Goal: Transaction & Acquisition: Purchase product/service

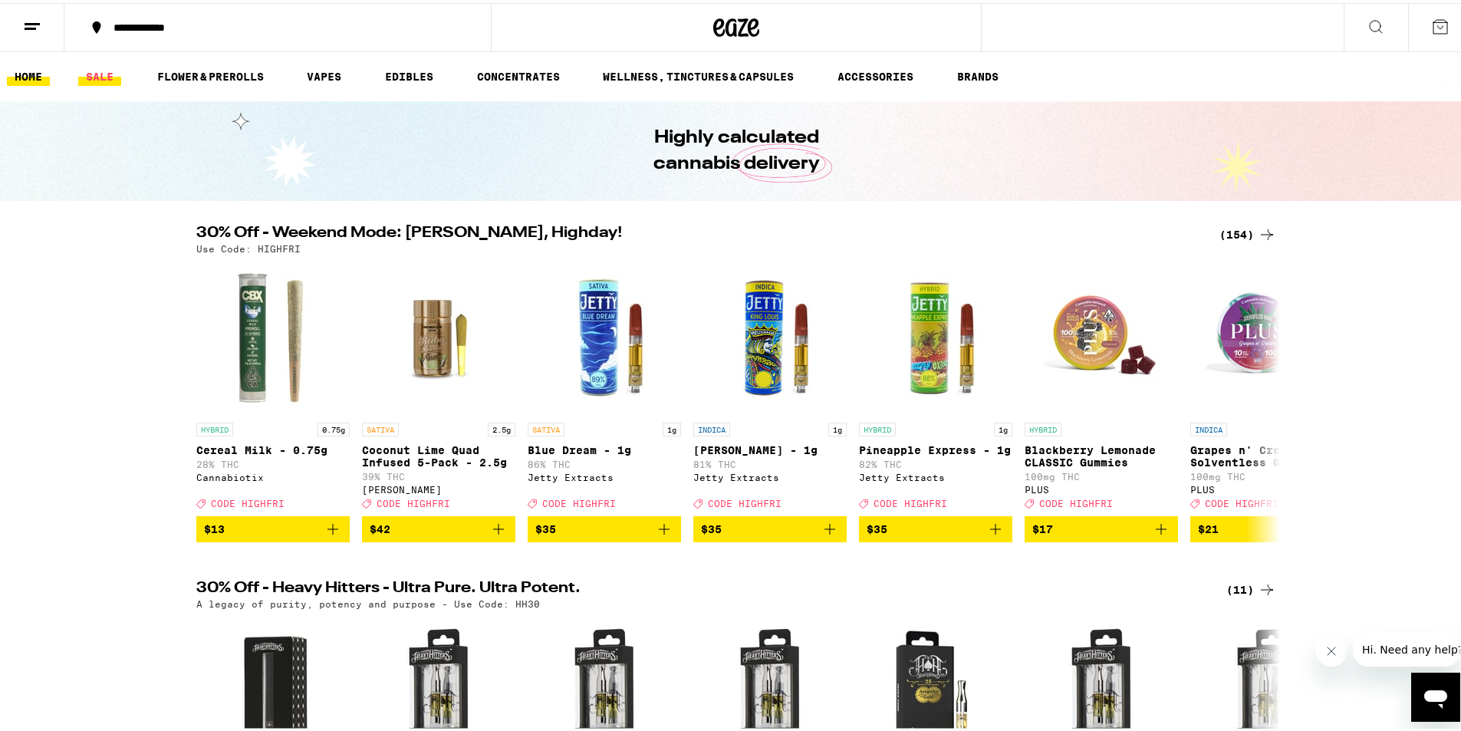
click at [121, 72] on link "SALE" at bounding box center [99, 73] width 43 height 18
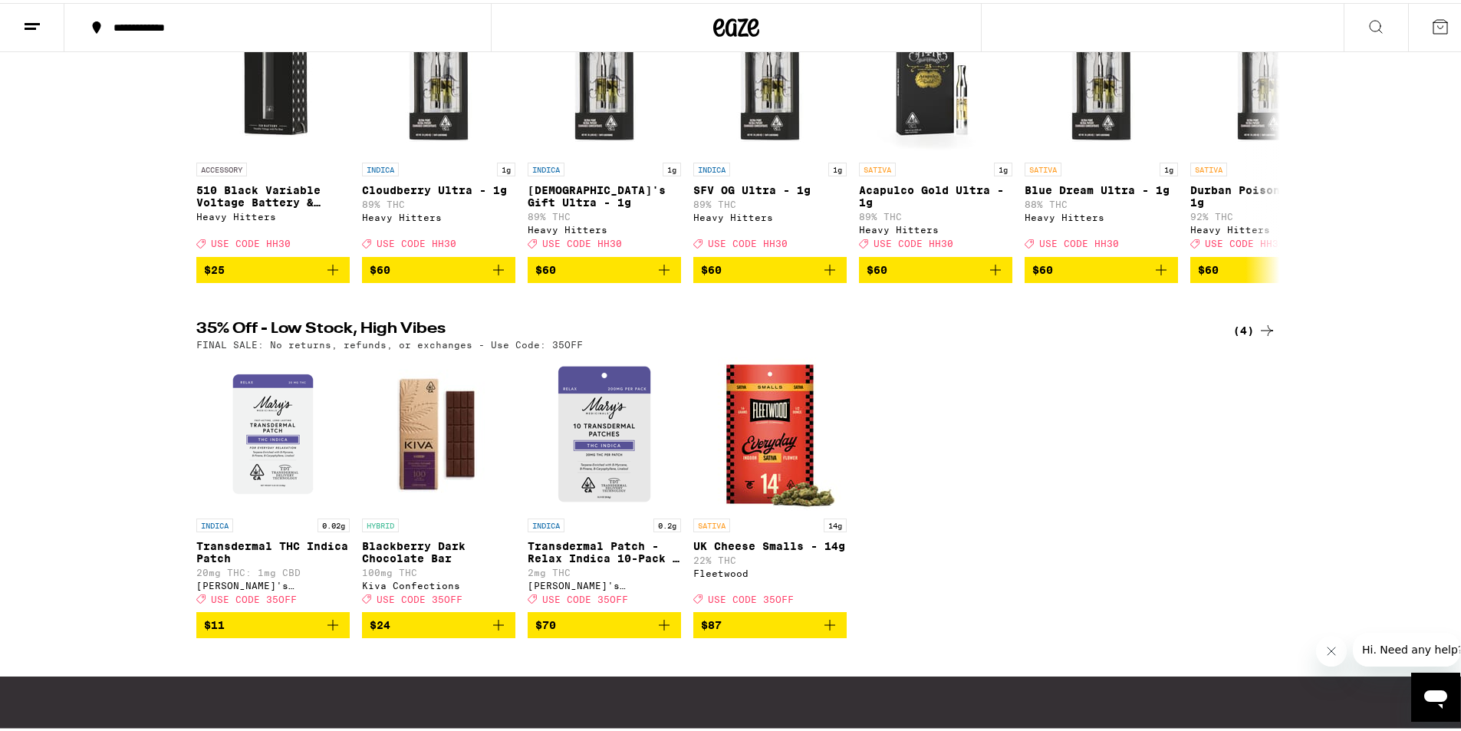
scroll to position [834, 0]
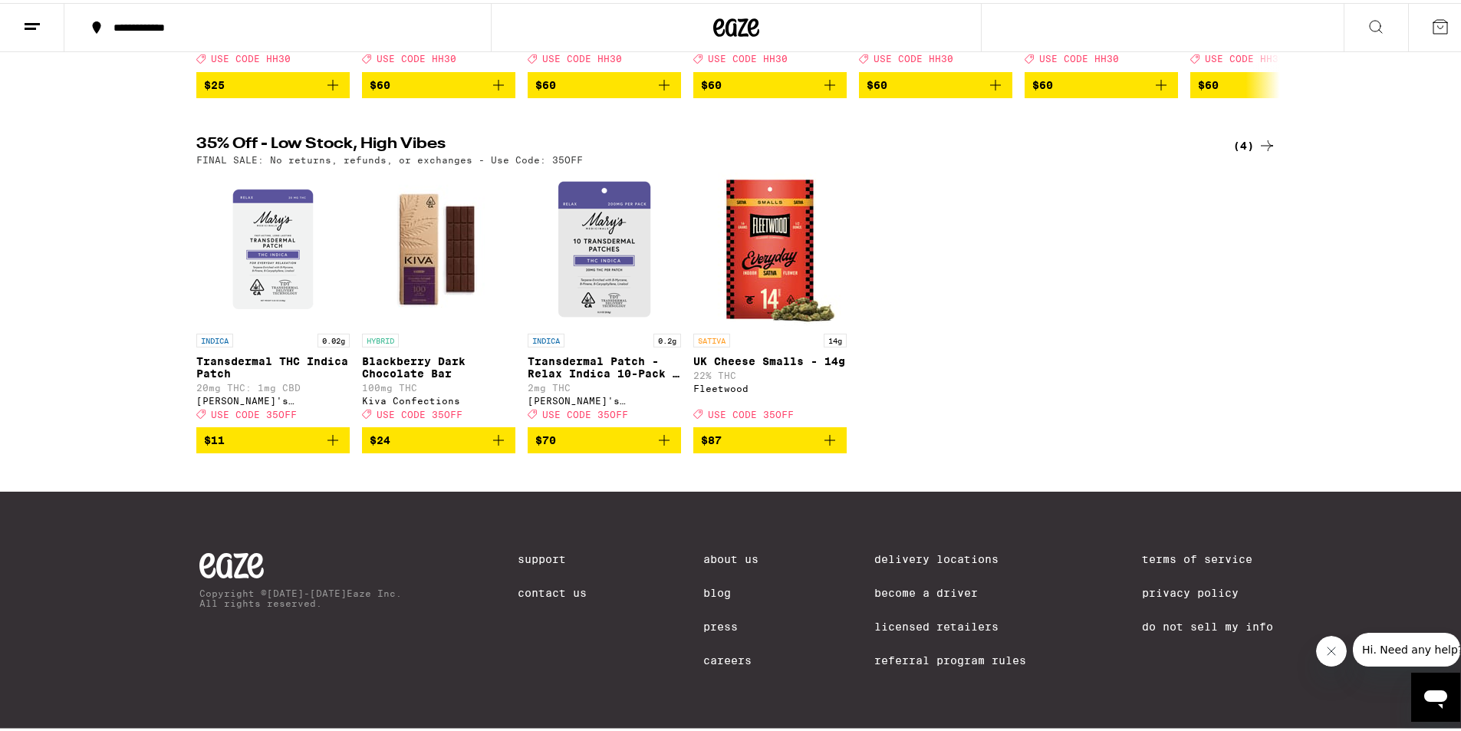
click at [1030, 339] on div "INDICA 0.02g Transdermal THC Indica Patch 20mg THC: 1mg CBD [PERSON_NAME]'s Med…" at bounding box center [736, 309] width 1104 height 281
click at [1169, 464] on div "30% Off - Weekend Mode: [PERSON_NAME], Highday! (155) Use Code: HIGHFRI HYBRID …" at bounding box center [736, 77] width 1472 height 1308
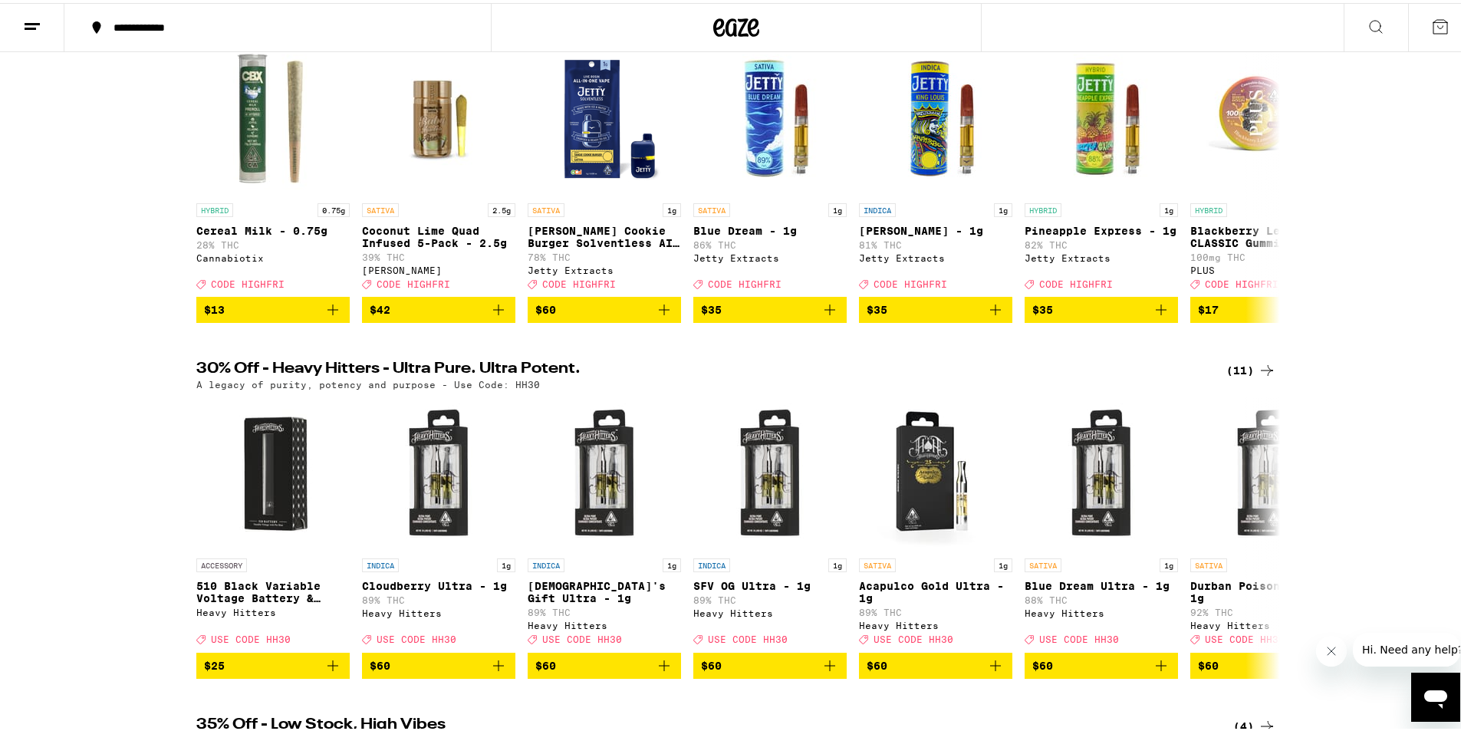
scroll to position [0, 0]
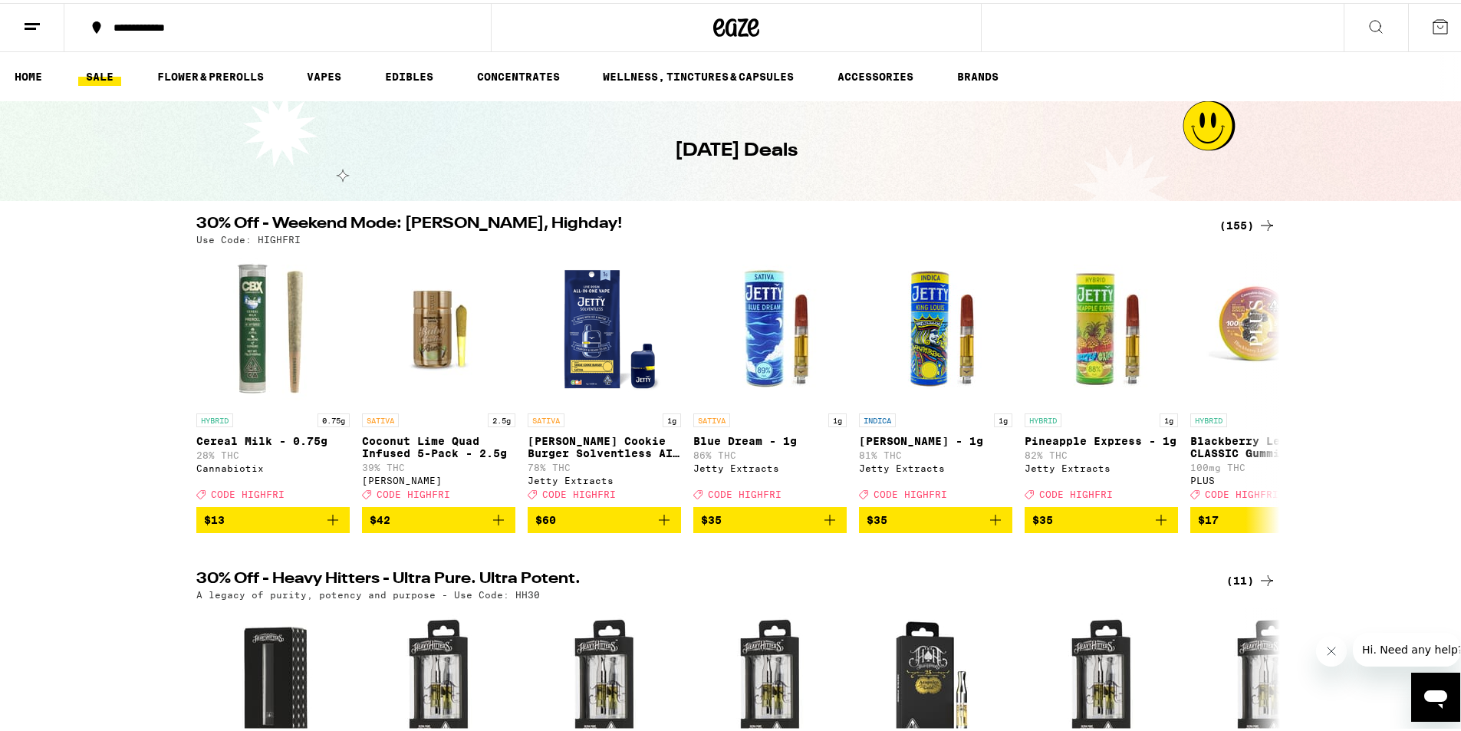
click at [1242, 232] on div "Use Code: HIGHFRI" at bounding box center [736, 237] width 1080 height 10
click at [1235, 218] on div "(155)" at bounding box center [1247, 222] width 57 height 18
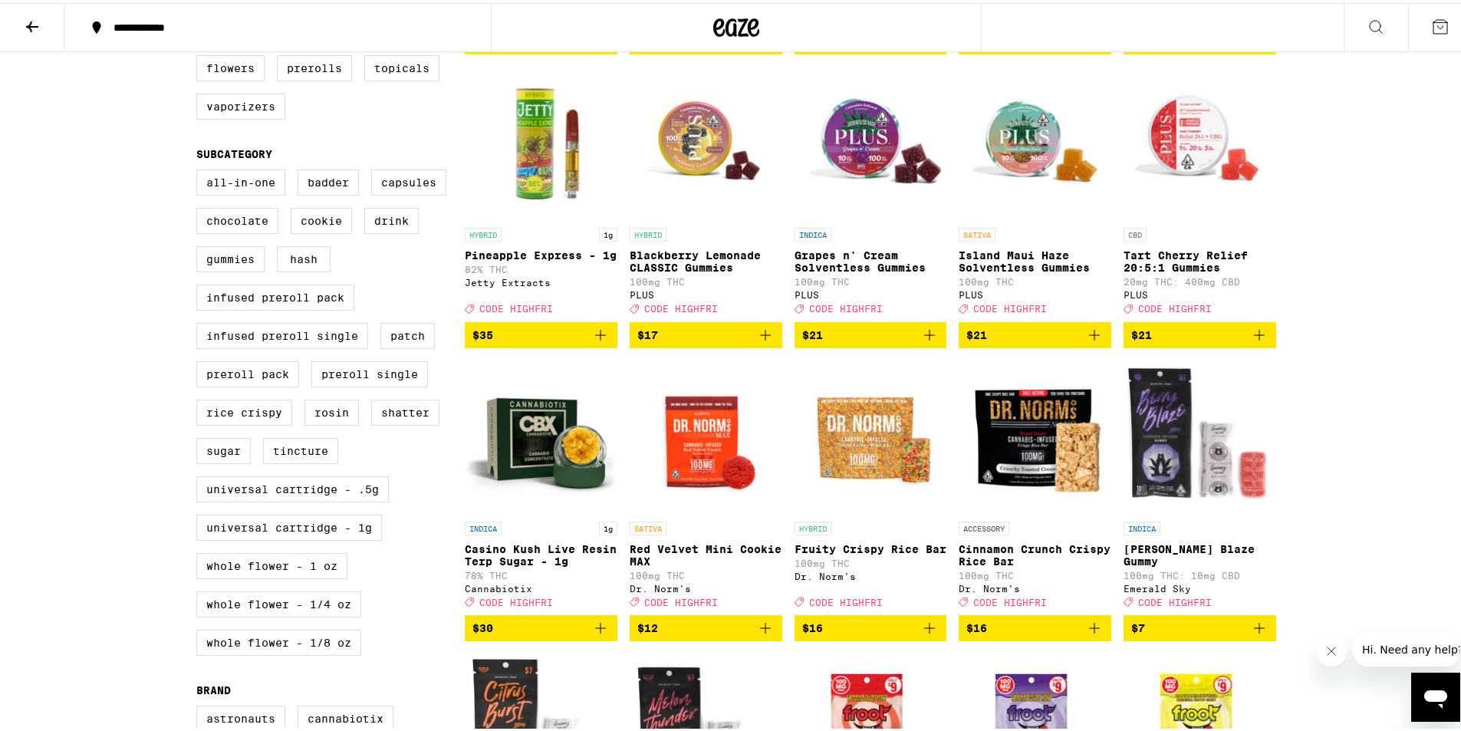
scroll to position [537, 0]
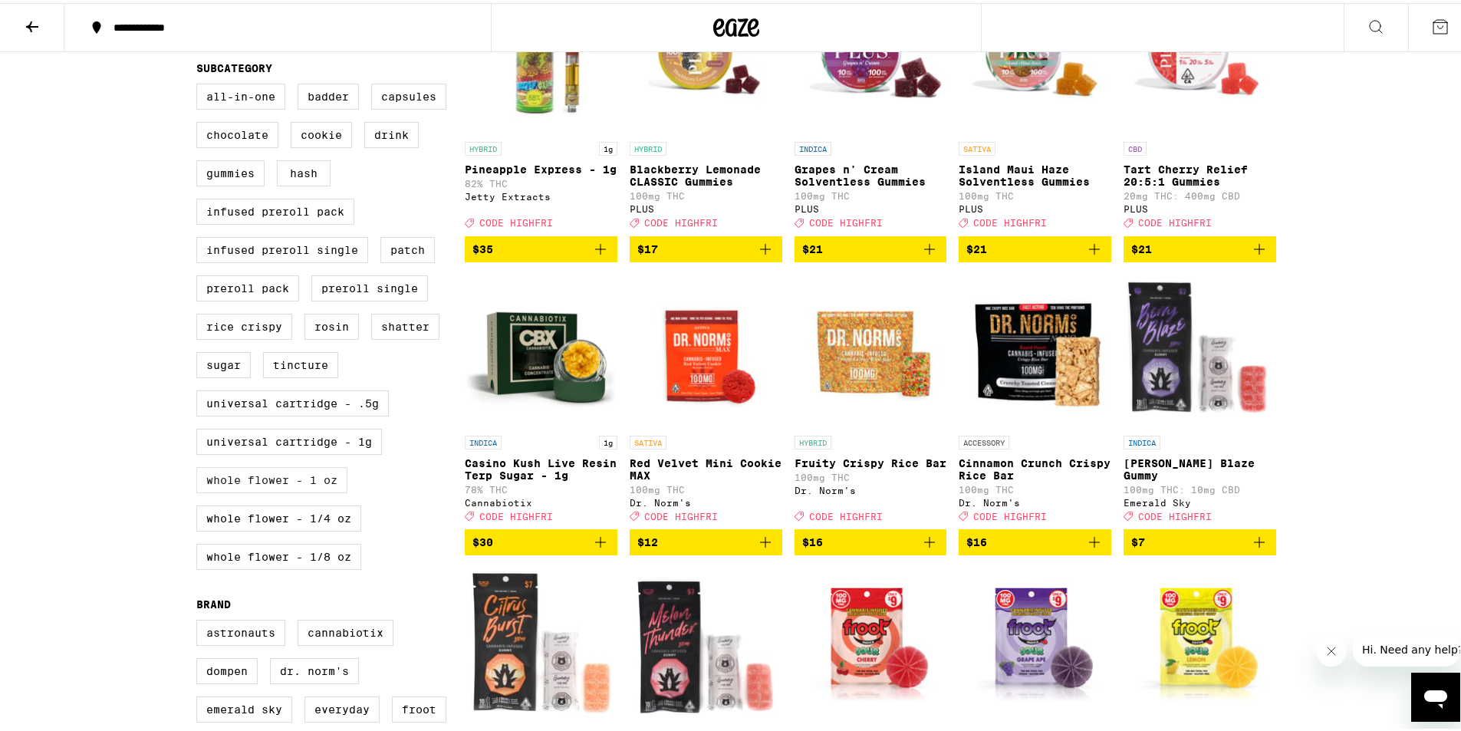
click at [307, 490] on label "Whole Flower - 1 oz" at bounding box center [271, 477] width 151 height 26
click at [200, 84] on input "Whole Flower - 1 oz" at bounding box center [199, 83] width 1 height 1
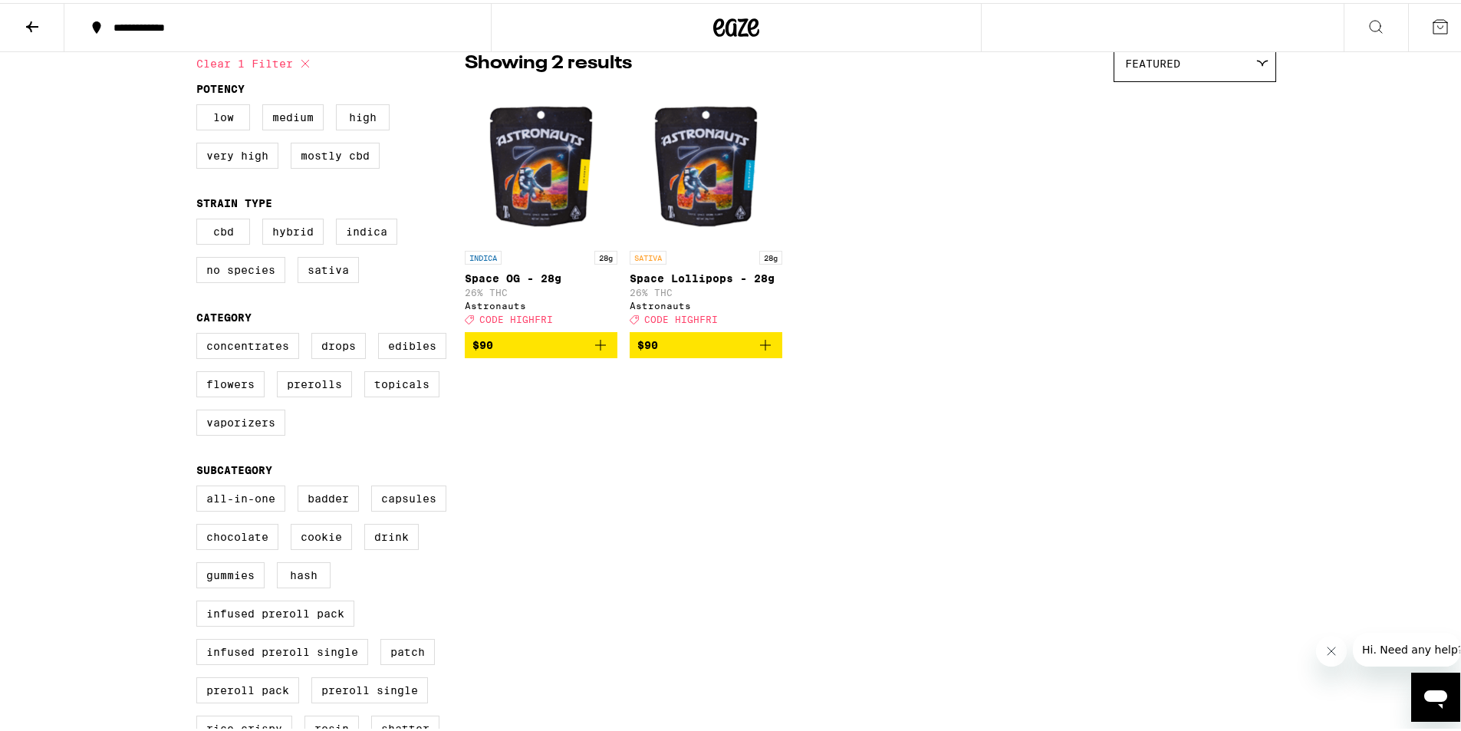
scroll to position [383, 0]
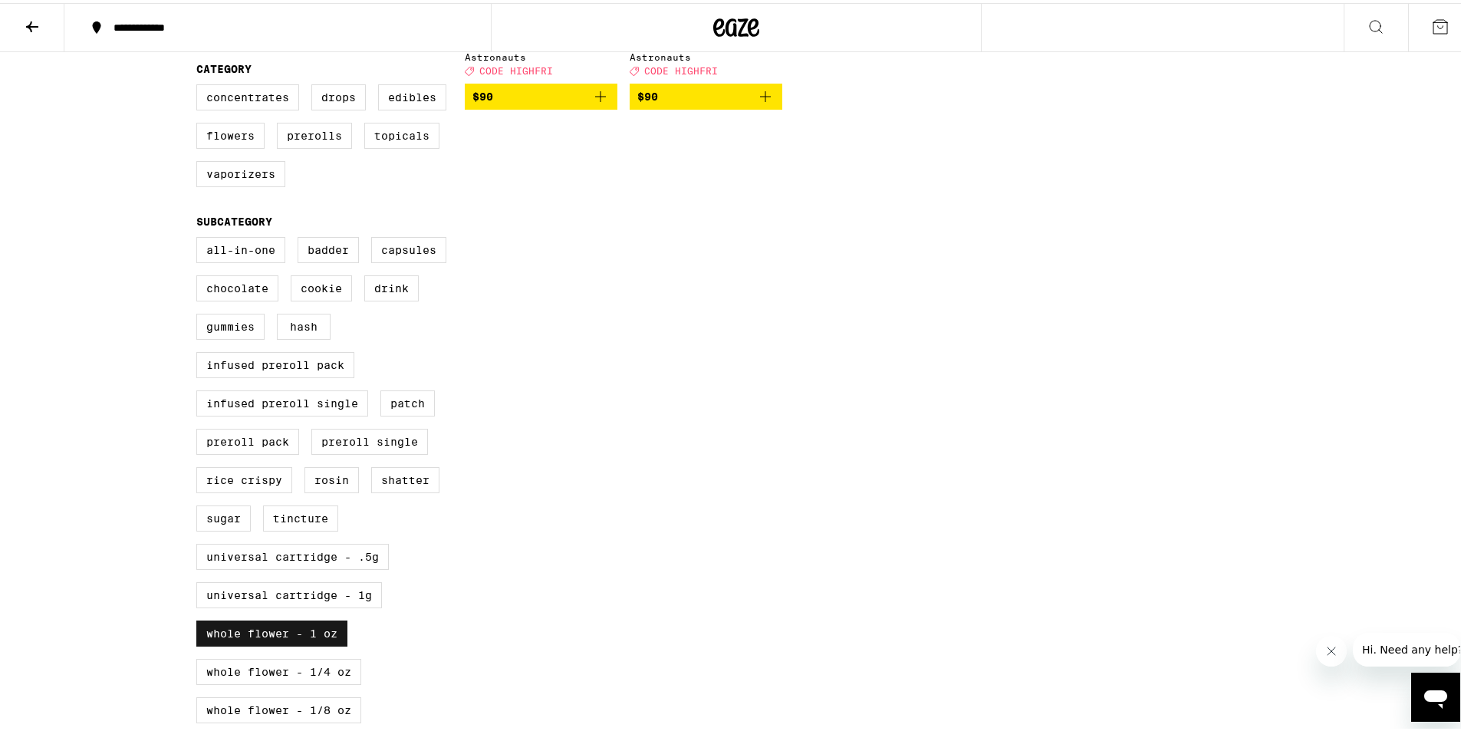
click at [256, 643] on label "Whole Flower - 1 oz" at bounding box center [271, 630] width 151 height 26
click at [200, 237] on input "Whole Flower - 1 oz" at bounding box center [199, 236] width 1 height 1
checkbox input "false"
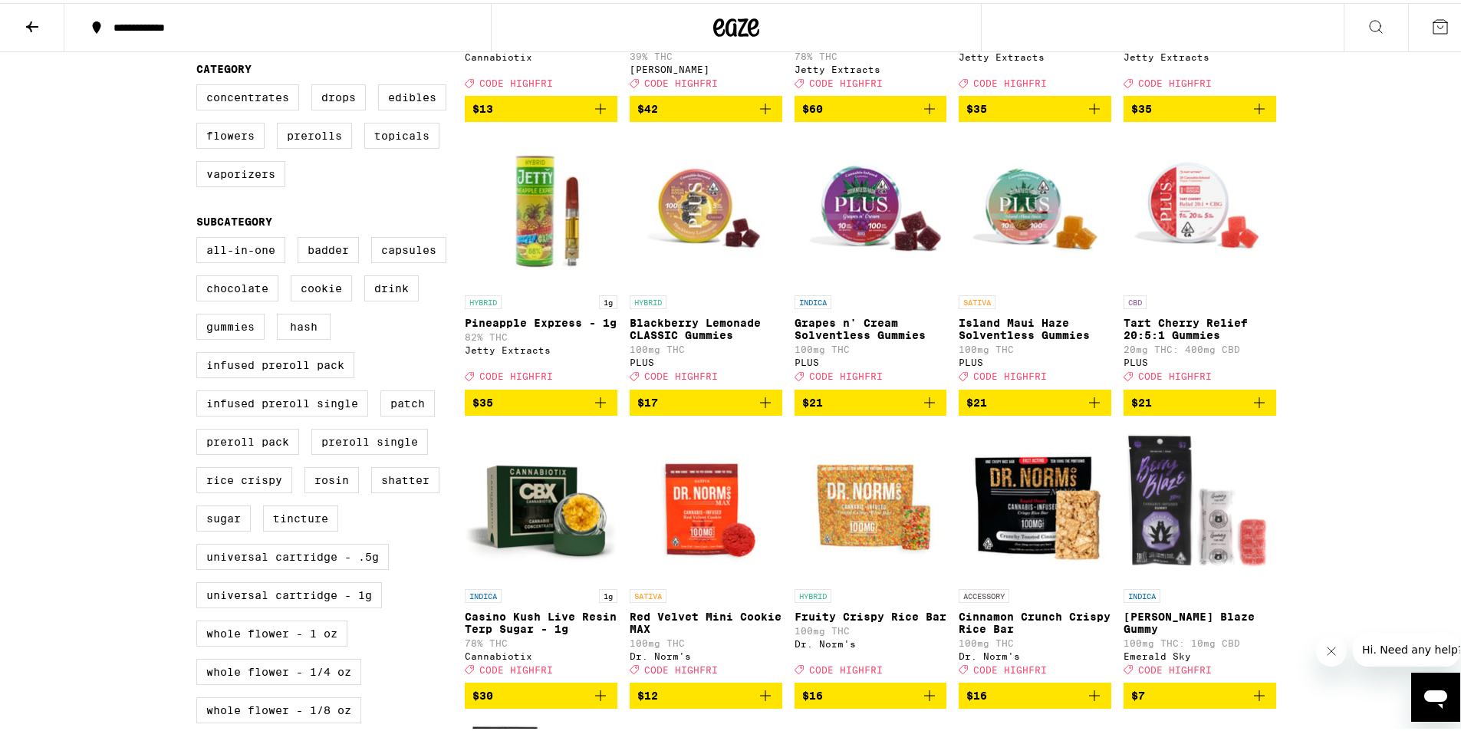
click at [256, 723] on div "All-In-One Badder Capsules Chocolate Cookie Drink Gummies Hash Infused Preroll …" at bounding box center [330, 483] width 268 height 498
click at [256, 682] on label "Whole Flower - 1/4 oz" at bounding box center [278, 669] width 165 height 26
click at [200, 237] on input "Whole Flower - 1/4 oz" at bounding box center [199, 236] width 1 height 1
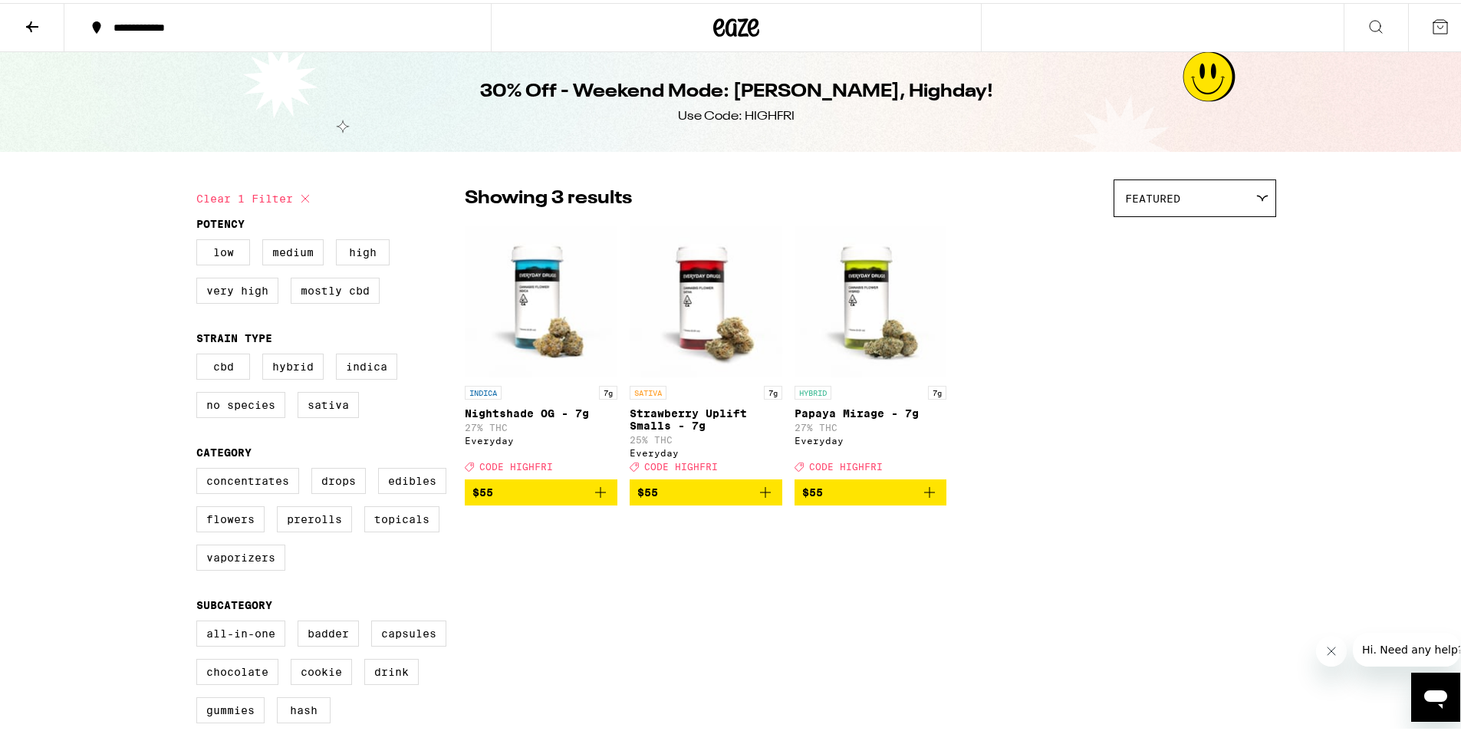
click at [1145, 479] on div "INDICA 7g Nightshade OG - 7g 27% THC Everyday Deal Created with Sketch. CODE HI…" at bounding box center [870, 362] width 811 height 281
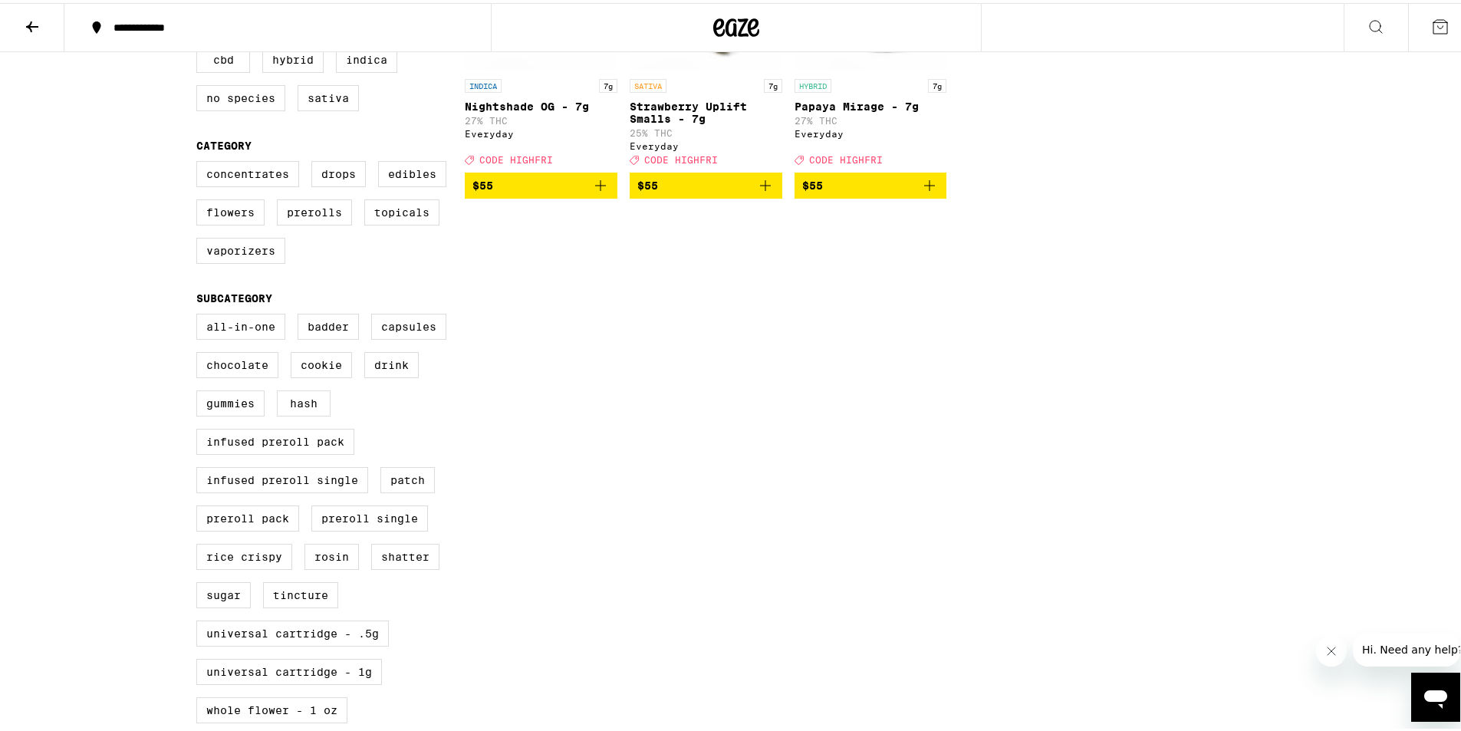
scroll to position [613, 0]
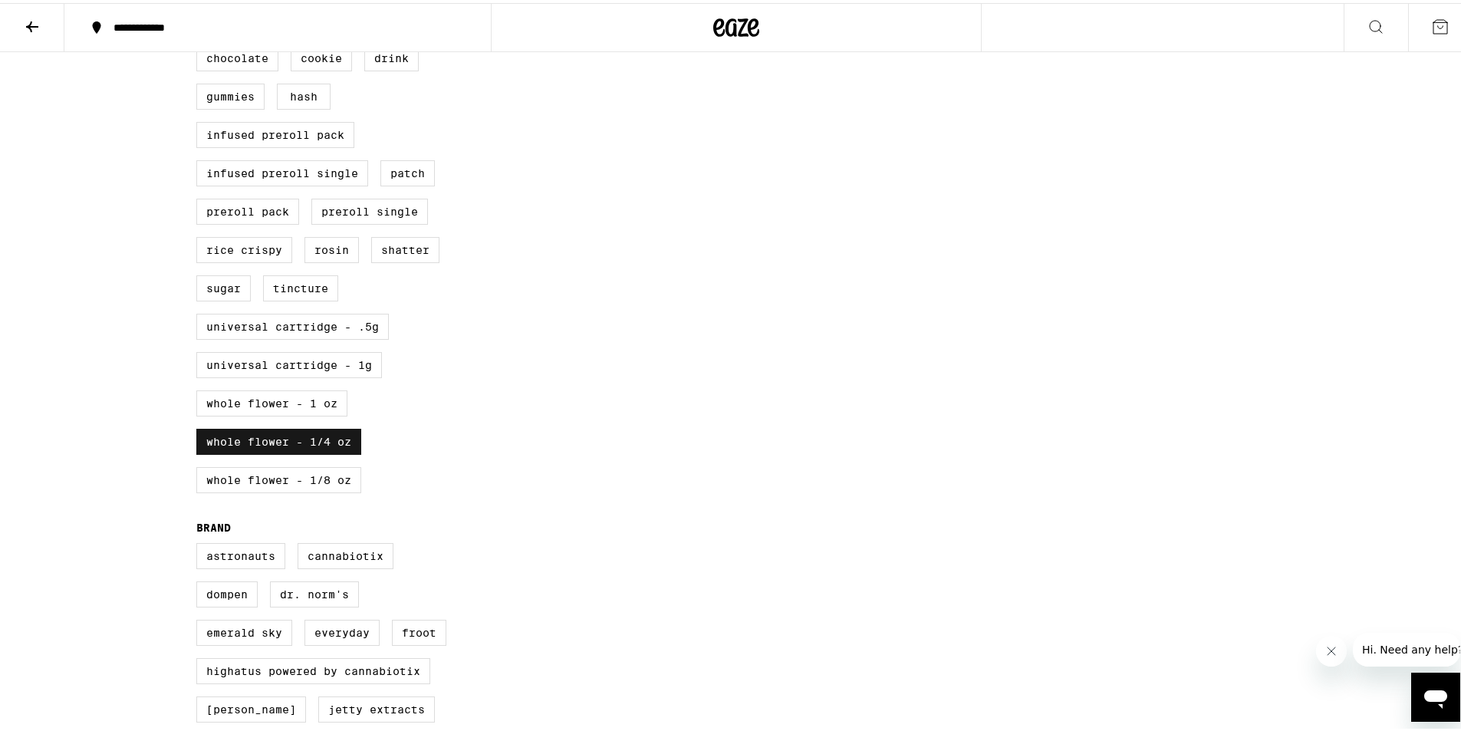
click at [315, 452] on label "Whole Flower - 1/4 oz" at bounding box center [278, 439] width 165 height 26
click at [200, 7] on input "Whole Flower - 1/4 oz" at bounding box center [199, 6] width 1 height 1
checkbox input "false"
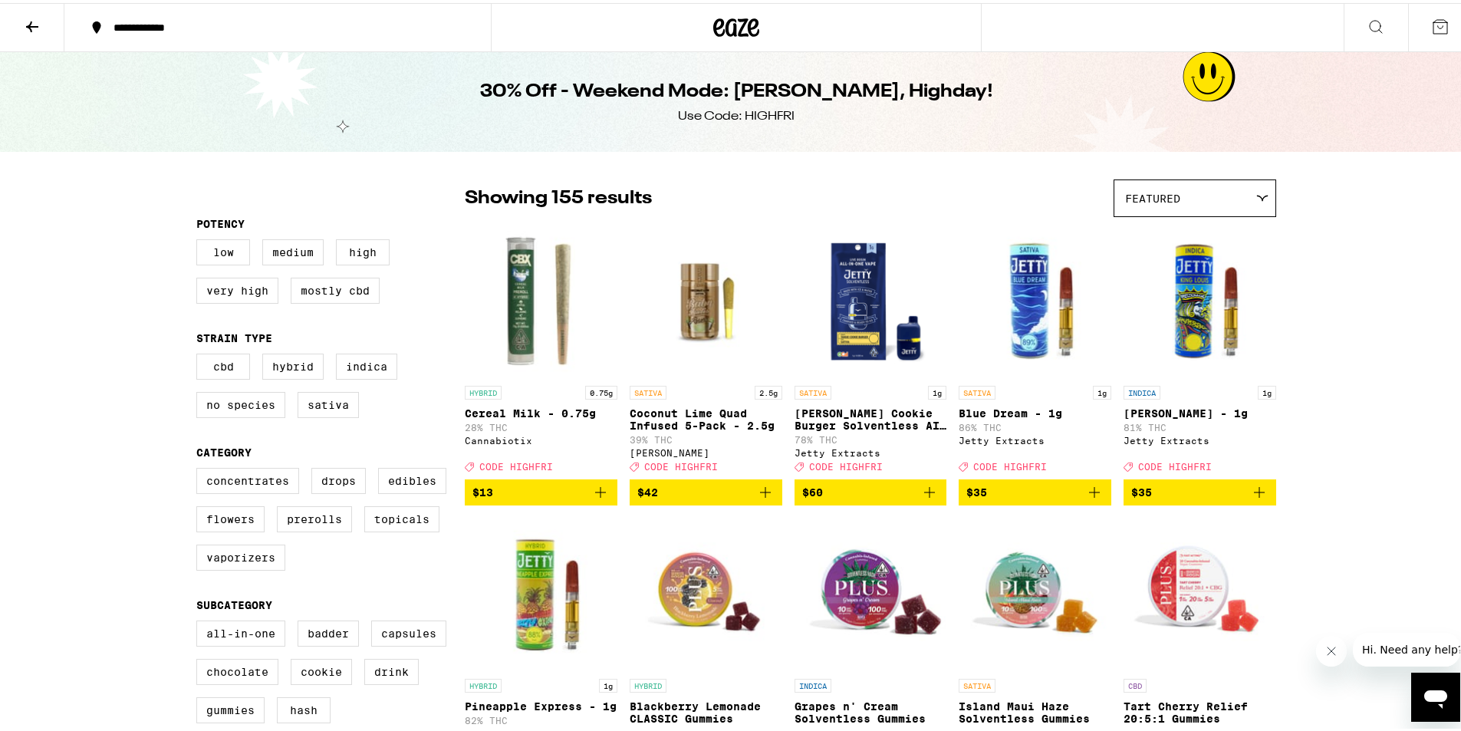
click at [498, 71] on div "30% Off - Weekend Mode: [PERSON_NAME], Highday! Use Code: HIGHFRI" at bounding box center [736, 99] width 589 height 100
click at [120, 17] on button "**********" at bounding box center [277, 25] width 426 height 46
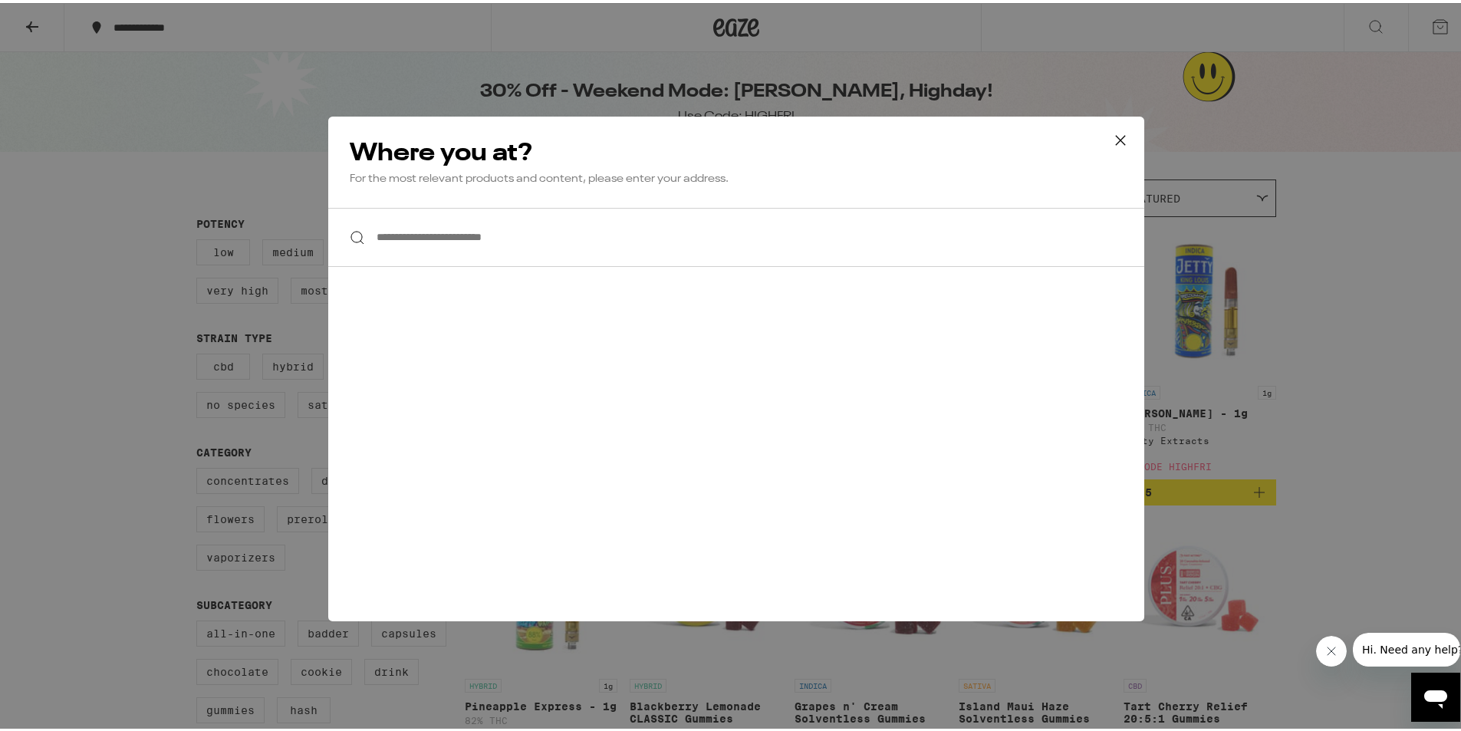
click at [53, 19] on div "**********" at bounding box center [736, 365] width 1472 height 731
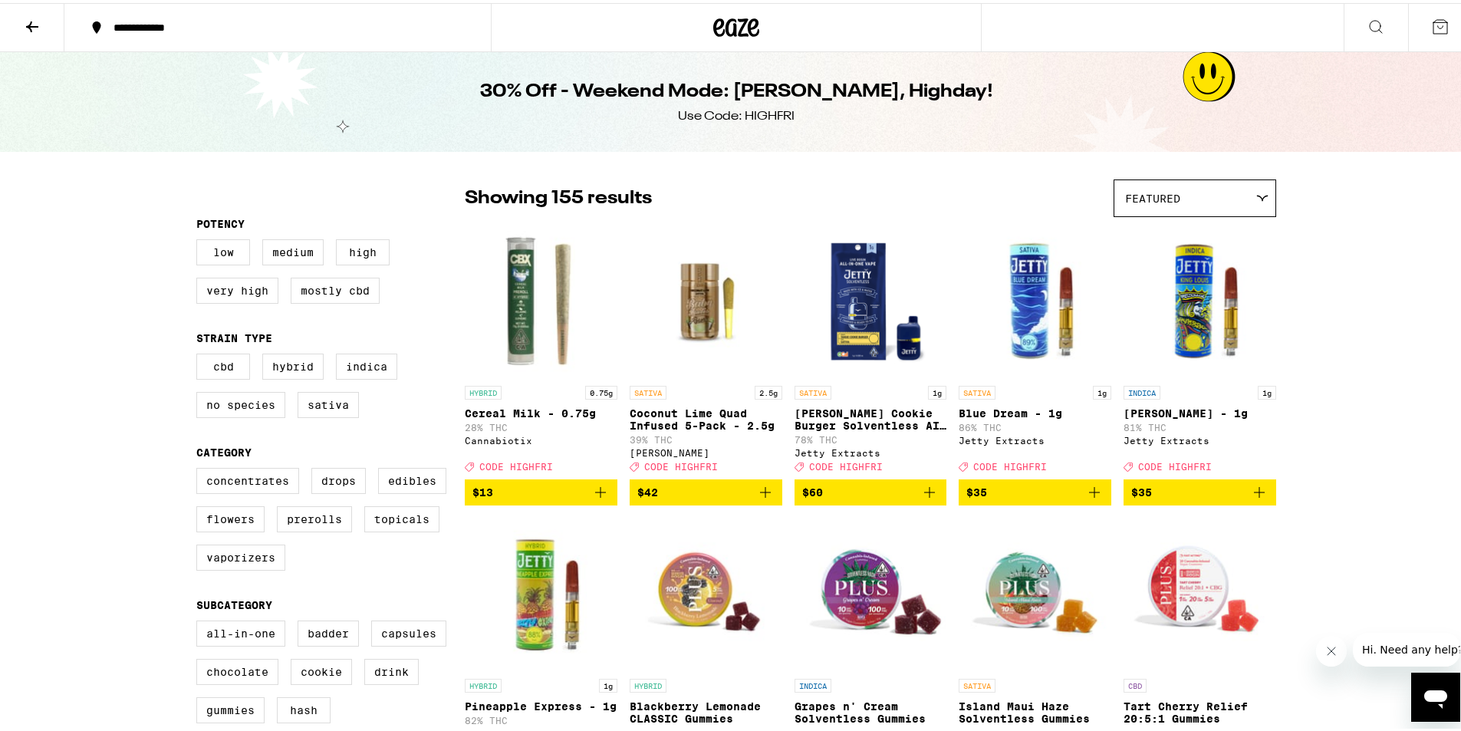
click at [38, 21] on div "**********" at bounding box center [736, 365] width 1472 height 731
click at [37, 21] on div "**********" at bounding box center [736, 365] width 1472 height 731
click at [25, 32] on button at bounding box center [32, 25] width 64 height 48
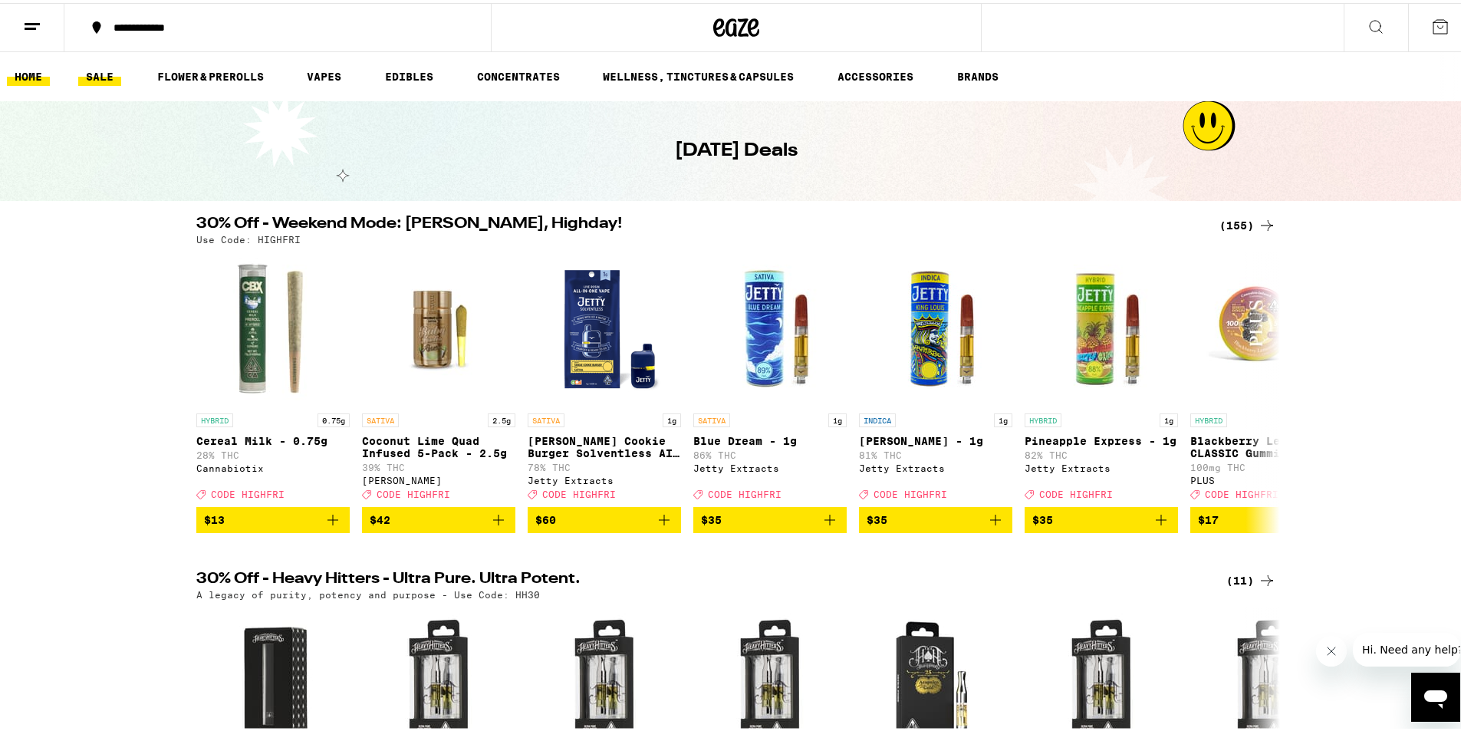
click at [50, 68] on link "HOME" at bounding box center [28, 73] width 43 height 18
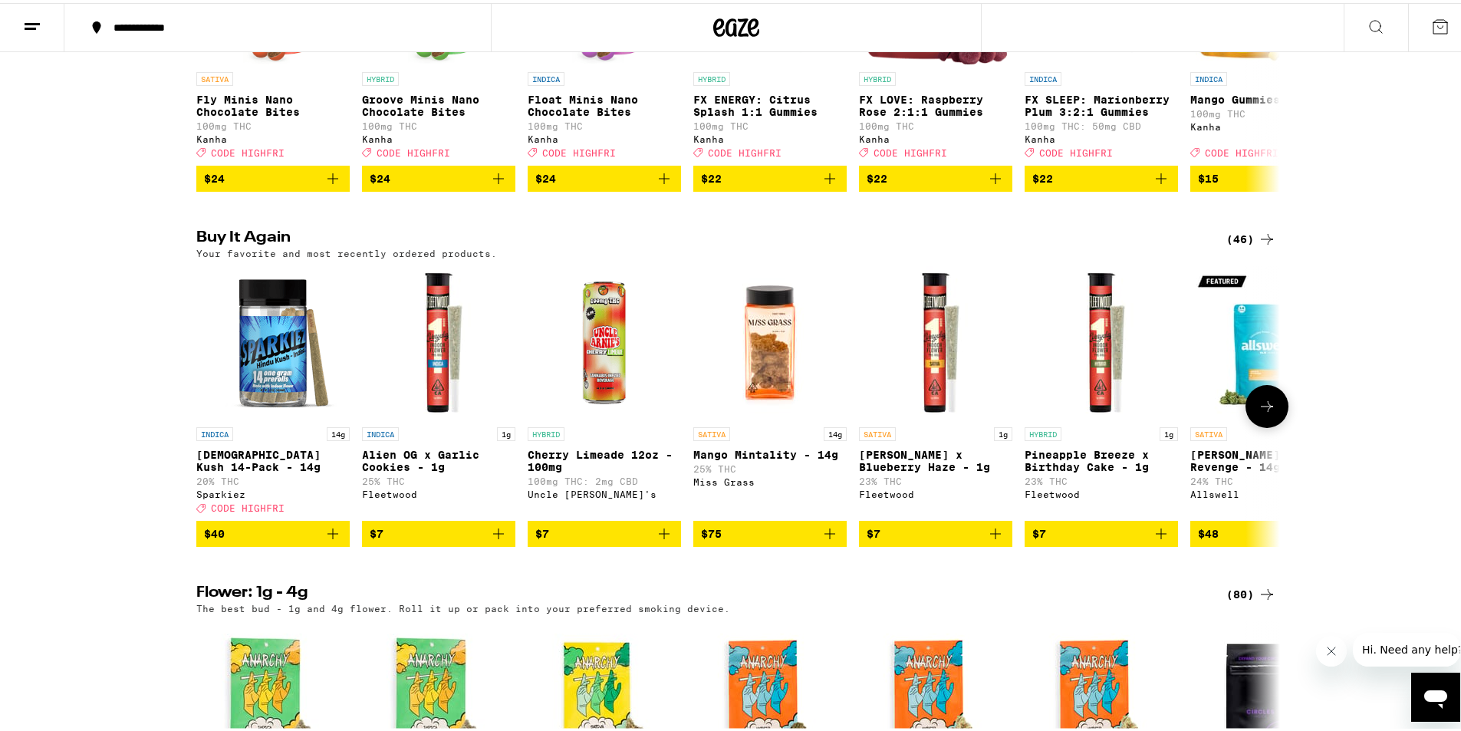
scroll to position [1074, 0]
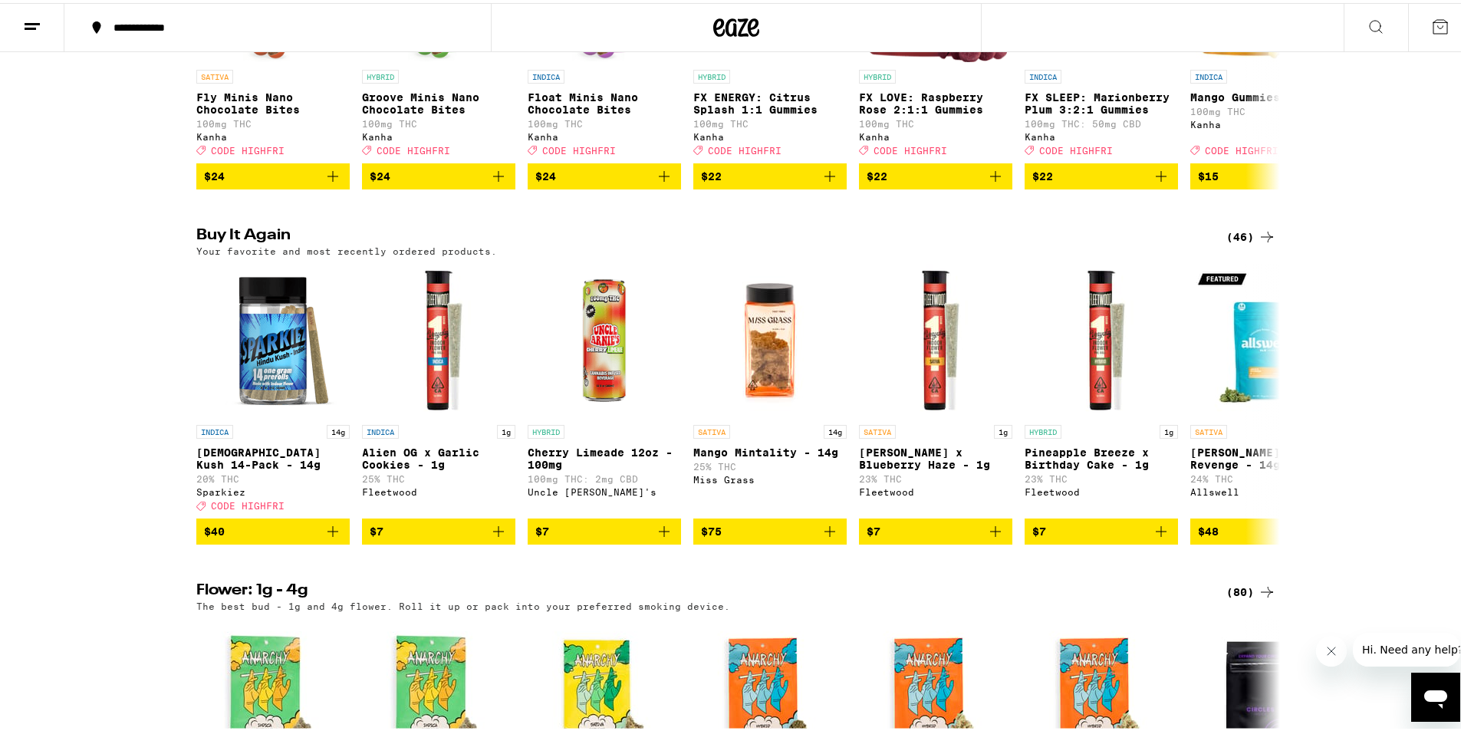
click at [1258, 243] on icon at bounding box center [1267, 234] width 18 height 18
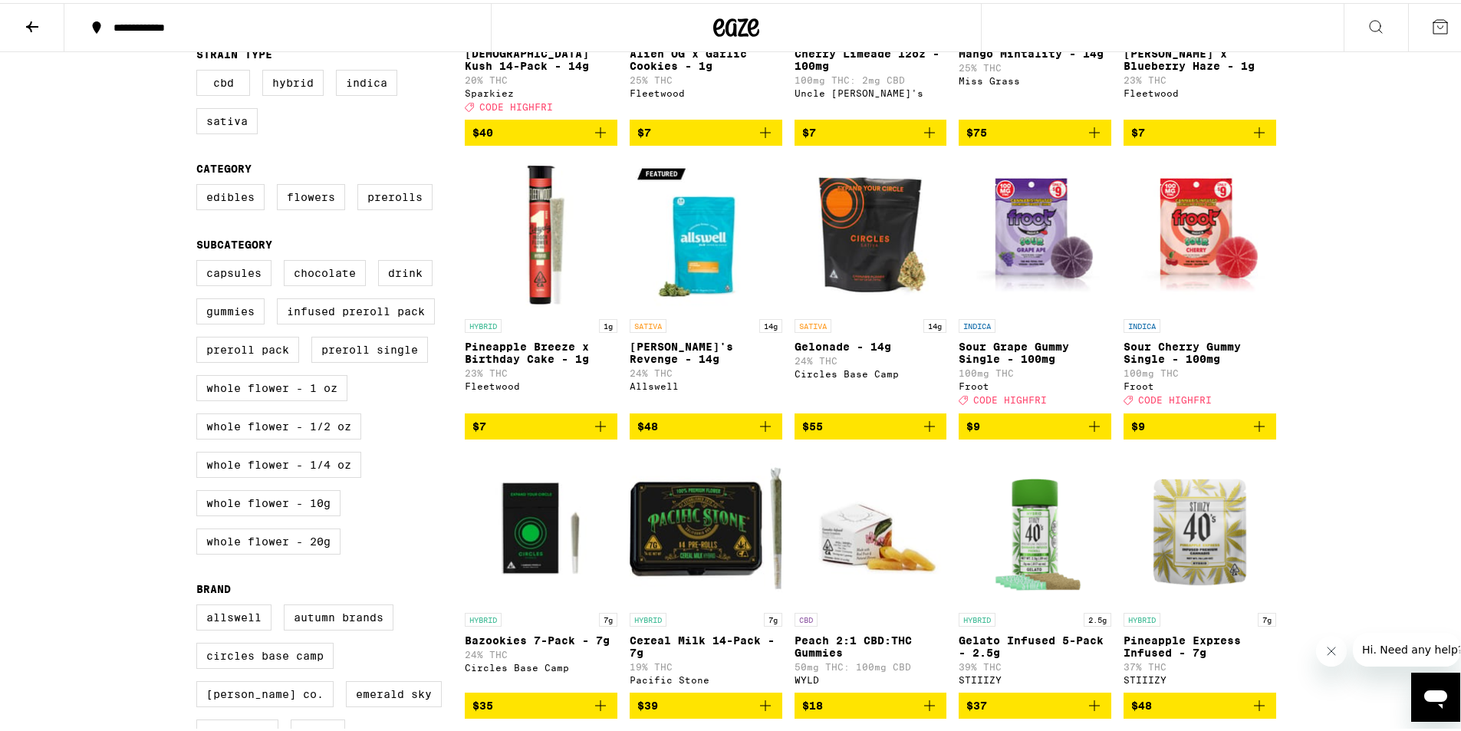
scroll to position [383, 0]
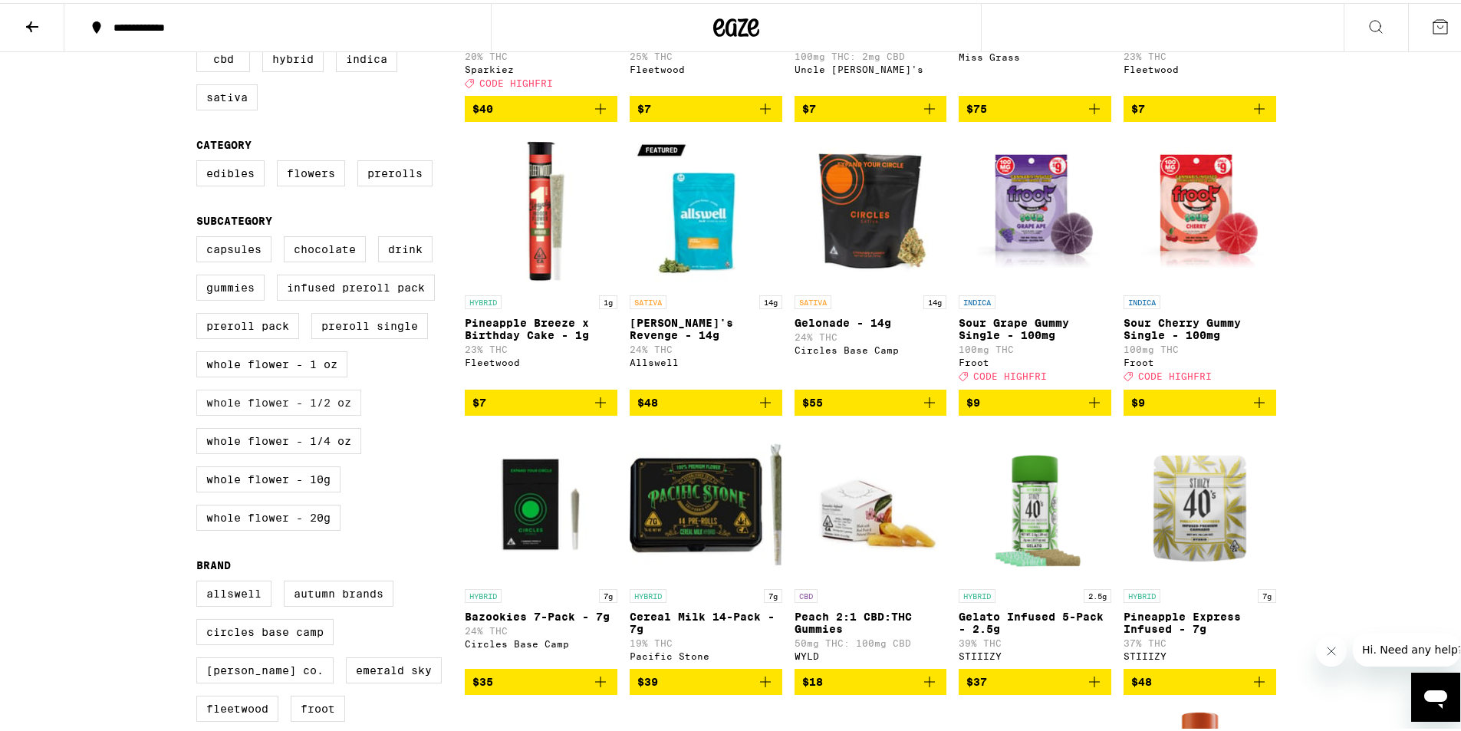
click at [314, 413] on label "Whole Flower - 1/2 oz" at bounding box center [278, 399] width 165 height 26
click at [200, 236] on input "Whole Flower - 1/2 oz" at bounding box center [199, 235] width 1 height 1
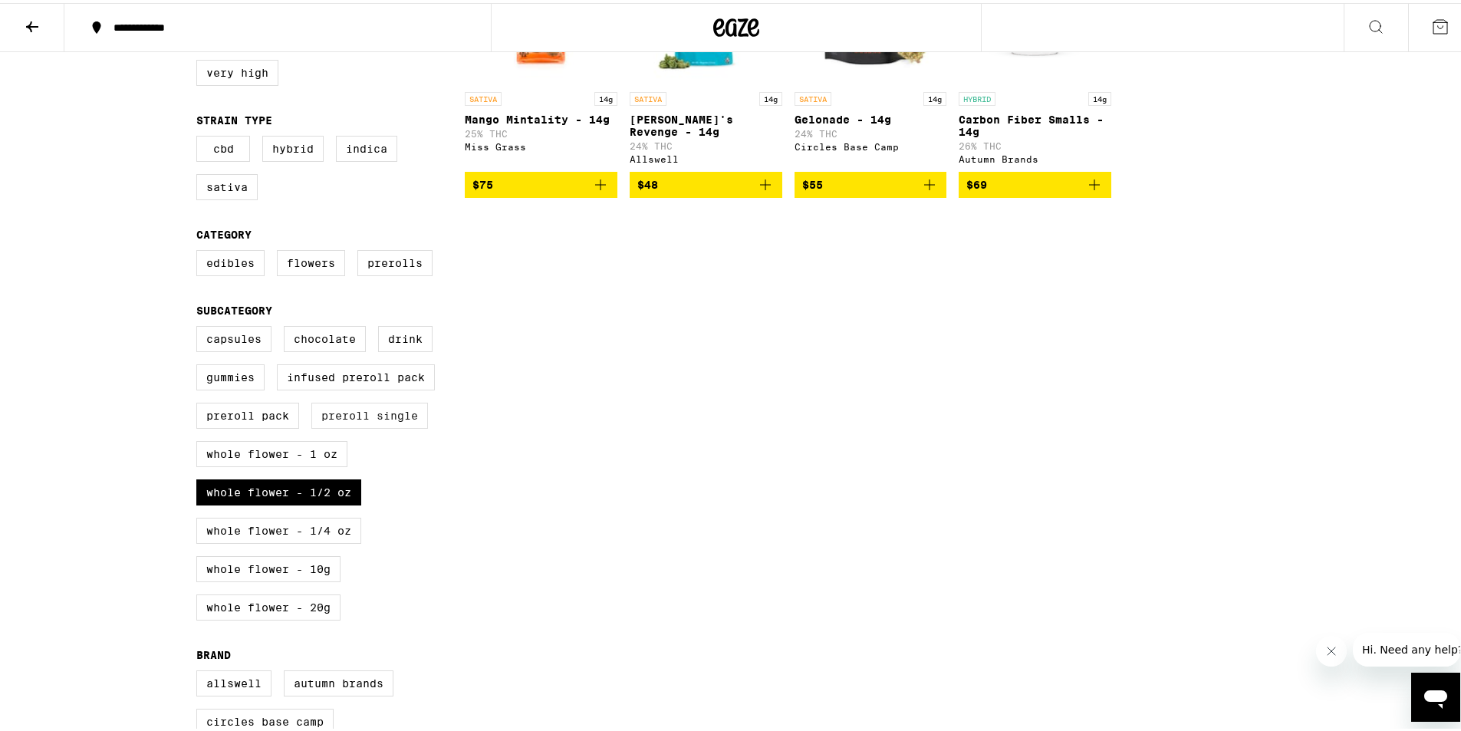
scroll to position [307, 0]
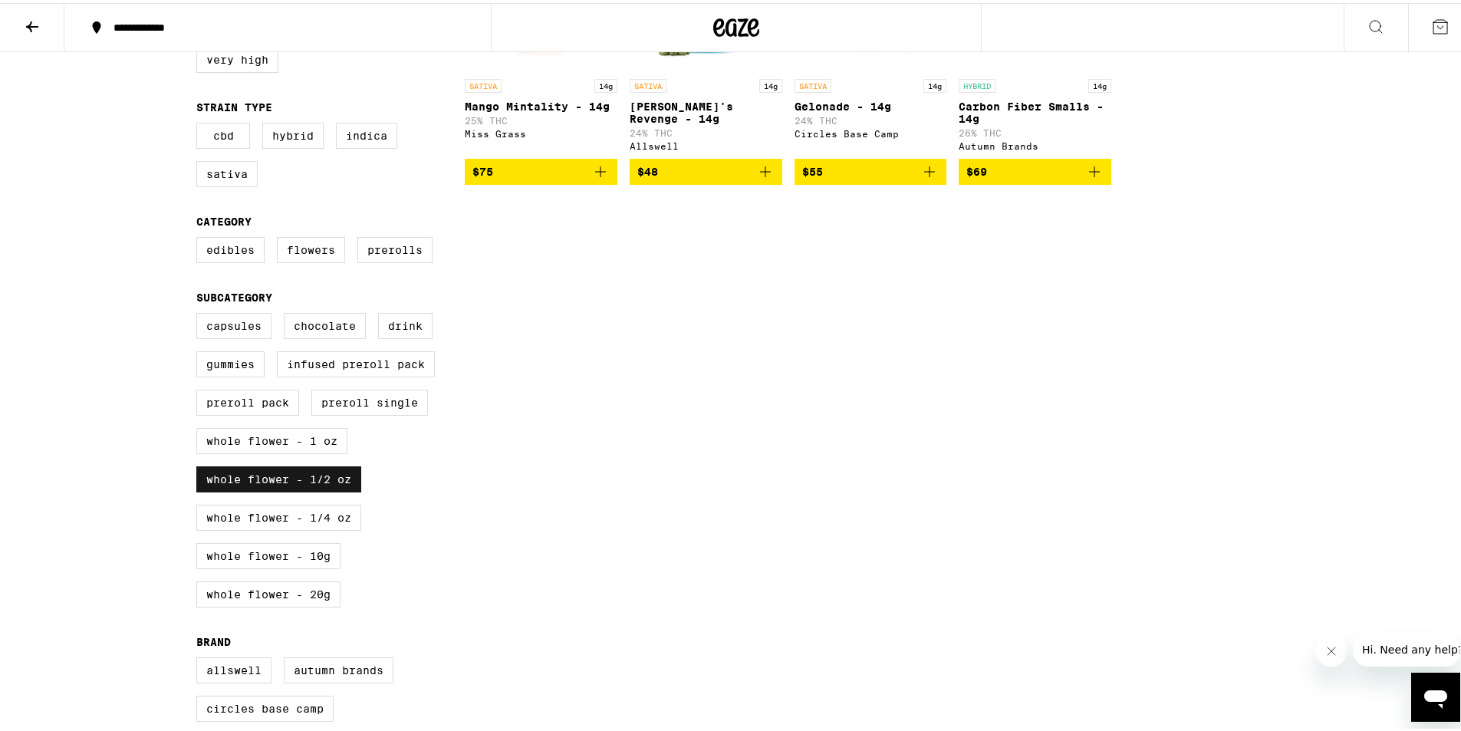
click at [321, 489] on label "Whole Flower - 1/2 oz" at bounding box center [278, 476] width 165 height 26
click at [200, 313] on input "Whole Flower - 1/2 oz" at bounding box center [199, 312] width 1 height 1
checkbox input "false"
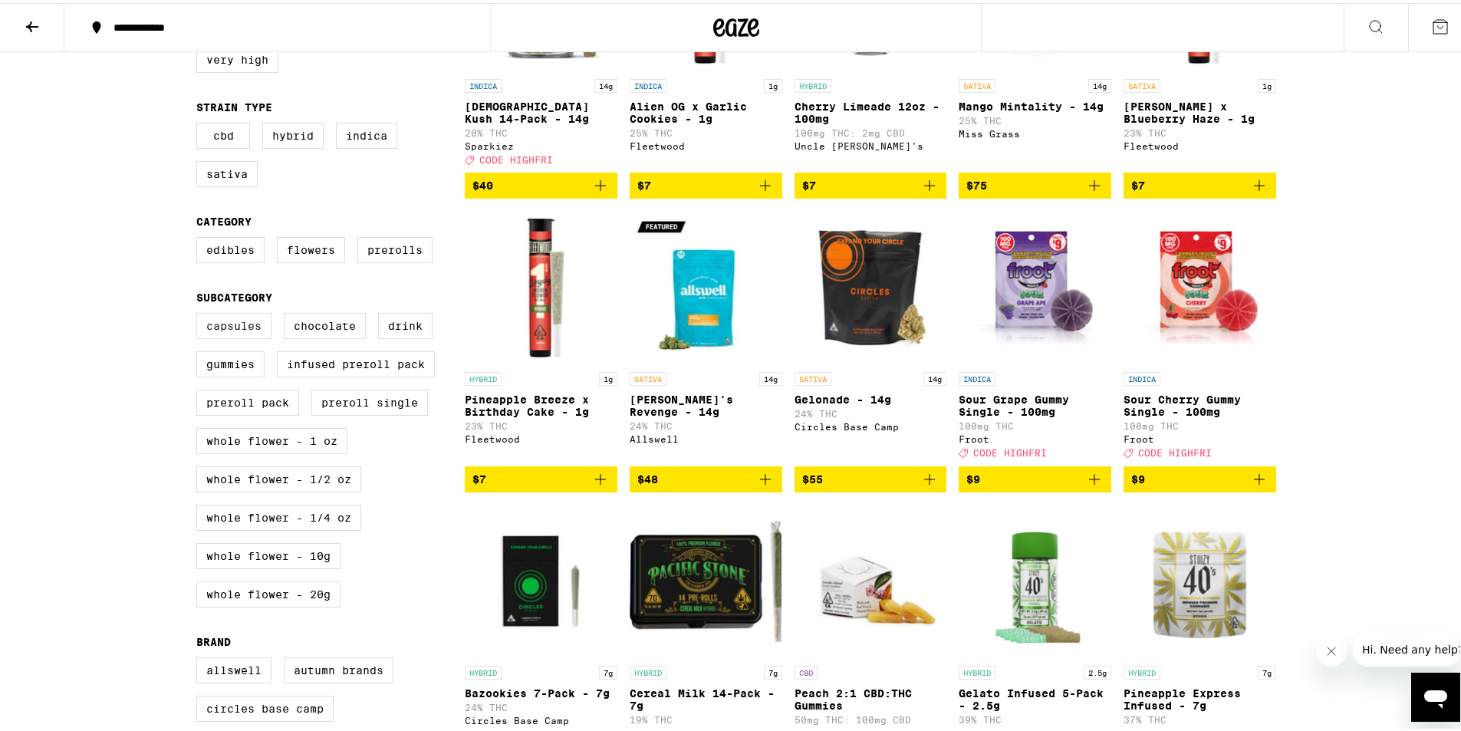
click at [224, 336] on label "Capsules" at bounding box center [233, 323] width 75 height 26
click at [200, 313] on input "Capsules" at bounding box center [199, 312] width 1 height 1
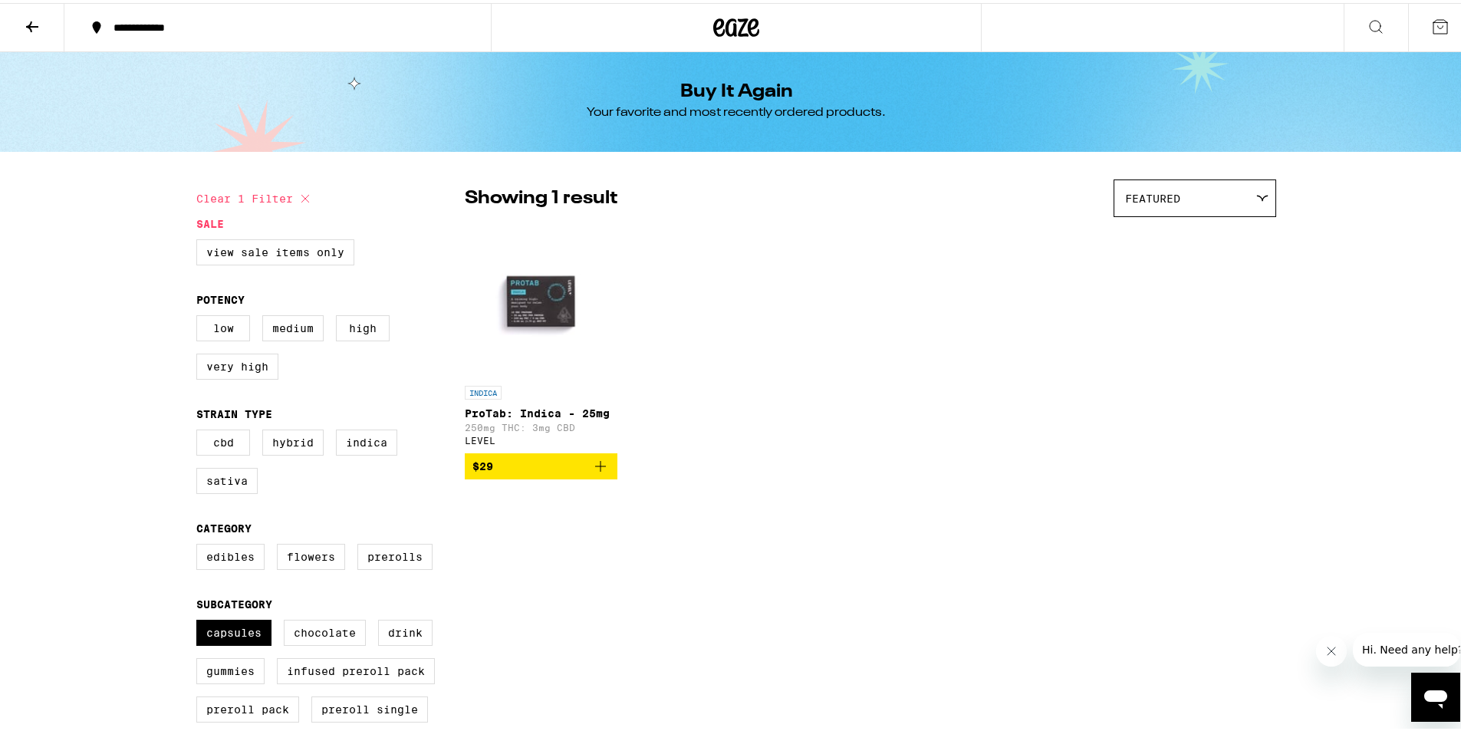
click at [512, 294] on img "Open page for ProTab: Indica - 25mg from LEVEL" at bounding box center [541, 298] width 153 height 153
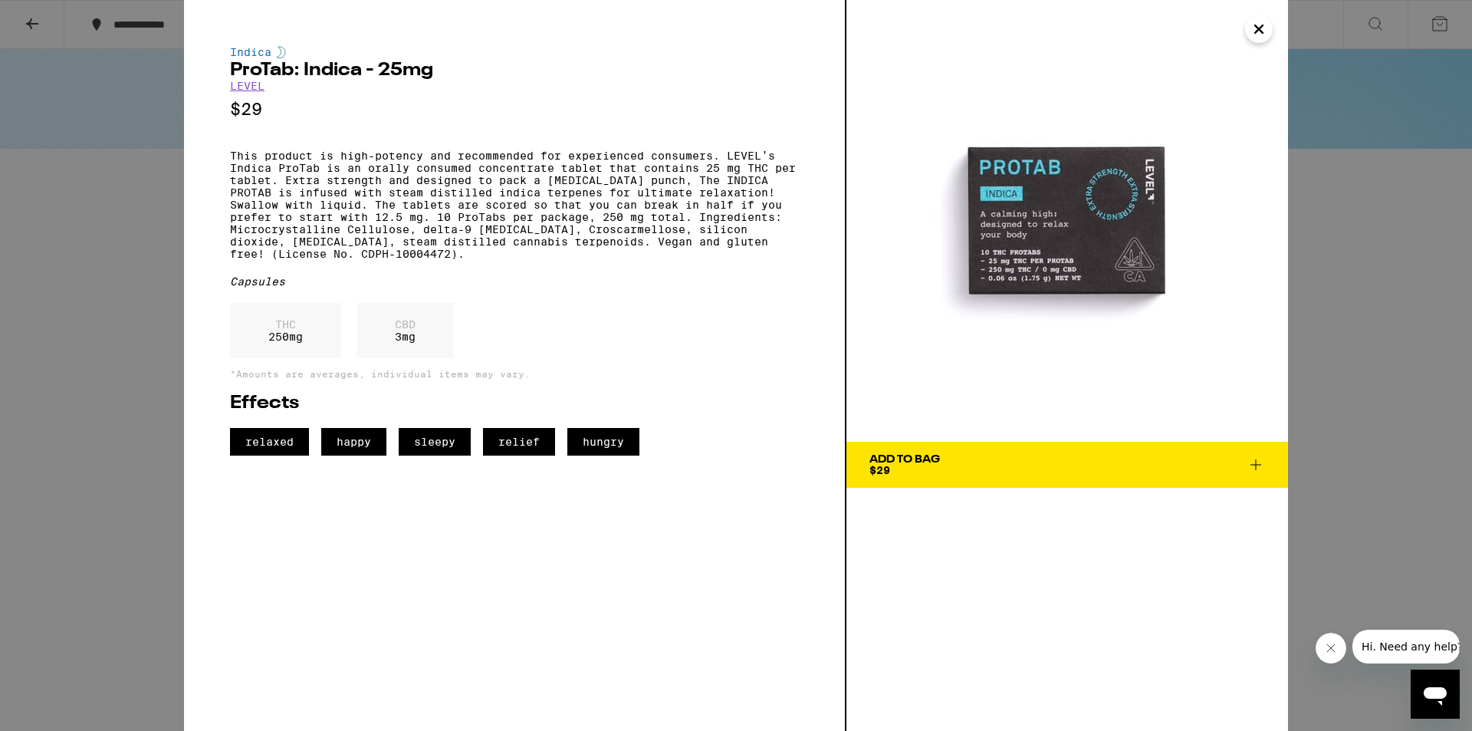
click at [1380, 338] on div "Indica ProTab: Indica - 25mg LEVEL $29 This product is high-potency and recomme…" at bounding box center [736, 365] width 1472 height 731
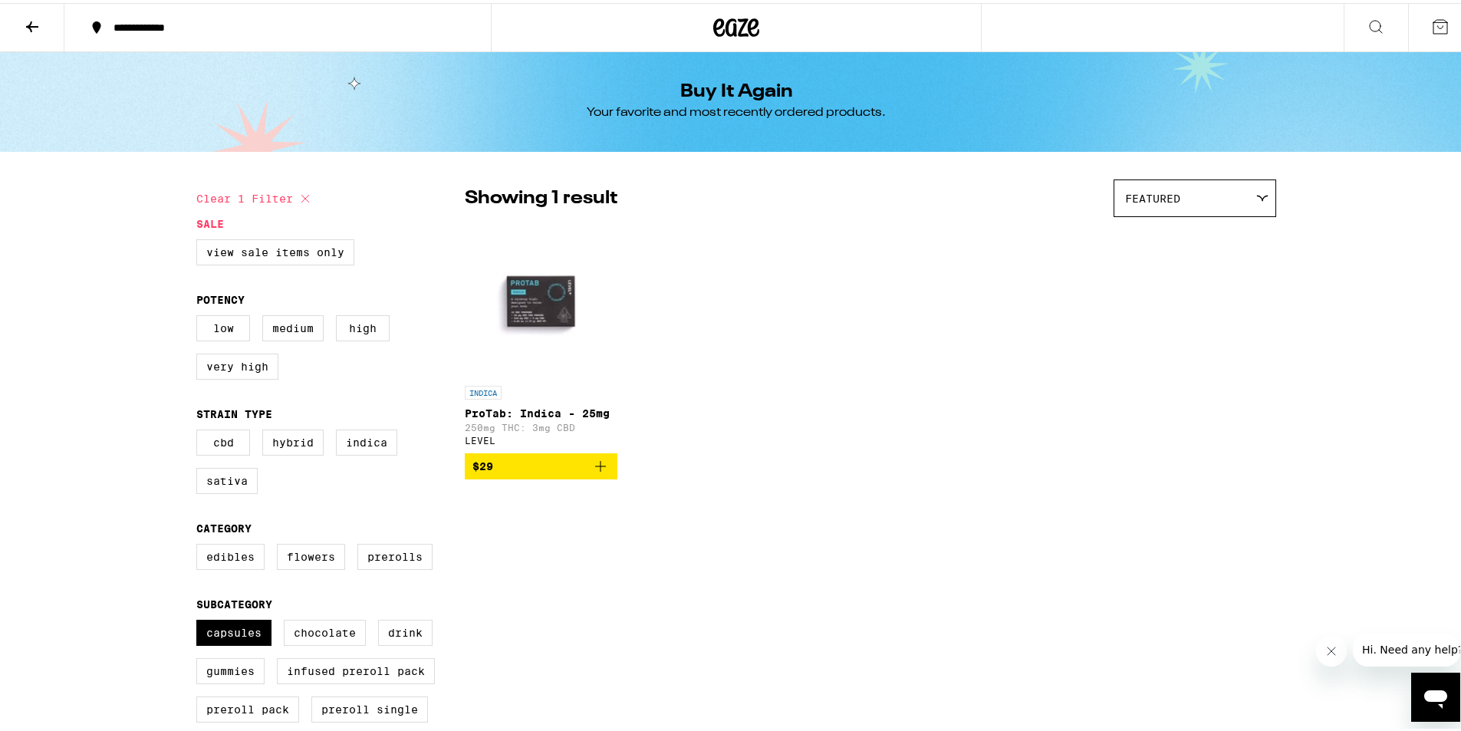
click at [307, 192] on icon at bounding box center [305, 195] width 18 height 18
checkbox input "false"
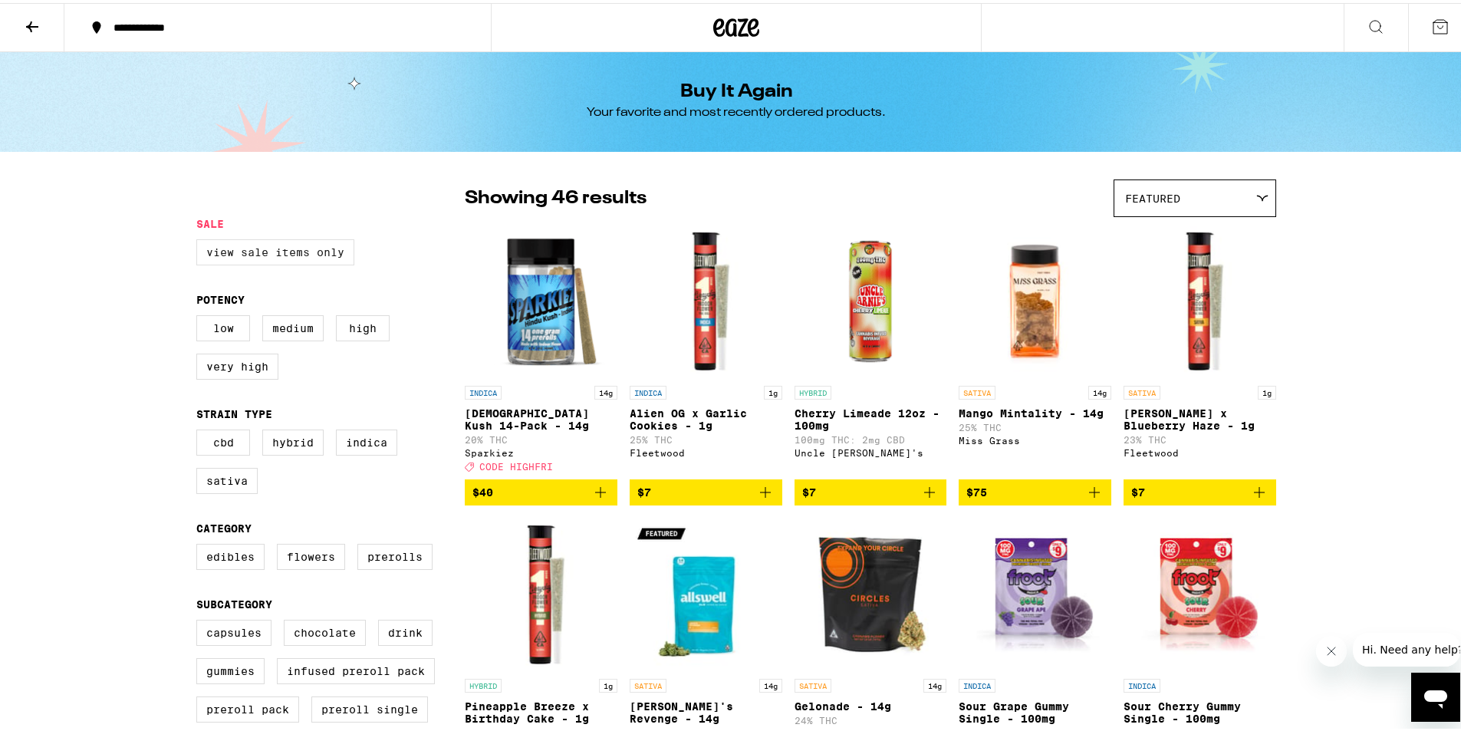
click at [225, 253] on label "View Sale Items Only" at bounding box center [275, 249] width 158 height 26
click at [200, 239] on input "View Sale Items Only" at bounding box center [199, 238] width 1 height 1
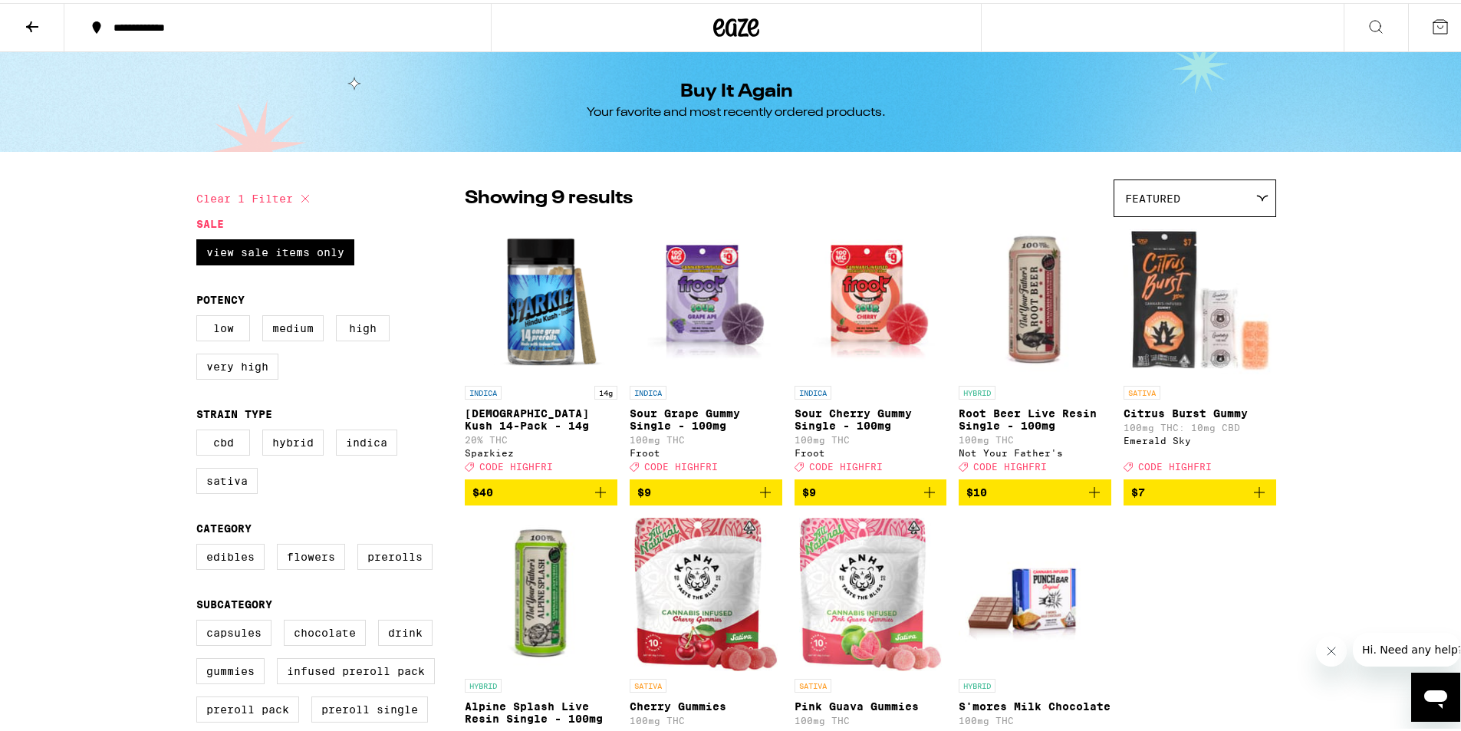
click at [238, 229] on fieldset "Sale View Sale Items Only" at bounding box center [330, 245] width 268 height 60
click at [296, 196] on icon at bounding box center [305, 195] width 18 height 18
checkbox input "false"
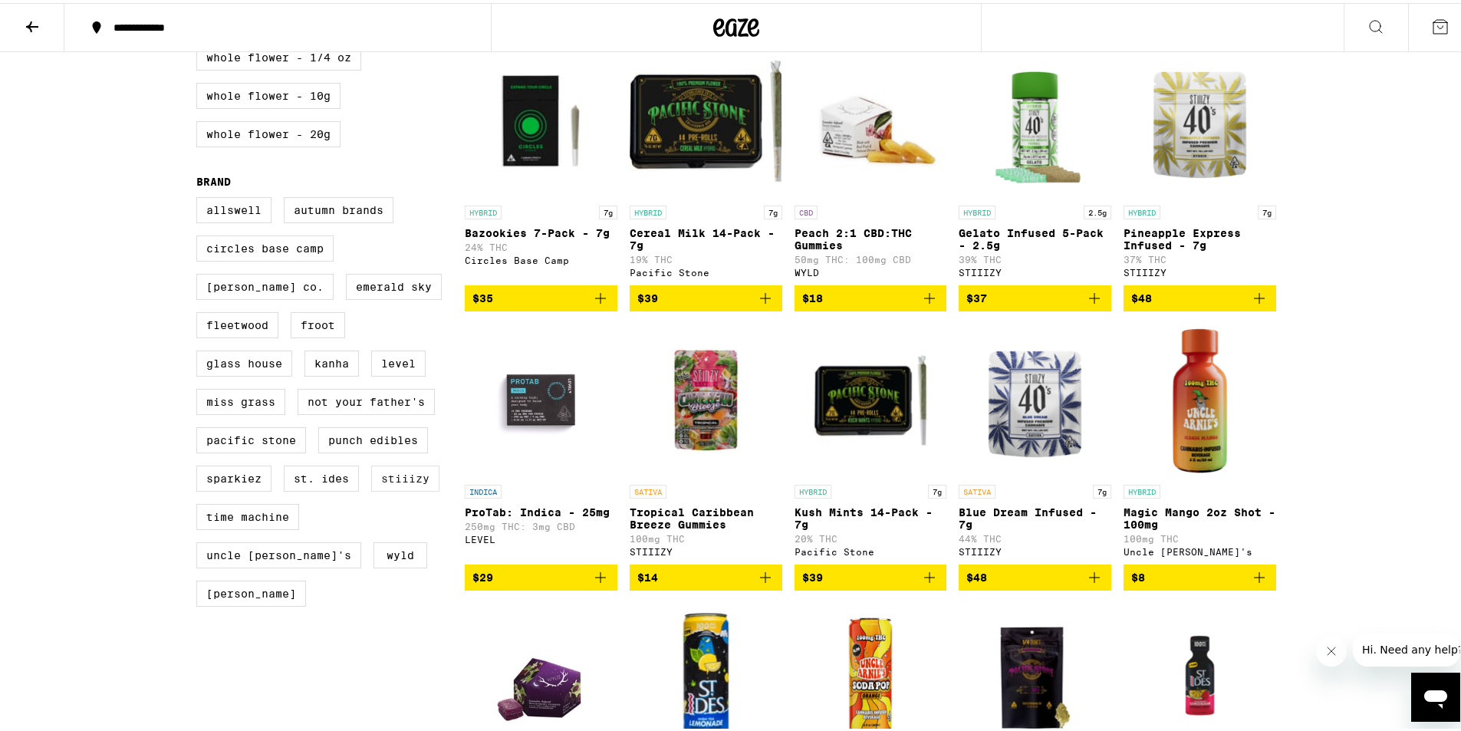
scroll to position [460, 0]
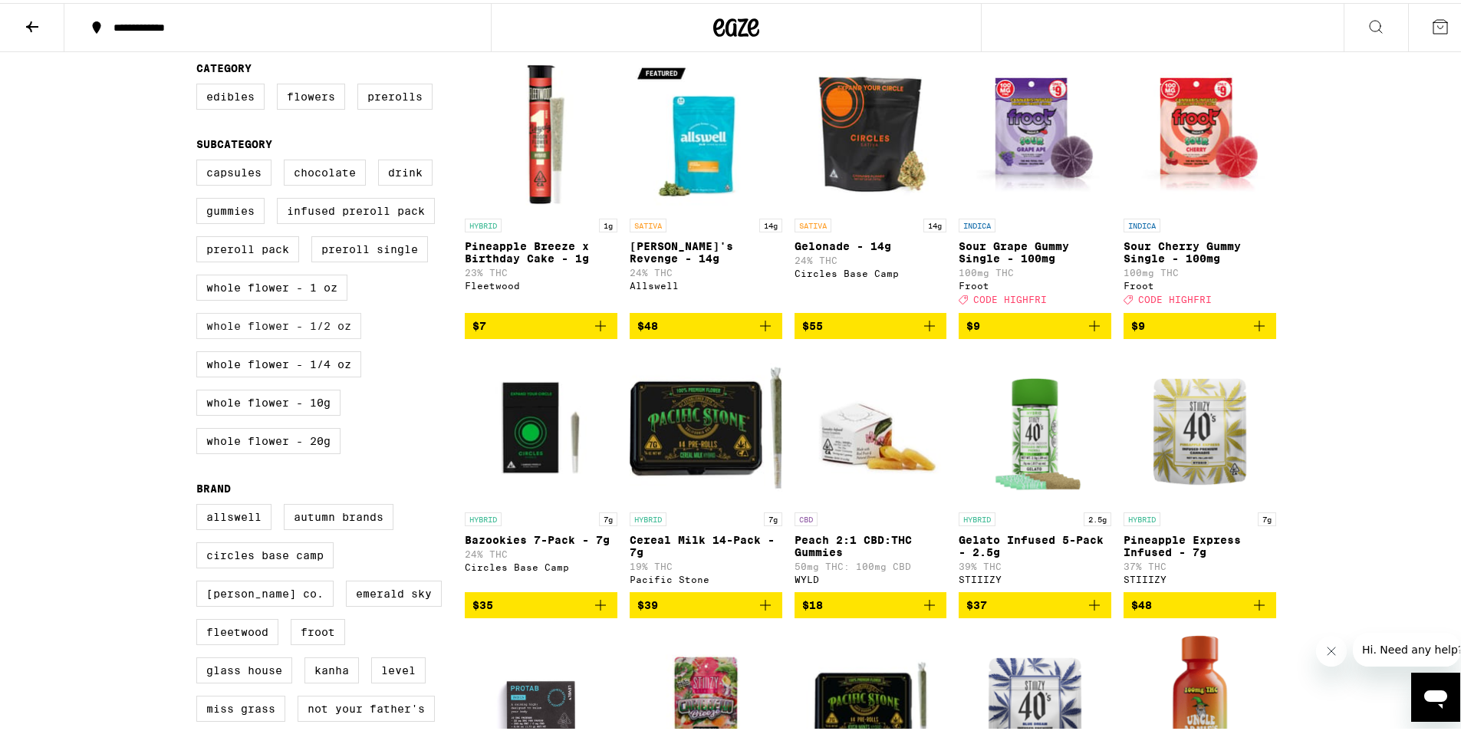
click at [326, 336] on label "Whole Flower - 1/2 oz" at bounding box center [278, 323] width 165 height 26
click at [200, 159] on input "Whole Flower - 1/2 oz" at bounding box center [199, 159] width 1 height 1
checkbox input "true"
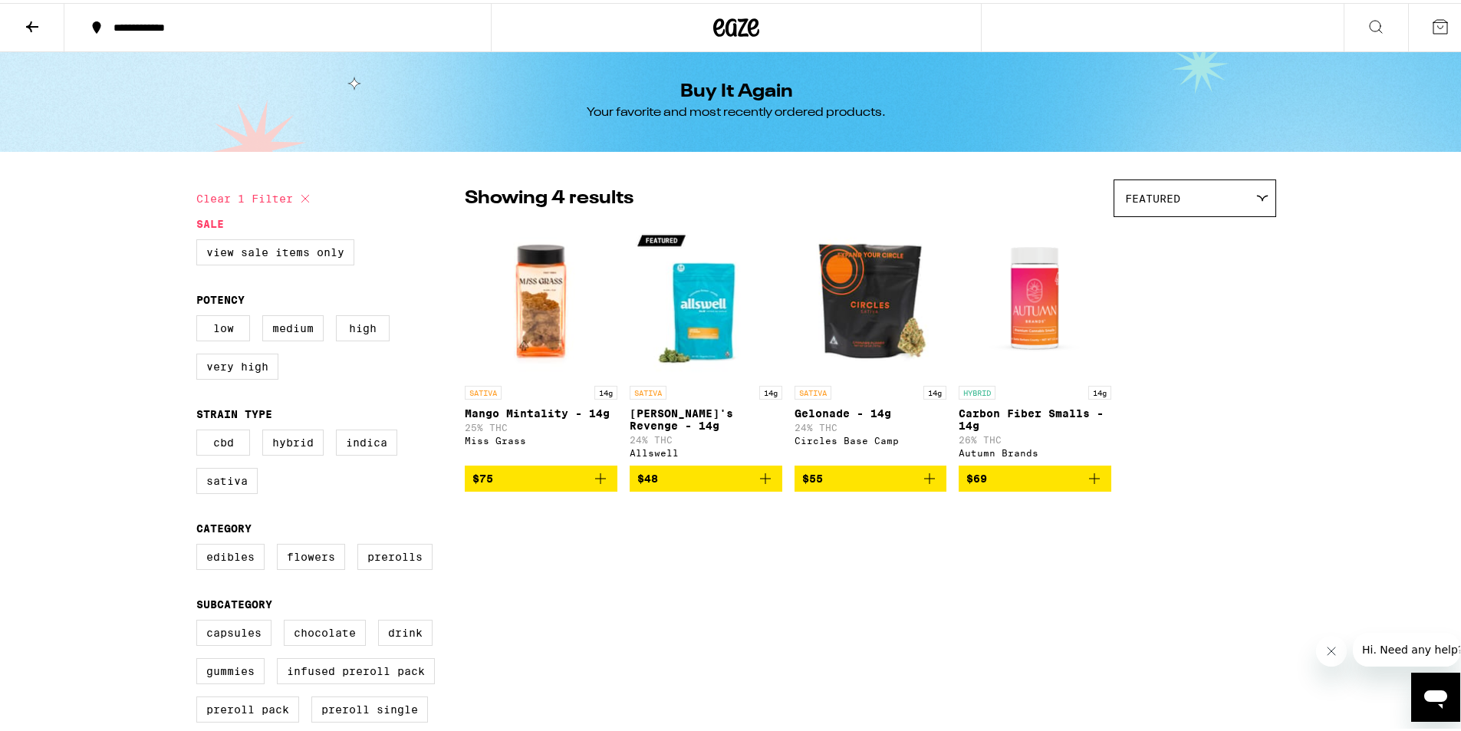
click at [749, 485] on span "$48" at bounding box center [705, 475] width 137 height 18
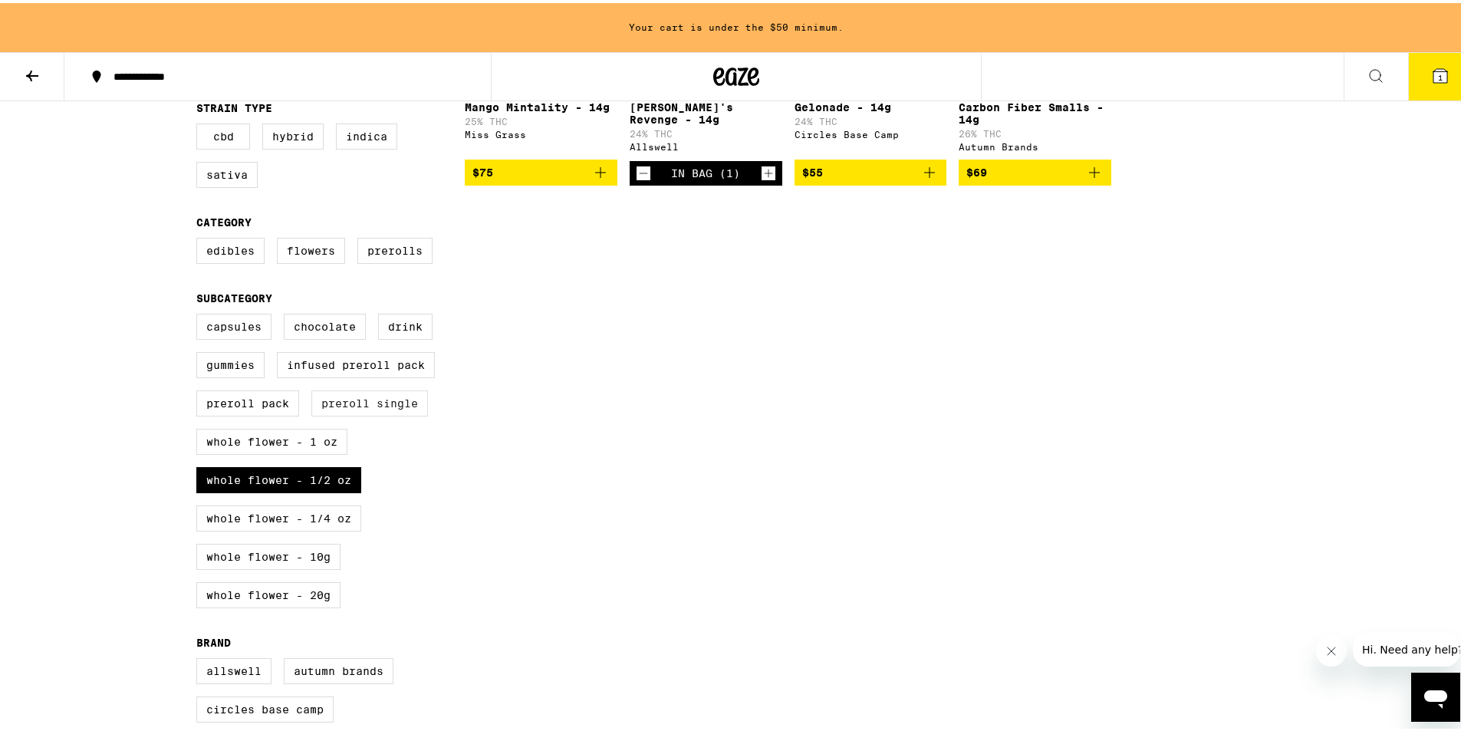
scroll to position [383, 0]
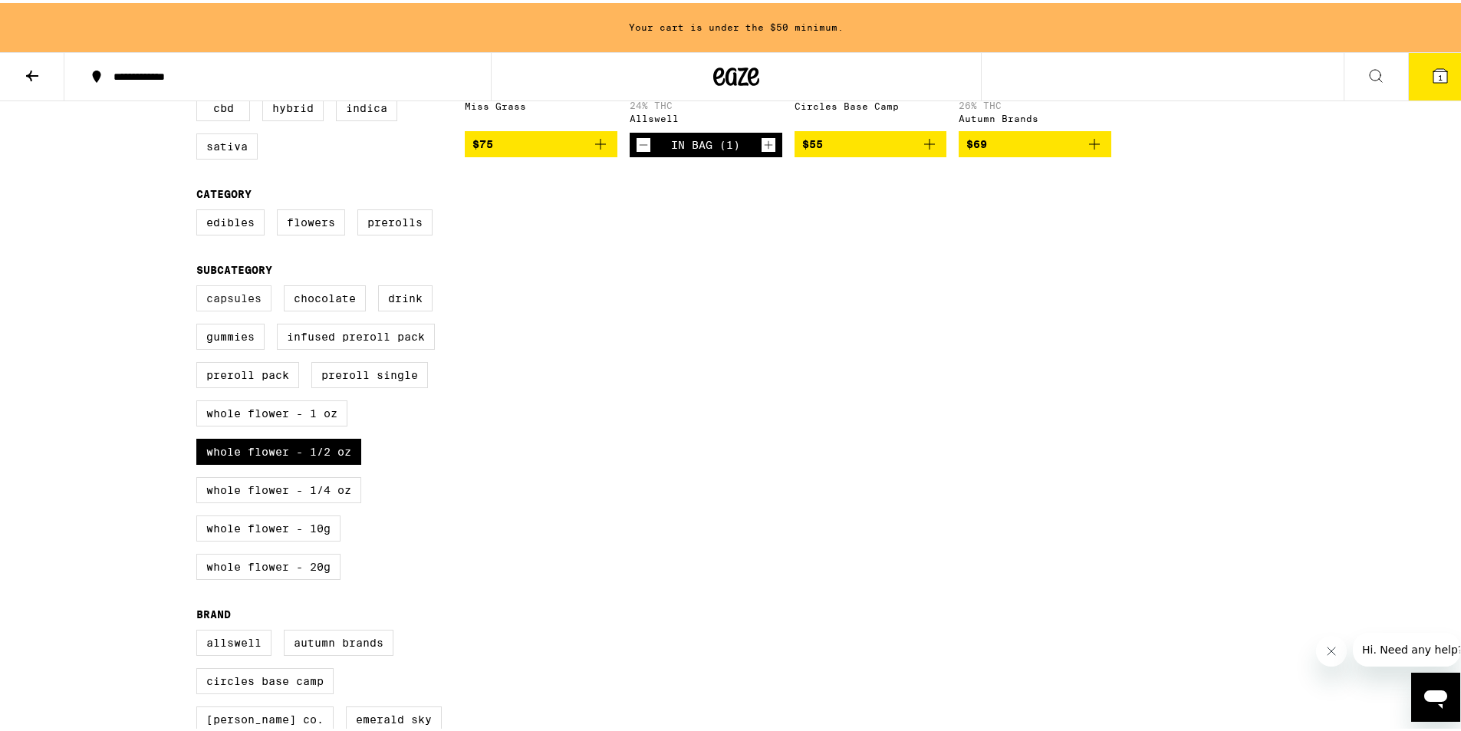
click at [215, 308] on label "Capsules" at bounding box center [233, 295] width 75 height 26
click at [200, 285] on input "Capsules" at bounding box center [199, 284] width 1 height 1
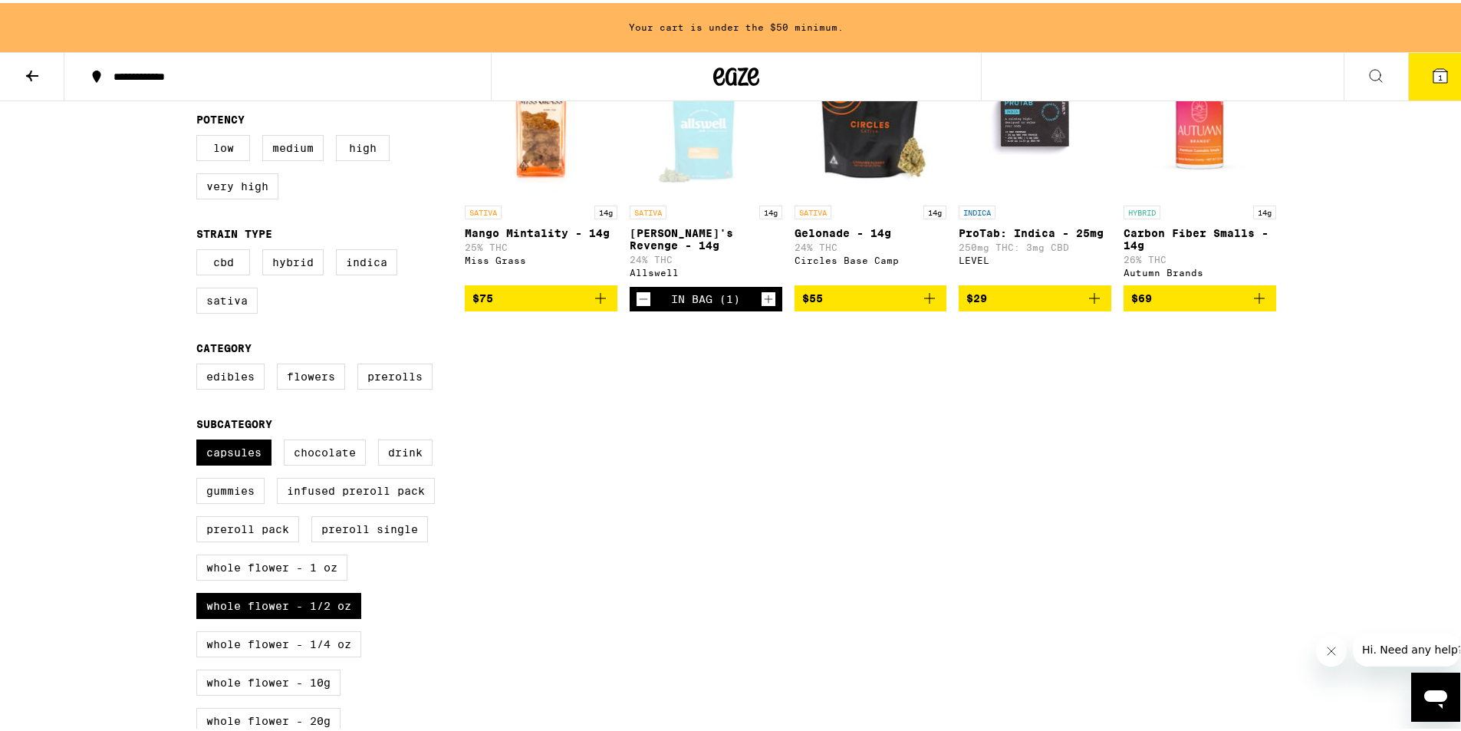
scroll to position [230, 0]
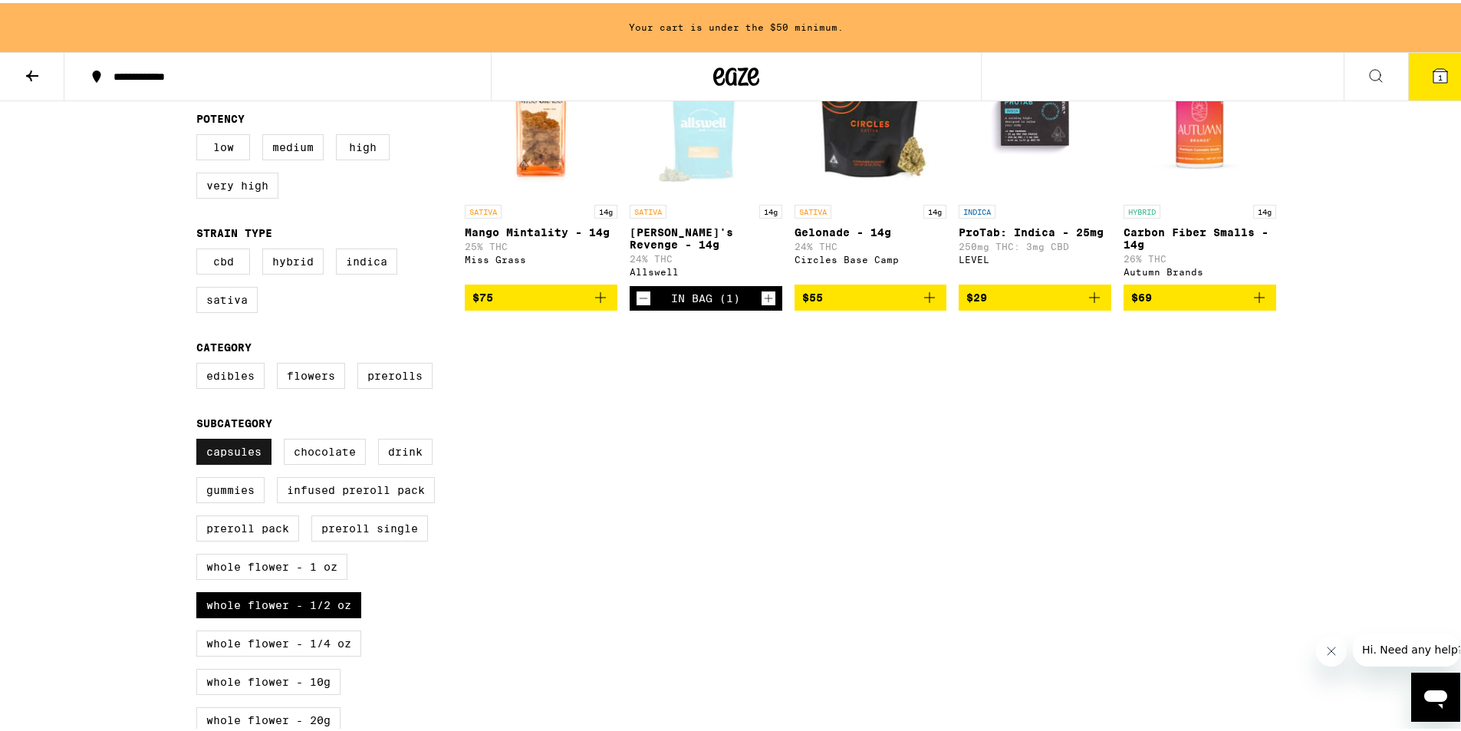
click at [226, 459] on label "Capsules" at bounding box center [233, 449] width 75 height 26
click at [200, 439] on input "Capsules" at bounding box center [199, 438] width 1 height 1
checkbox input "false"
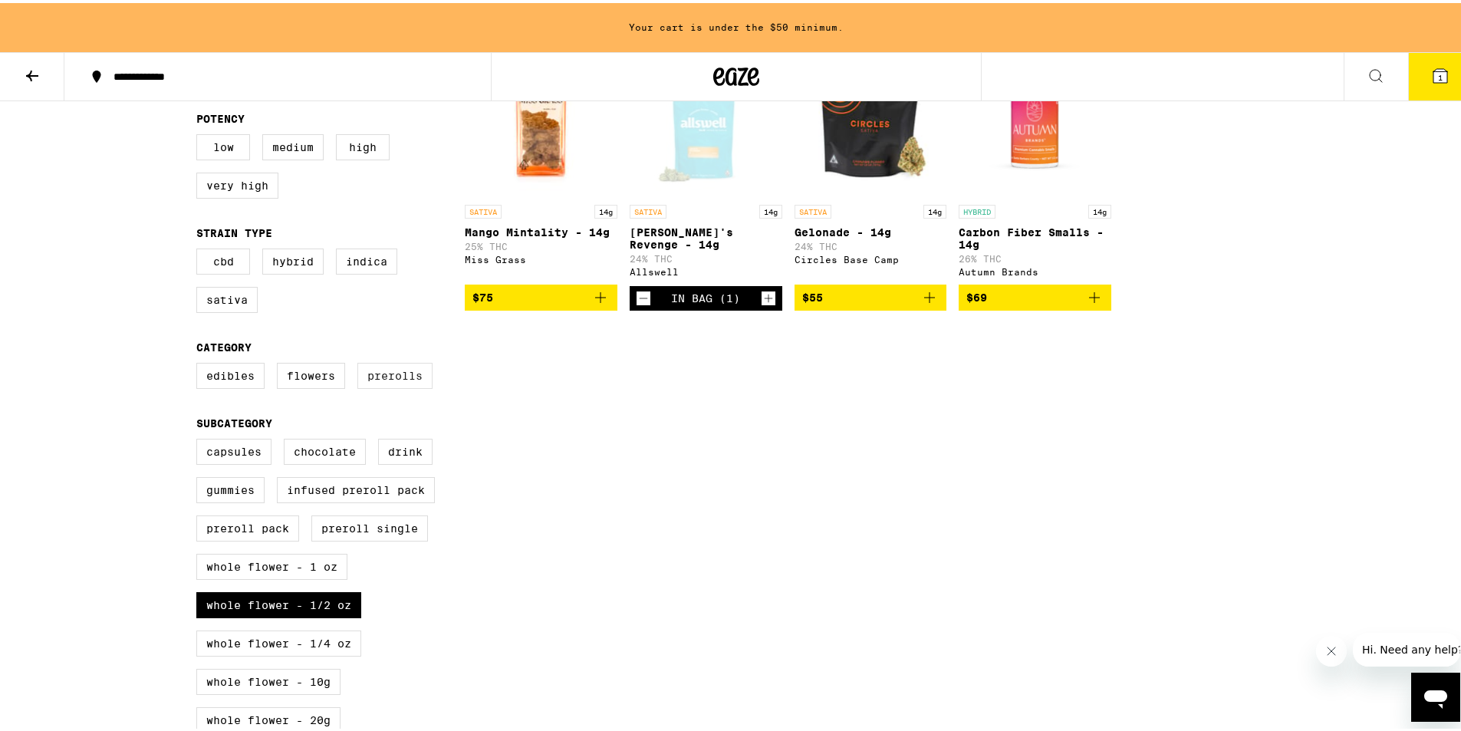
click at [367, 379] on label "Prerolls" at bounding box center [394, 373] width 75 height 26
click at [200, 363] on input "Prerolls" at bounding box center [199, 362] width 1 height 1
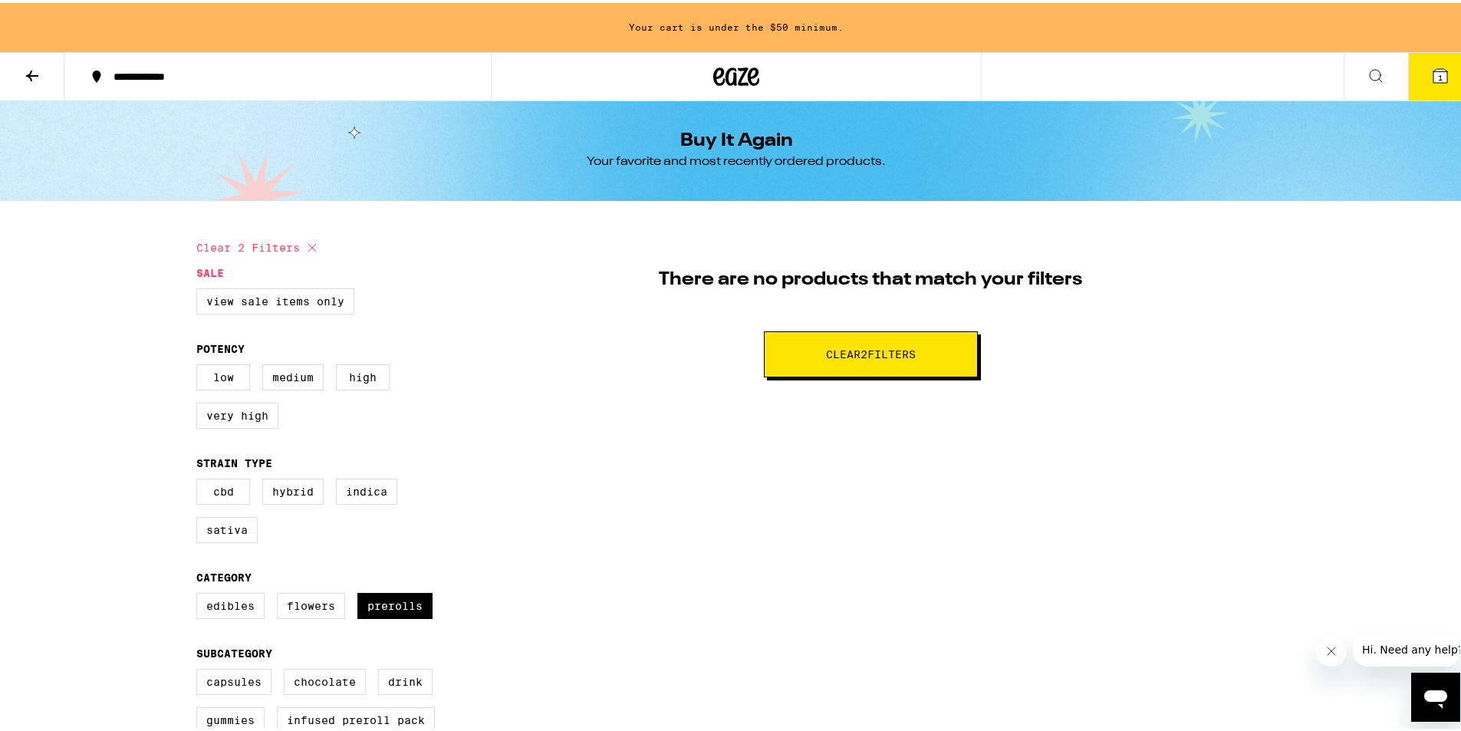
click at [883, 366] on button "Clear 2 filter s" at bounding box center [871, 351] width 214 height 46
checkbox input "false"
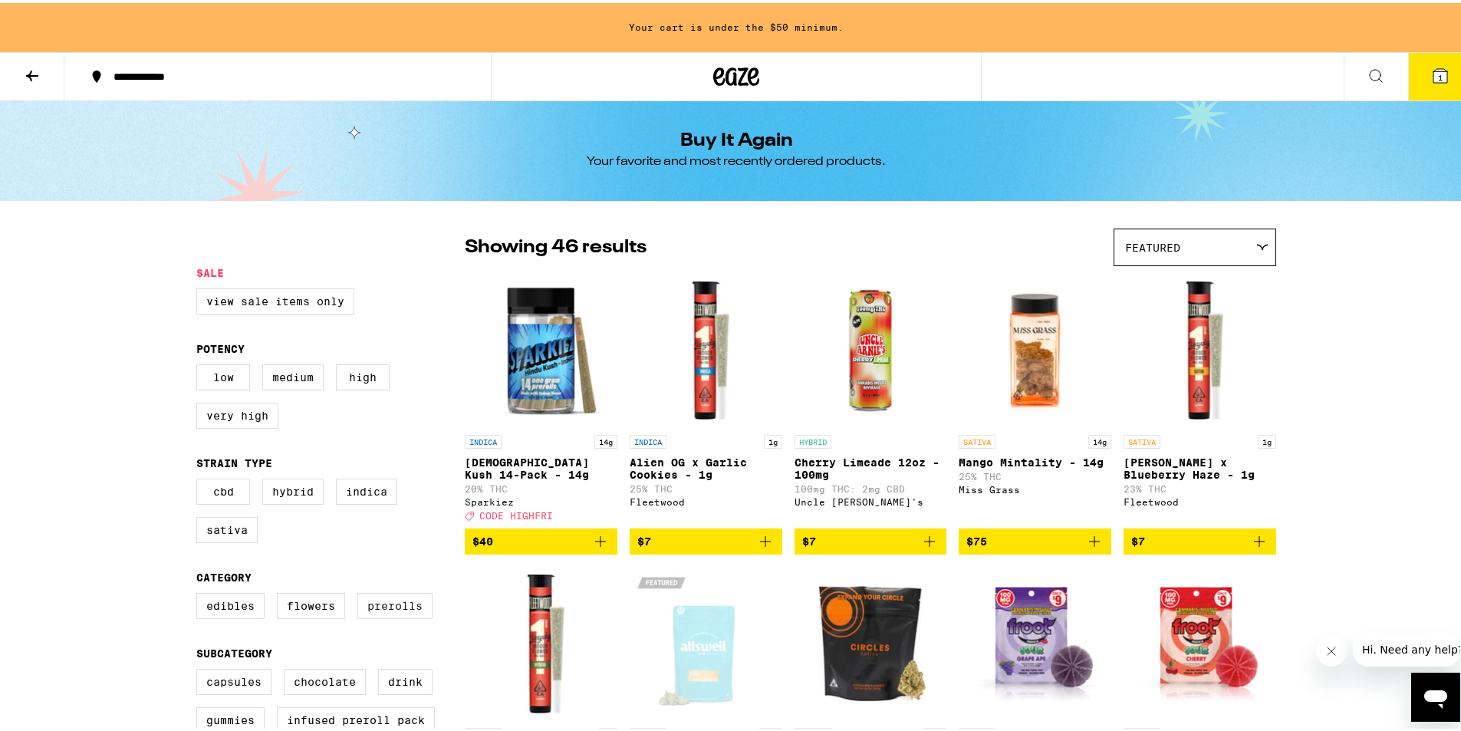
click at [363, 616] on label "Prerolls" at bounding box center [394, 603] width 75 height 26
click at [200, 593] on input "Prerolls" at bounding box center [199, 592] width 1 height 1
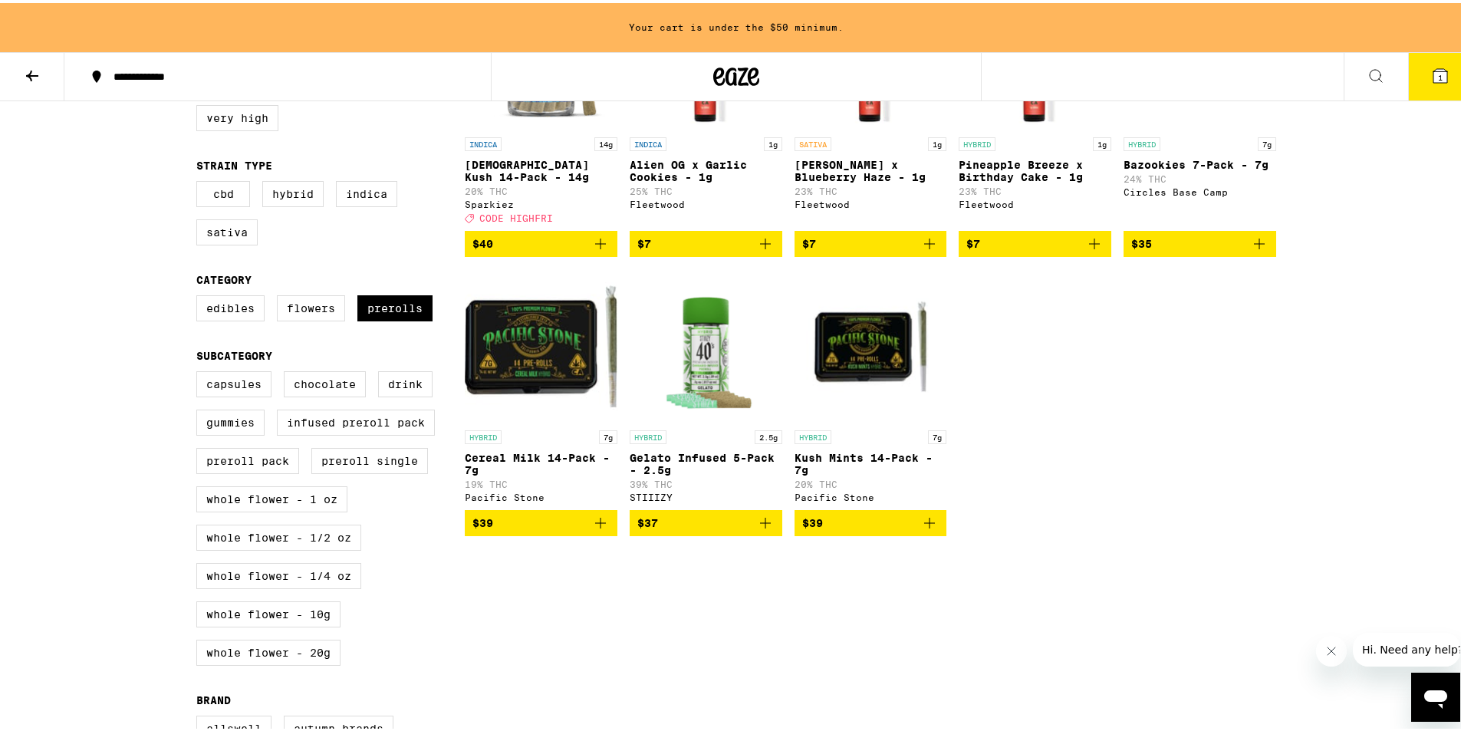
scroll to position [307, 0]
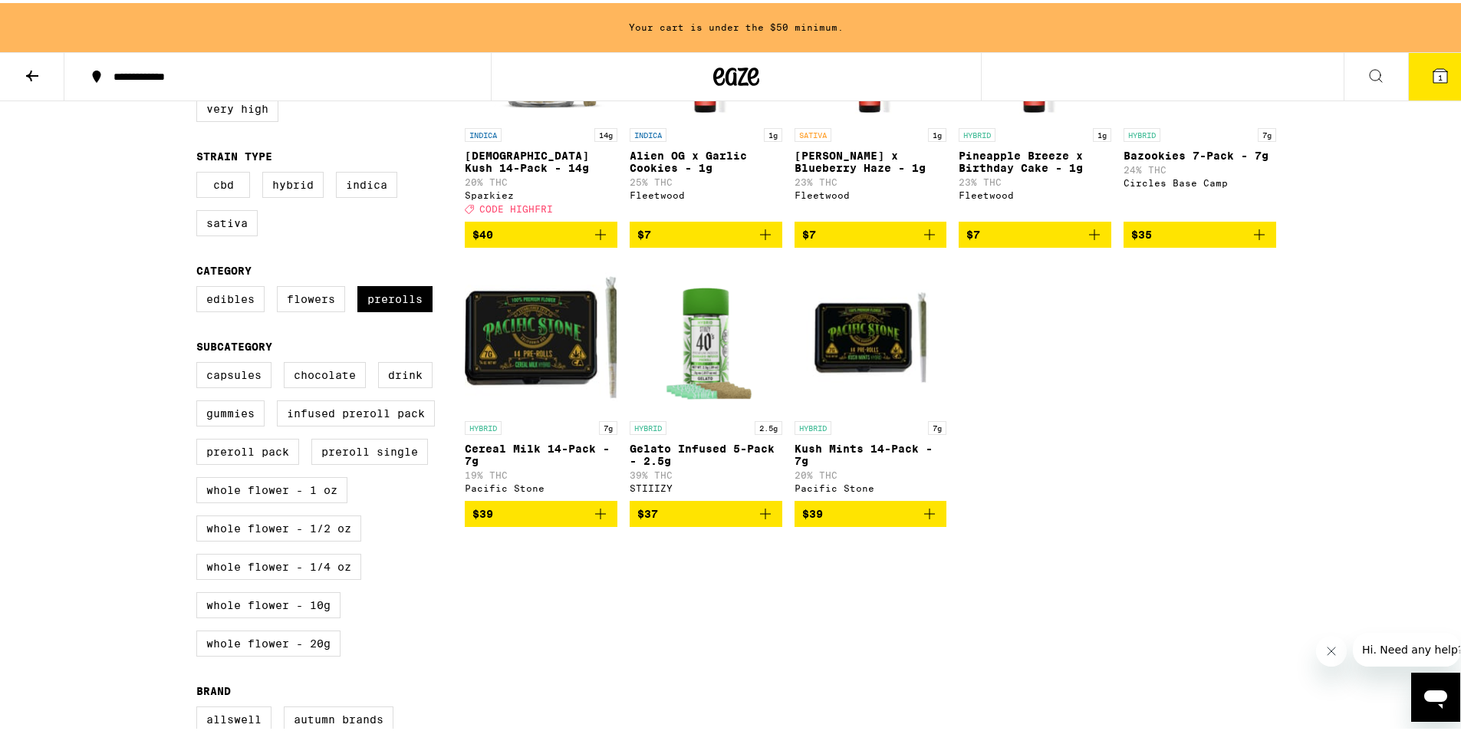
click at [550, 524] on button "$39" at bounding box center [541, 511] width 153 height 26
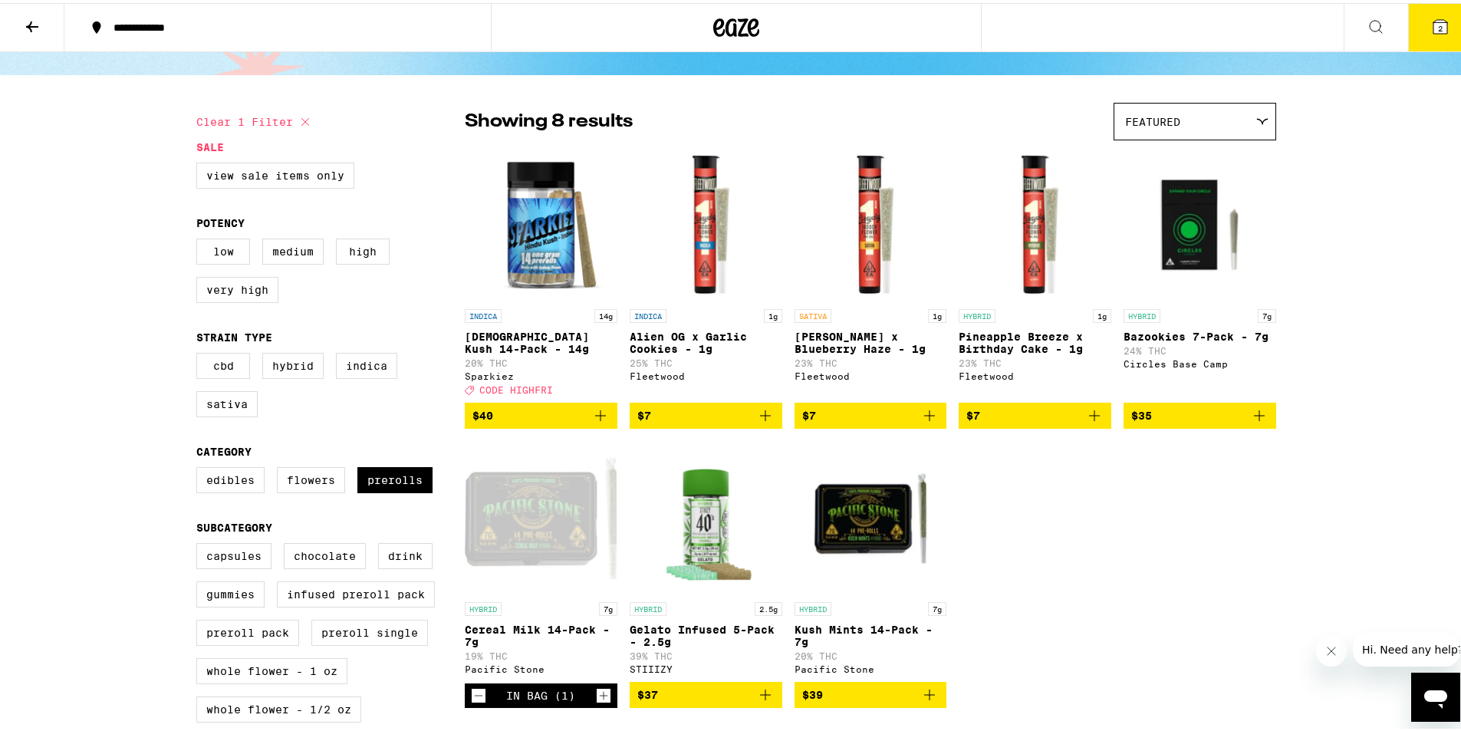
scroll to position [153, 0]
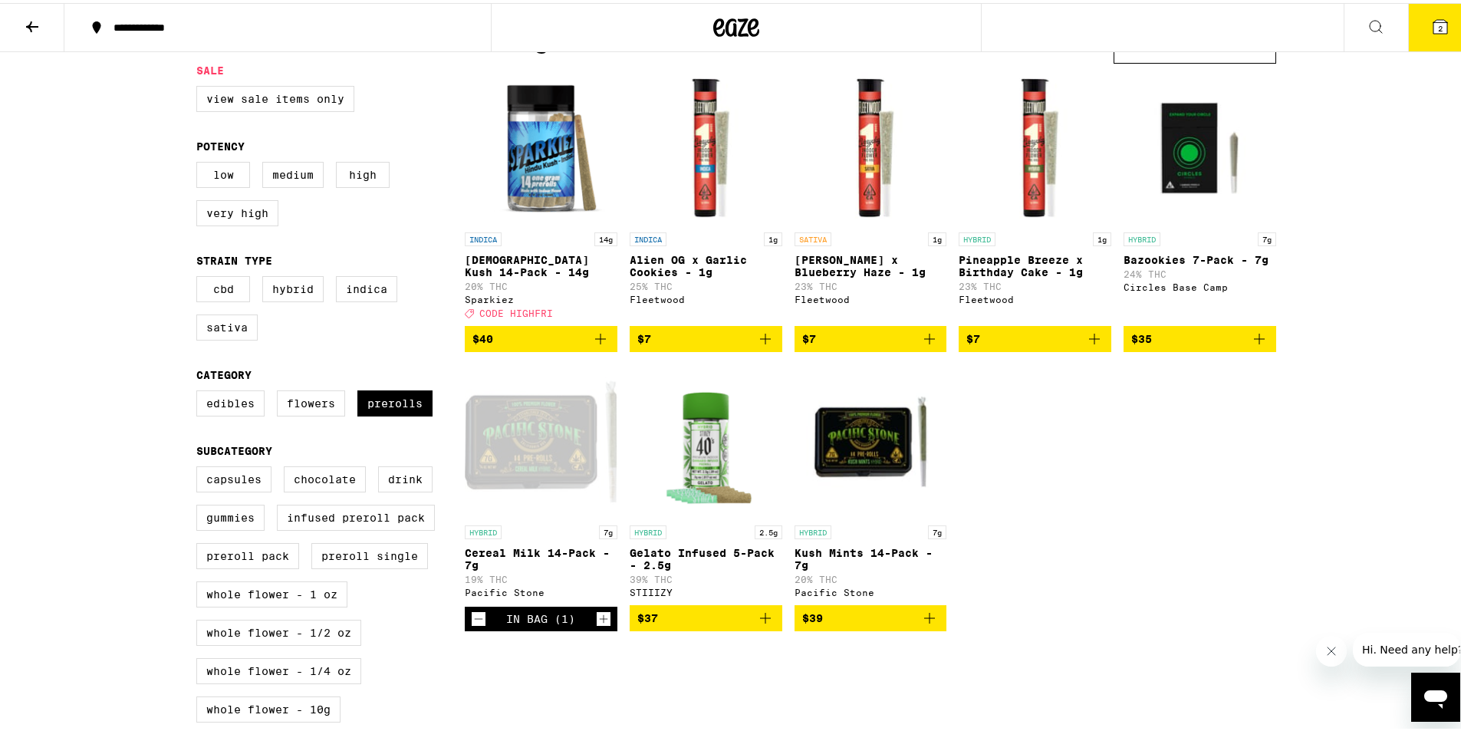
click at [601, 625] on icon "Increment" at bounding box center [604, 616] width 14 height 18
click at [471, 623] on button "Decrement" at bounding box center [478, 615] width 15 height 15
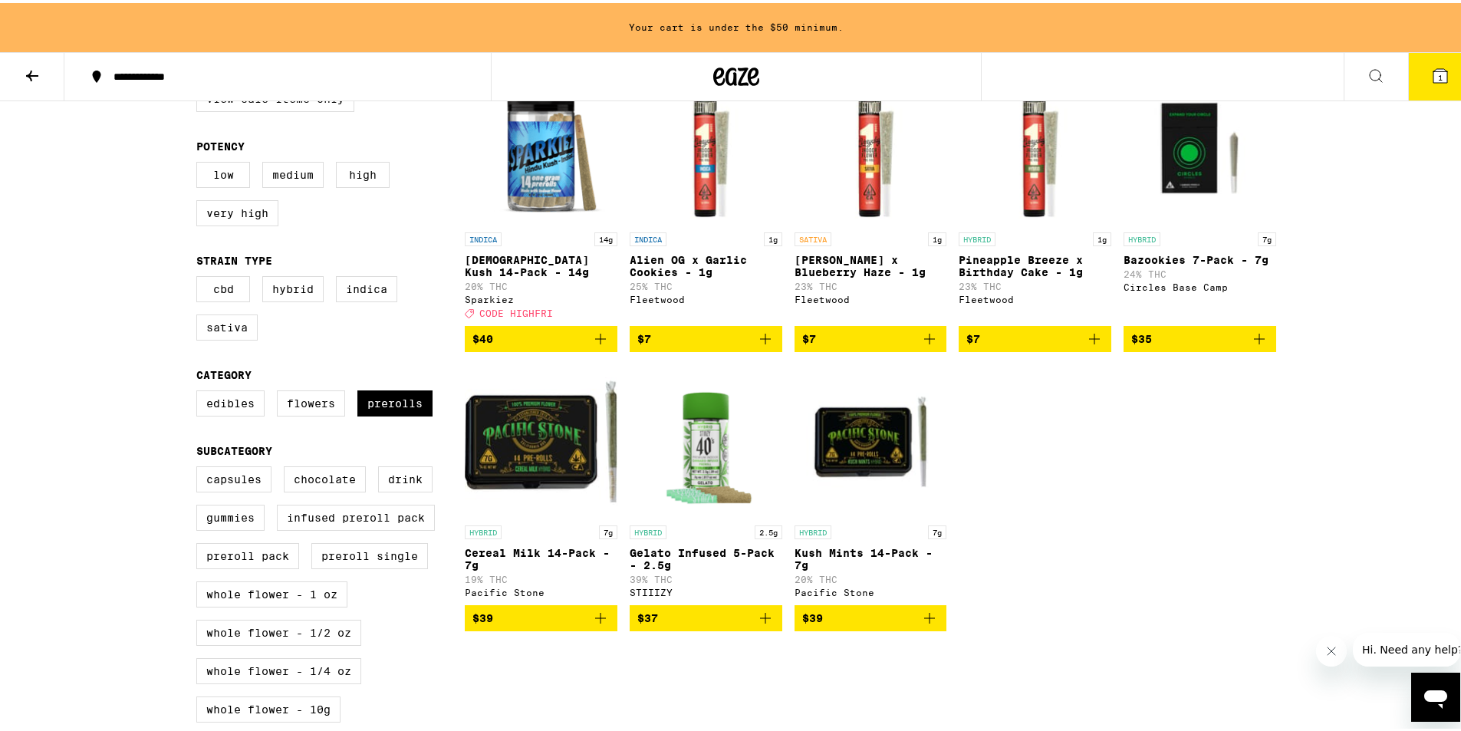
click at [575, 345] on span "$40" at bounding box center [540, 336] width 137 height 18
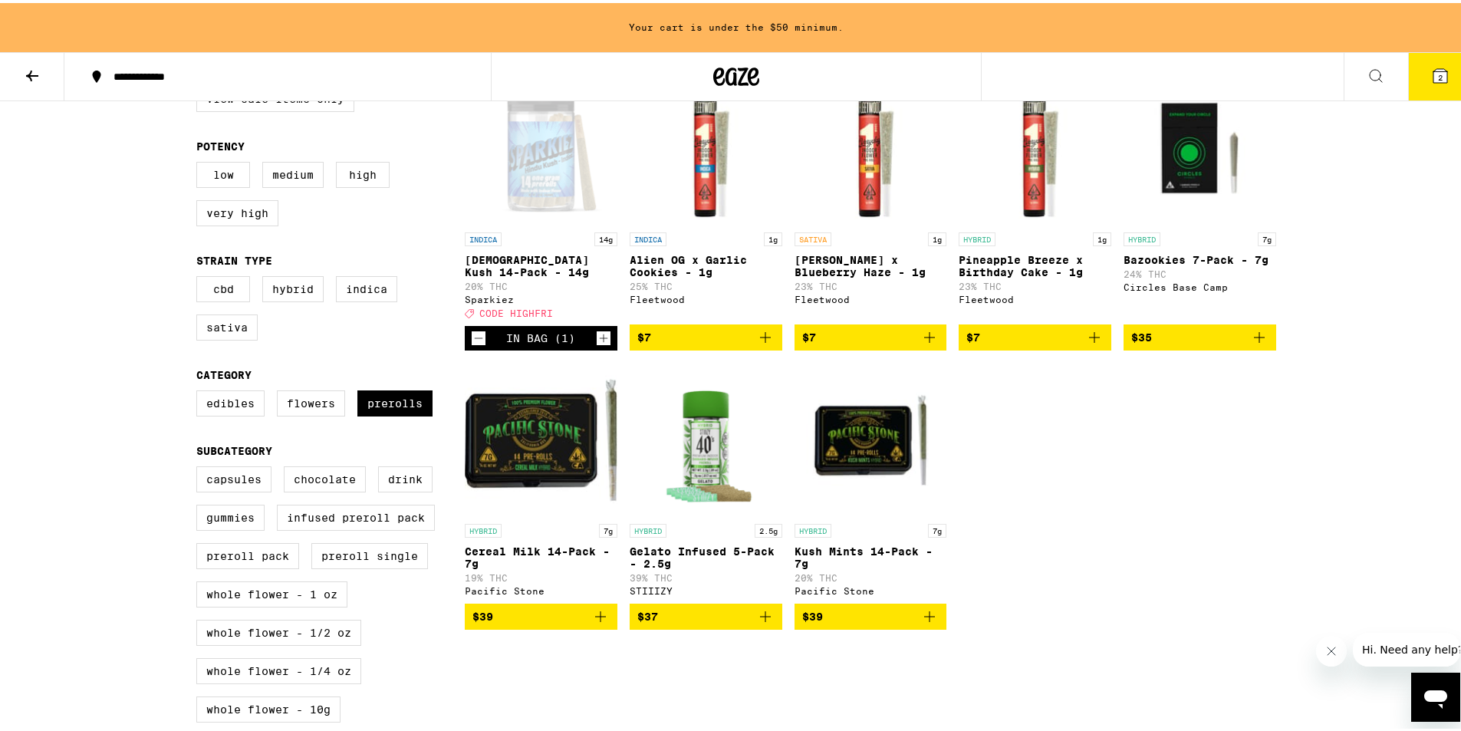
scroll to position [153, 0]
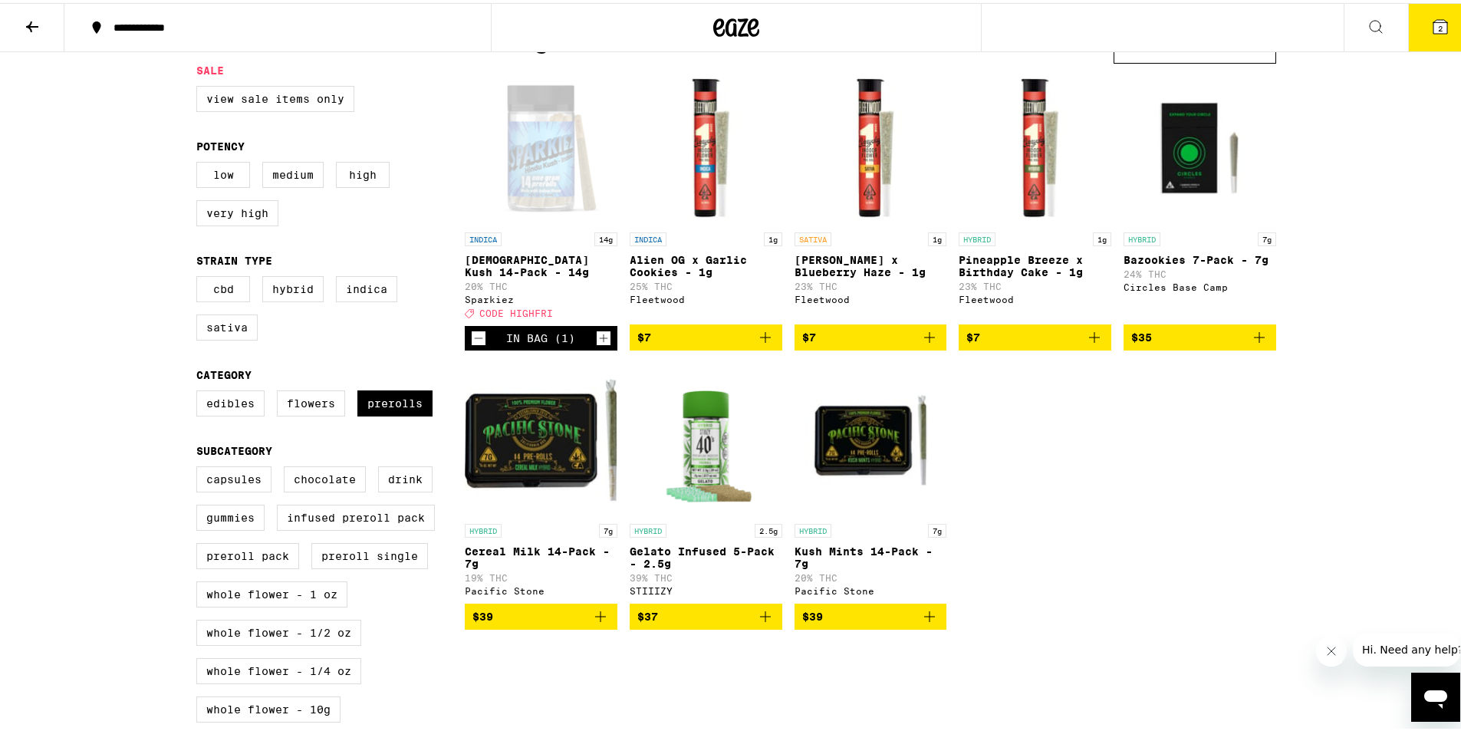
click at [373, 398] on fieldset "Category Edibles Flowers Prerolls" at bounding box center [330, 396] width 268 height 60
click at [384, 411] on label "Prerolls" at bounding box center [394, 400] width 75 height 26
click at [200, 390] on input "Prerolls" at bounding box center [199, 390] width 1 height 1
checkbox input "false"
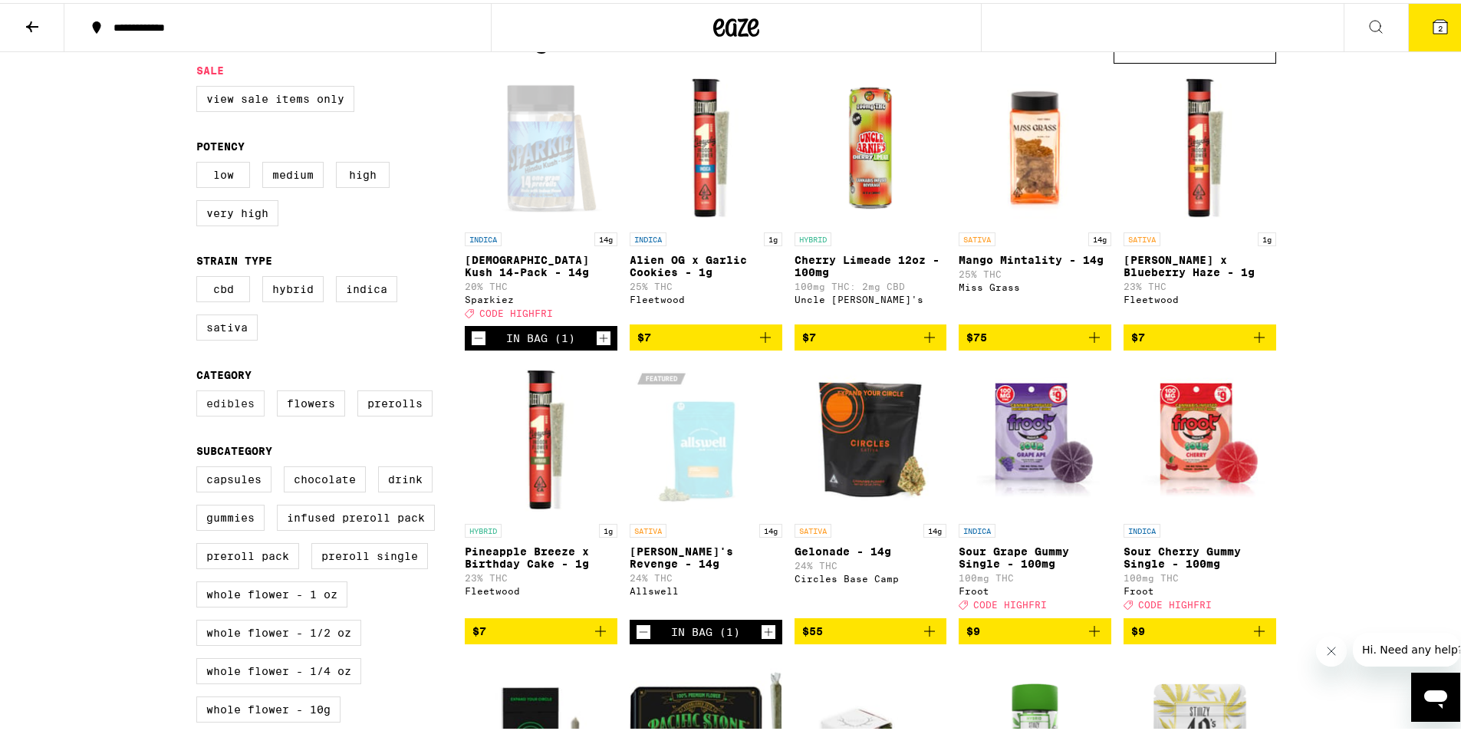
click at [215, 409] on label "Edibles" at bounding box center [230, 400] width 68 height 26
click at [200, 390] on input "Edibles" at bounding box center [199, 390] width 1 height 1
checkbox input "true"
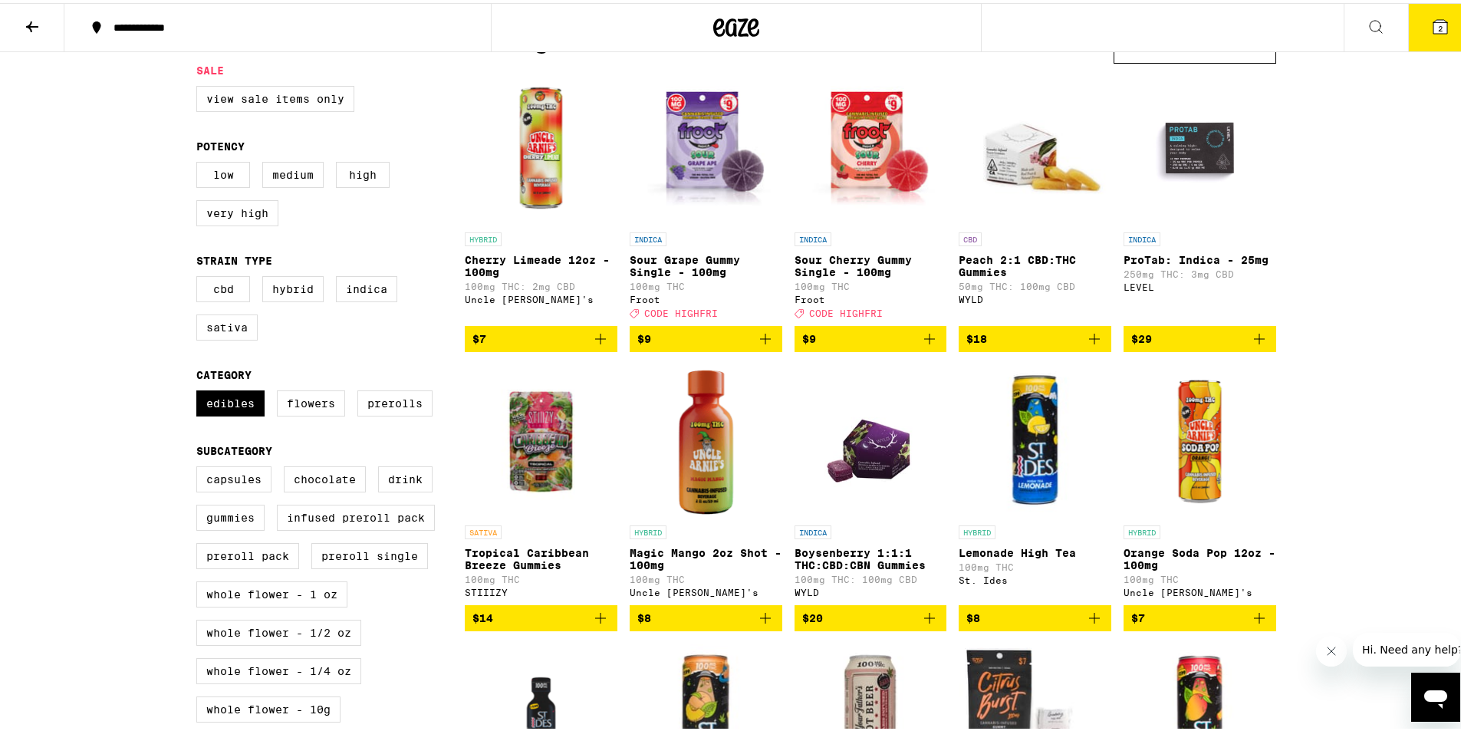
click at [603, 345] on icon "Add to bag" at bounding box center [600, 336] width 18 height 18
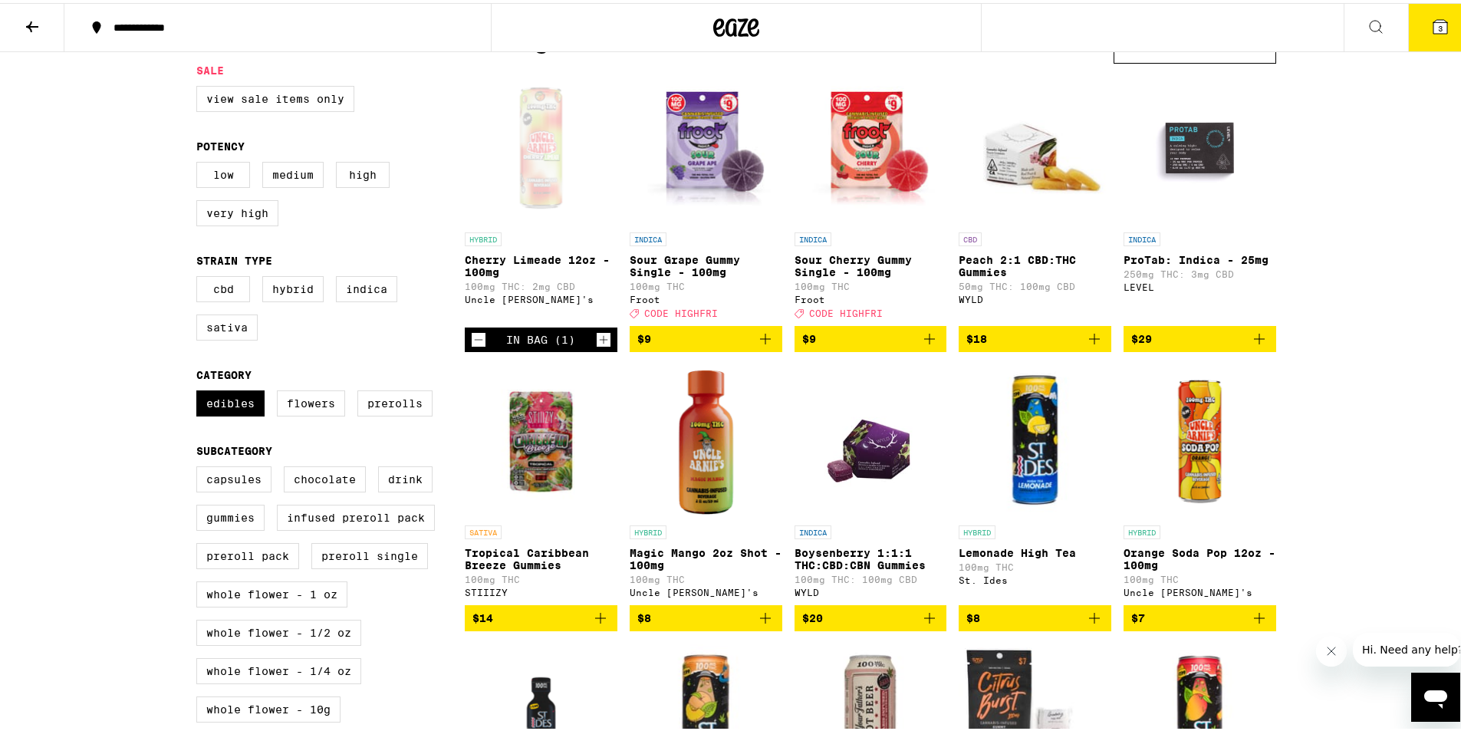
click at [603, 346] on icon "Increment" at bounding box center [604, 336] width 14 height 18
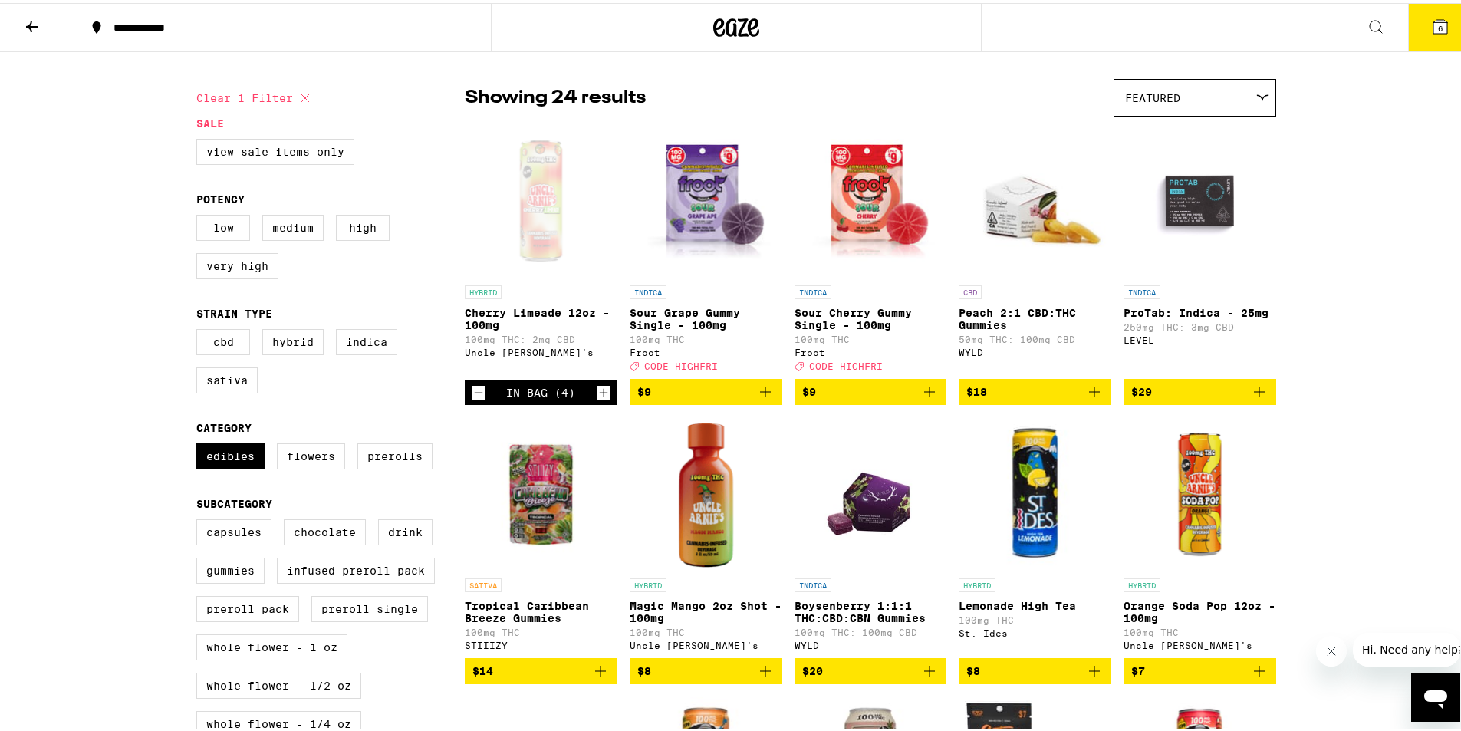
scroll to position [77, 0]
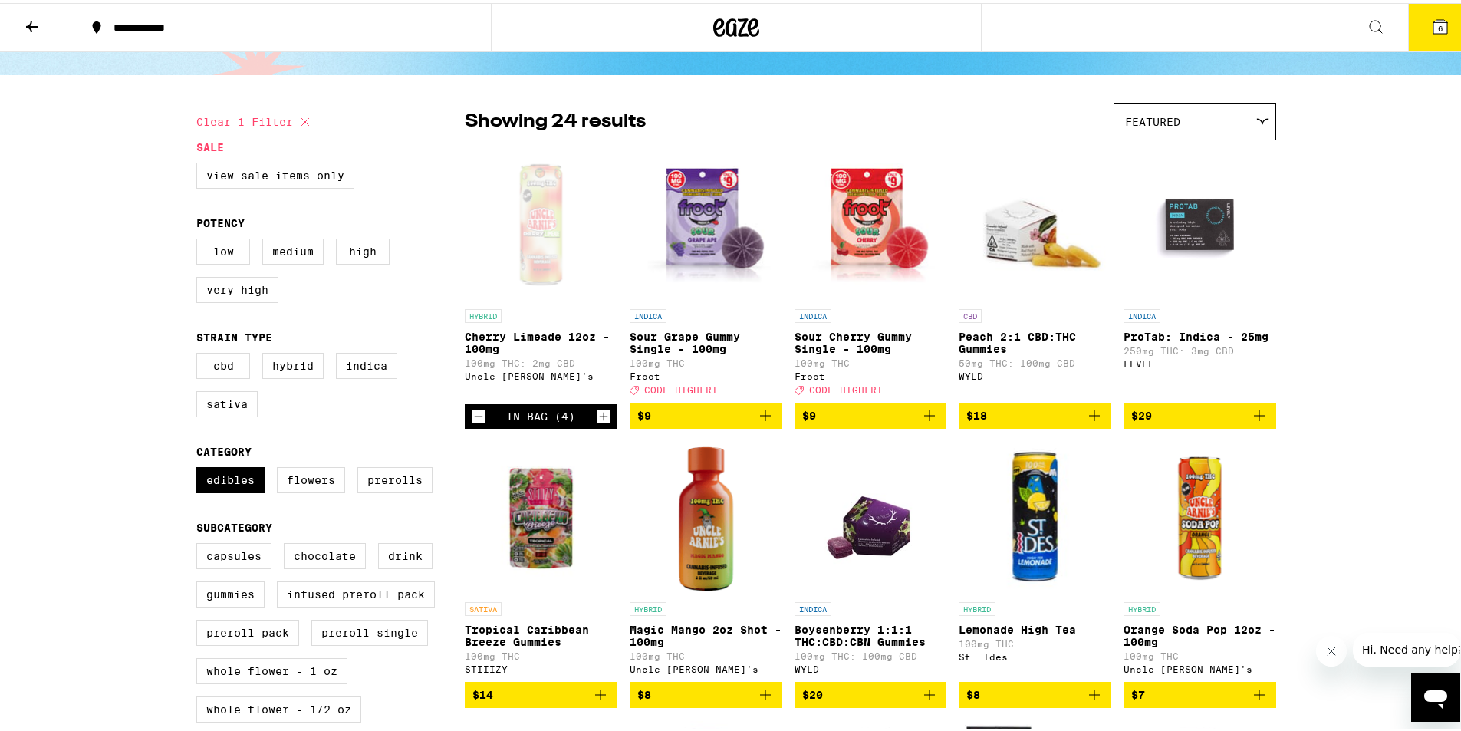
click at [1453, 25] on button "6" at bounding box center [1440, 25] width 64 height 48
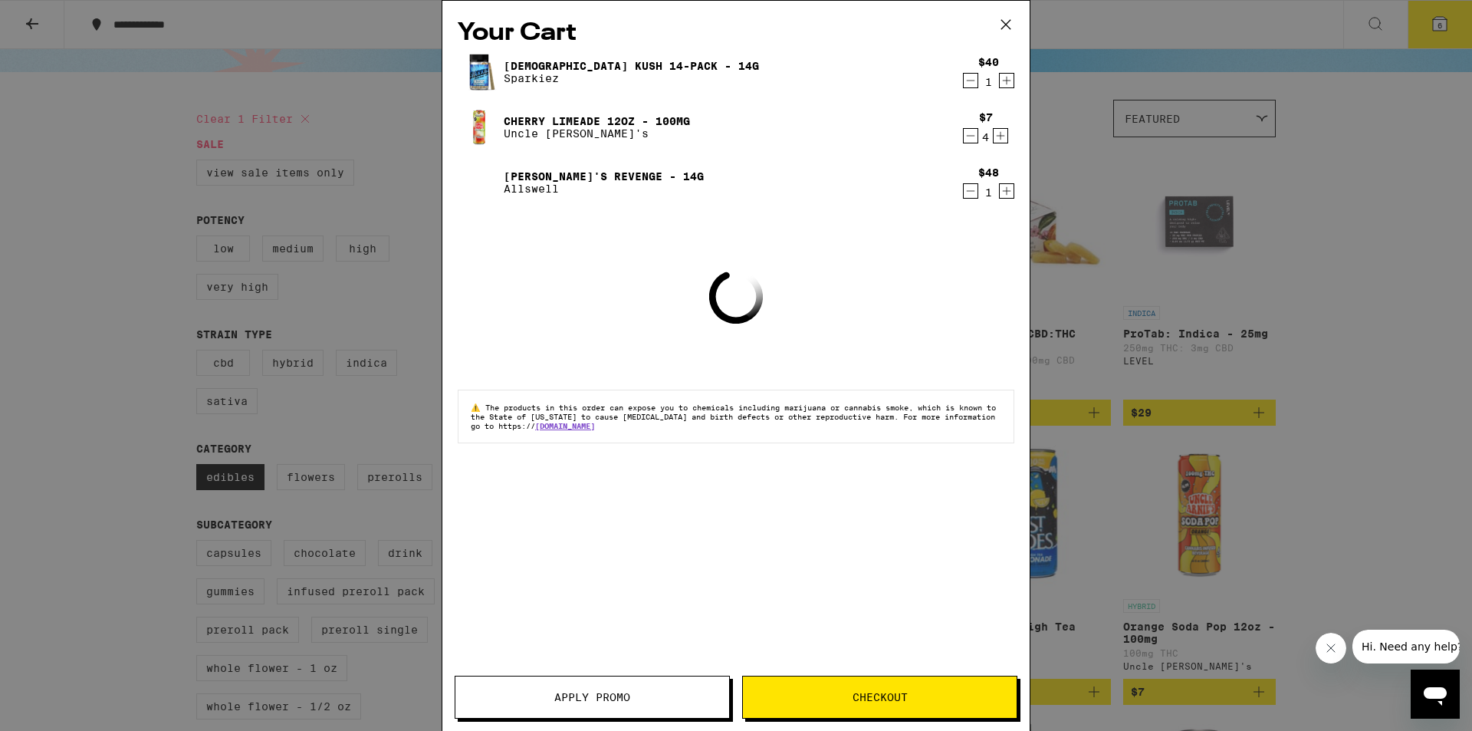
click at [630, 696] on span "Apply Promo" at bounding box center [592, 697] width 76 height 11
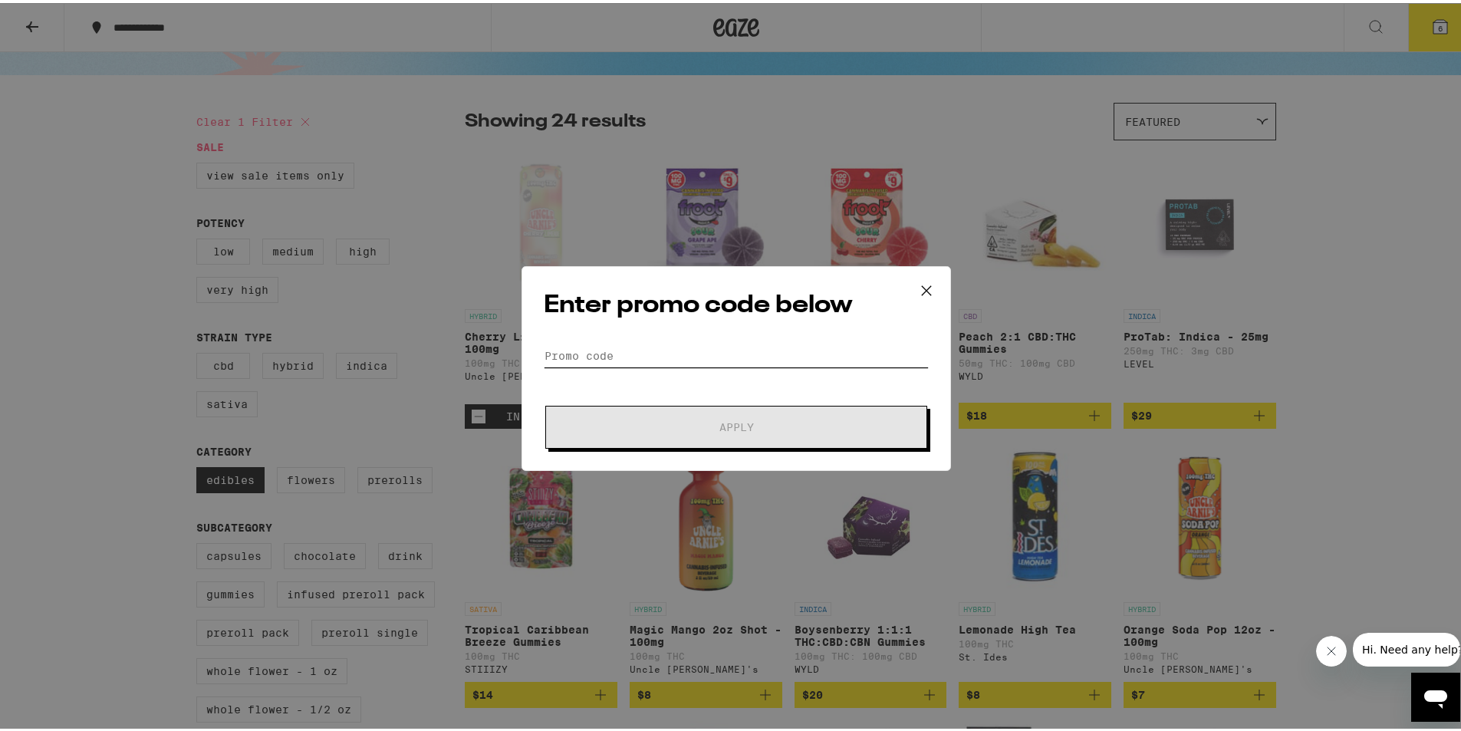
click at [661, 357] on input "Promo Code" at bounding box center [736, 352] width 385 height 23
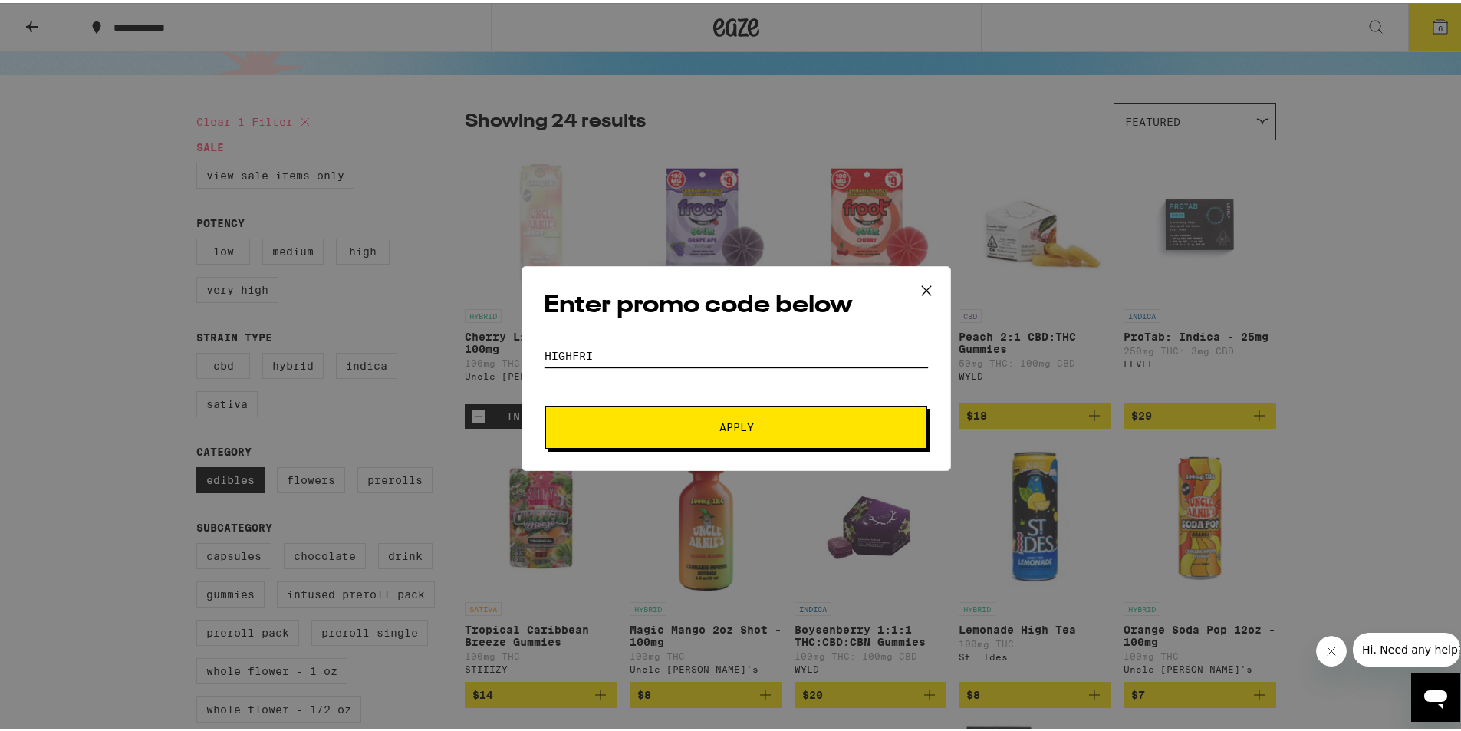
type input "highfri"
click at [630, 447] on div "Enter promo code below Promo Code highfri Apply" at bounding box center [735, 365] width 429 height 205
click at [631, 431] on button "Apply" at bounding box center [736, 424] width 382 height 43
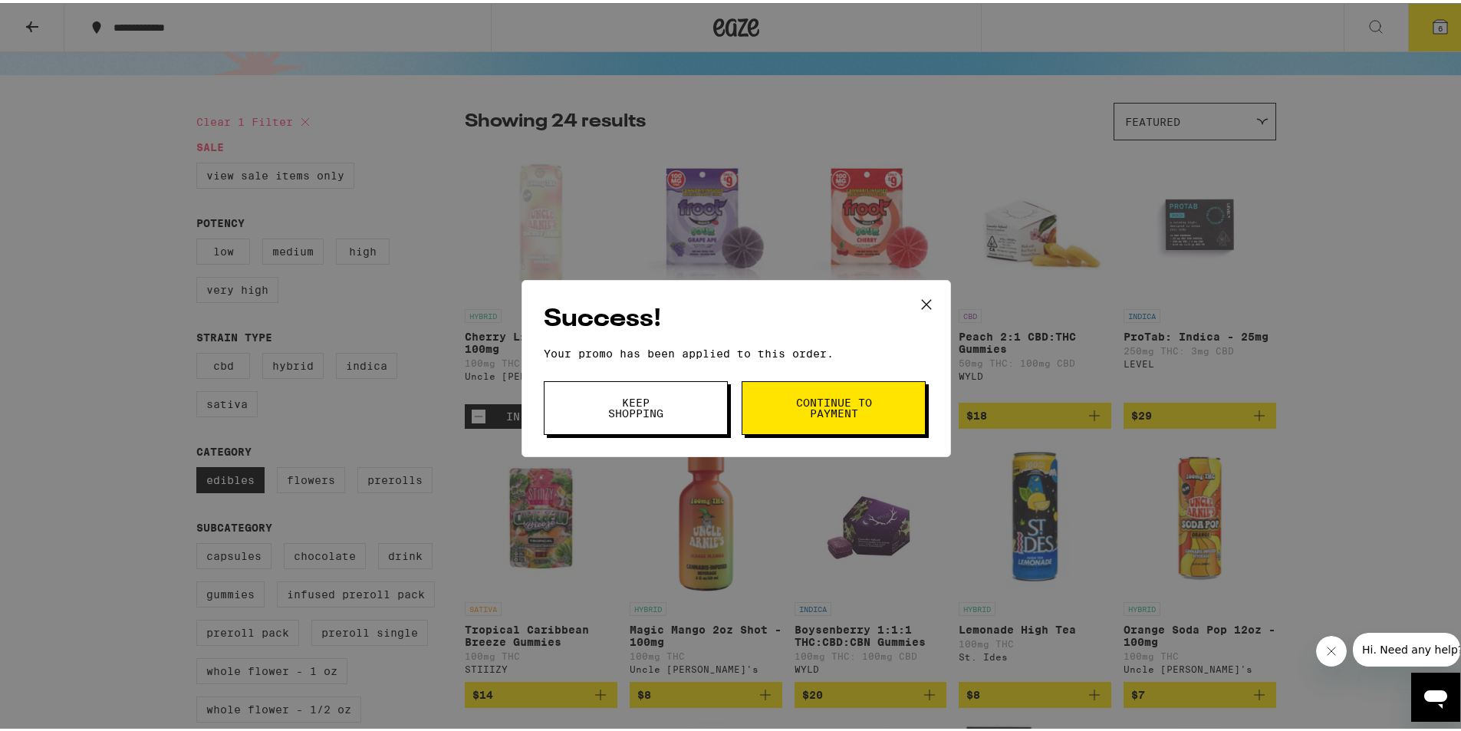
click at [787, 399] on button "Continue to payment" at bounding box center [833, 405] width 184 height 54
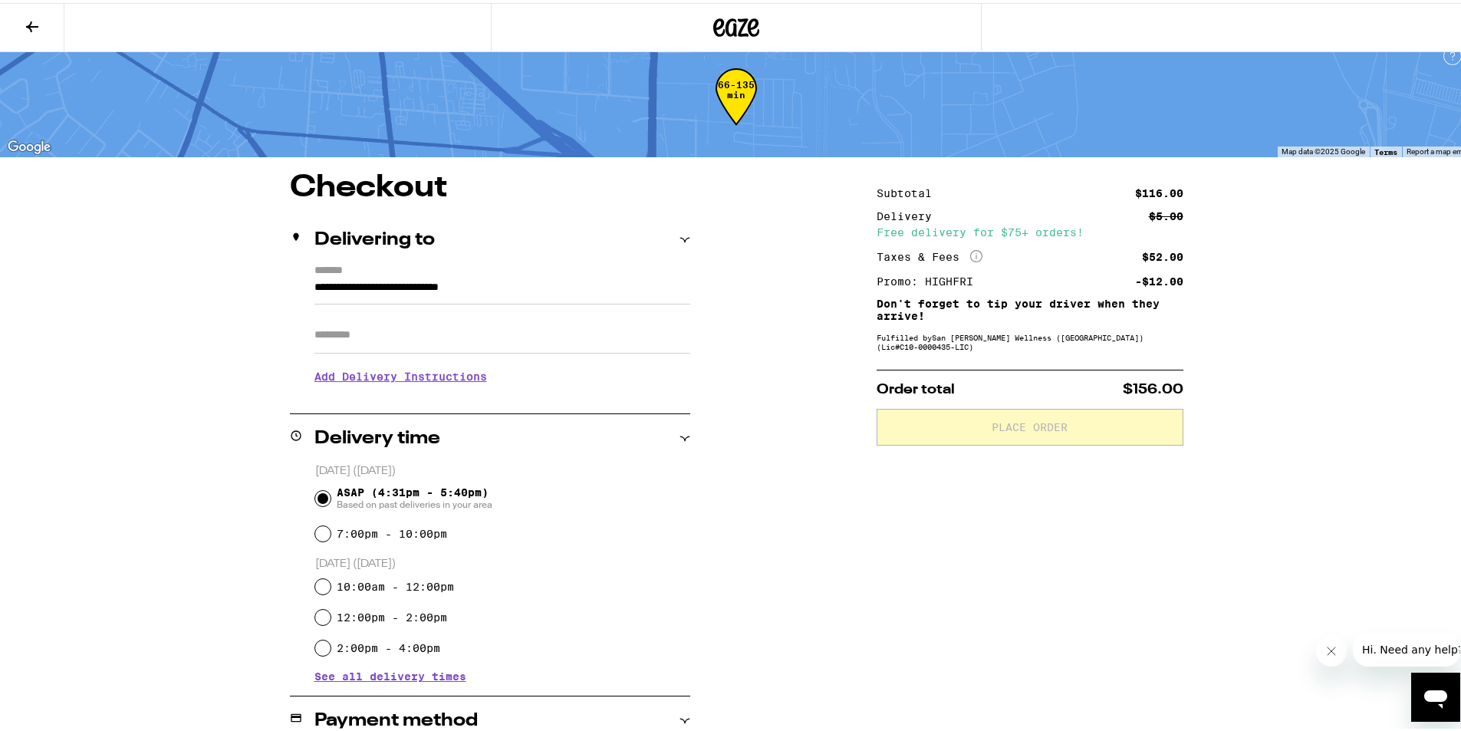
scroll to position [230, 0]
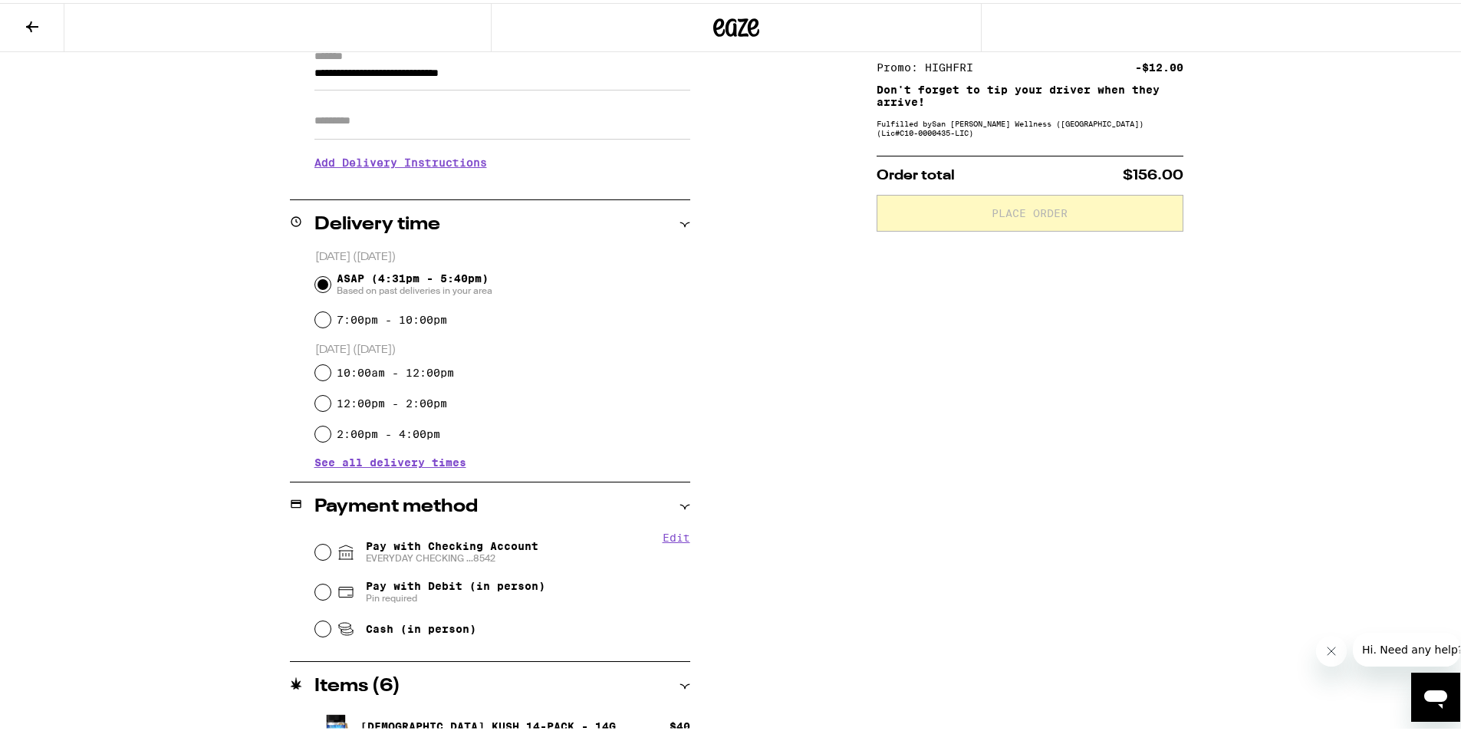
click at [301, 556] on div "Edit Pay with Checking Account EVERYDAY CHECKING ...8542 Pay with Debit (in per…" at bounding box center [490, 585] width 400 height 114
click at [305, 553] on div "Edit Pay with Checking Account EVERYDAY CHECKING ...8542 Pay with Debit (in per…" at bounding box center [490, 585] width 400 height 114
click at [329, 545] on div "Pay with Checking Account EVERYDAY CHECKING ...8542" at bounding box center [502, 549] width 375 height 40
click at [324, 549] on input "Pay with Checking Account EVERYDAY CHECKING ...8542" at bounding box center [322, 548] width 15 height 15
radio input "true"
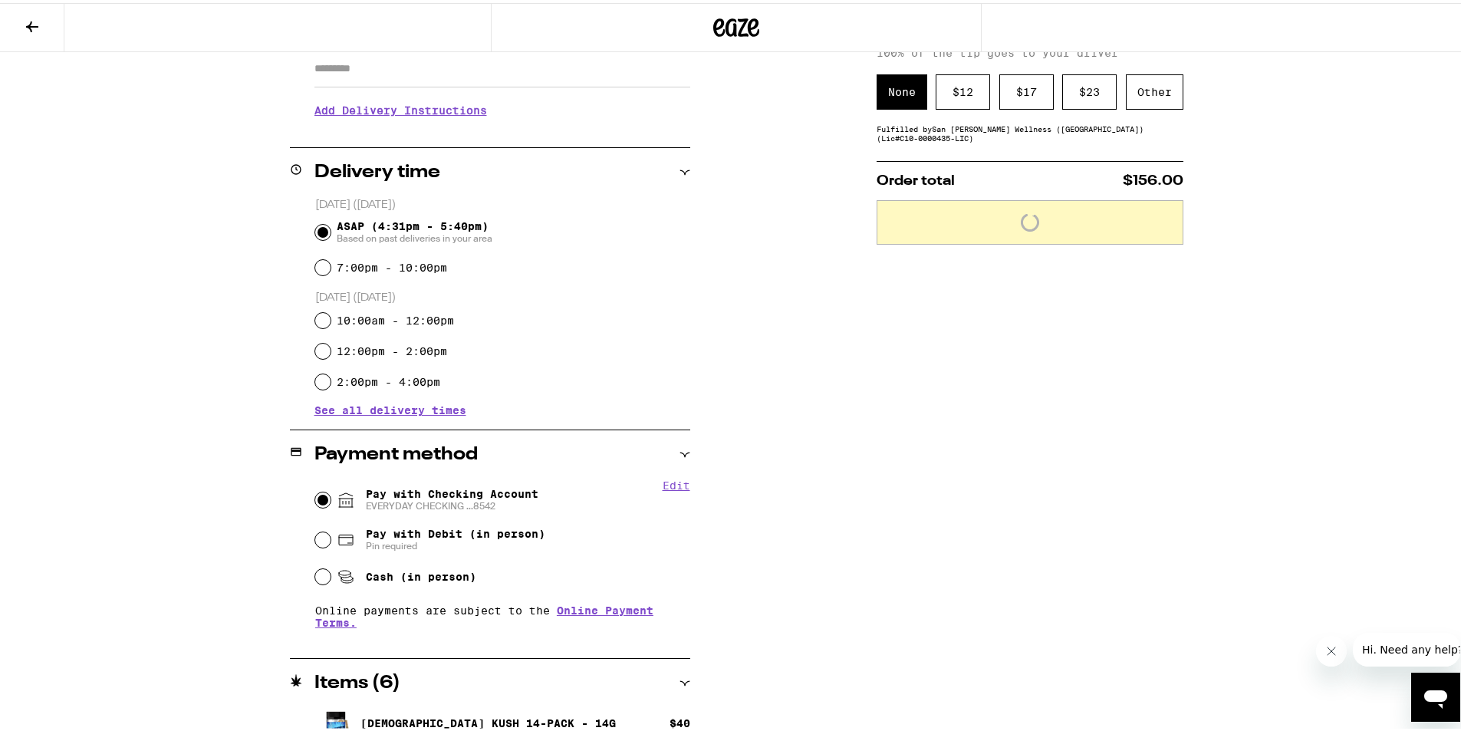
scroll to position [116, 0]
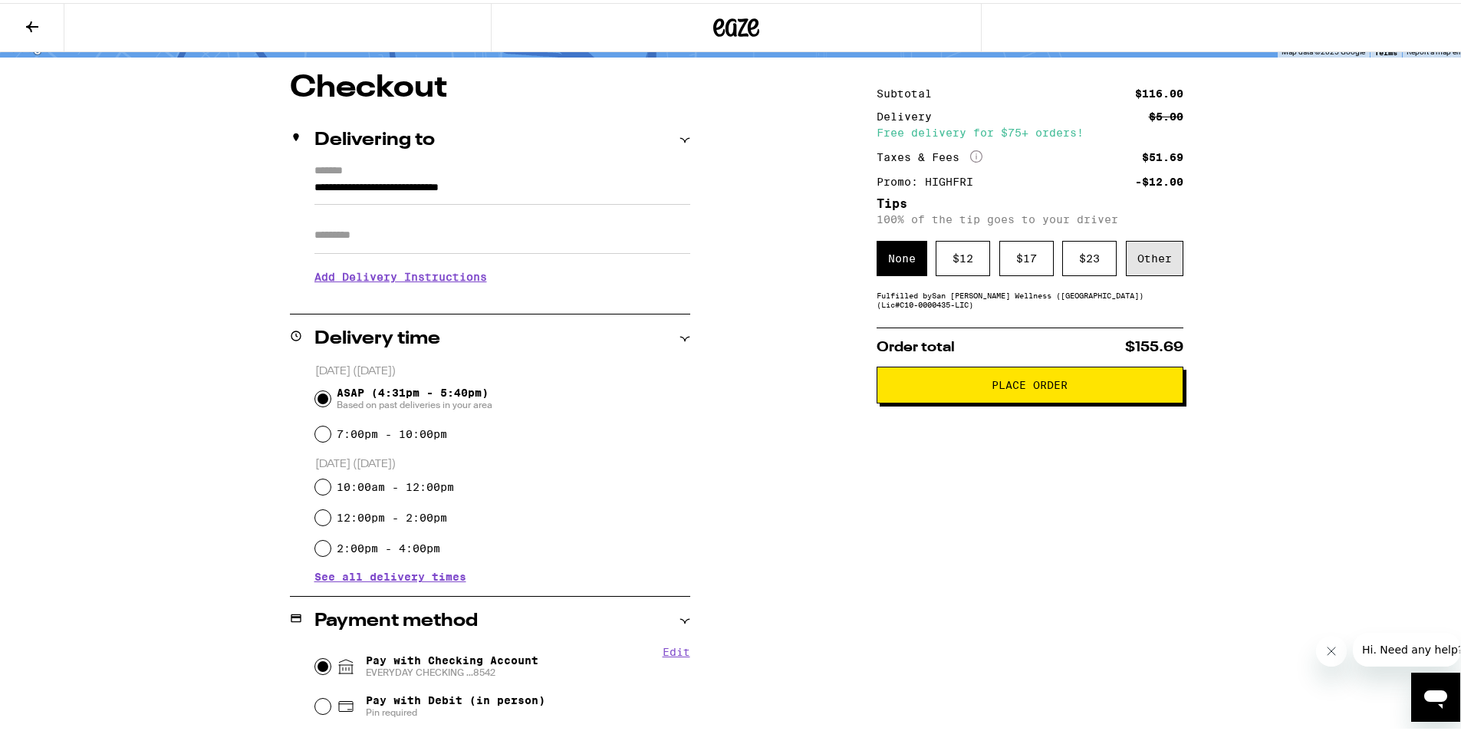
click at [1164, 268] on div "Other" at bounding box center [1155, 255] width 58 height 35
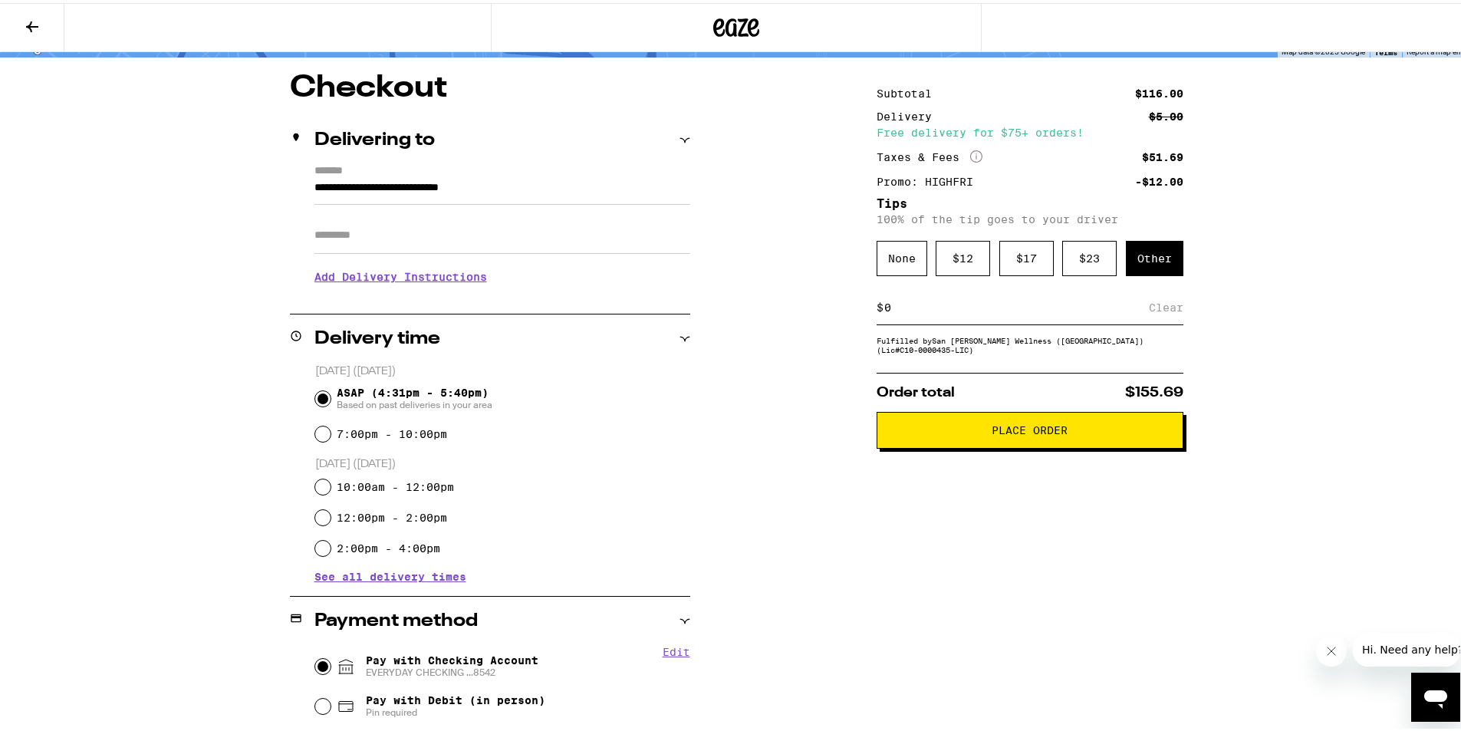
click at [1084, 310] on input at bounding box center [1015, 305] width 265 height 14
type input "9"
click at [1092, 432] on span "Place Order" at bounding box center [1029, 427] width 281 height 11
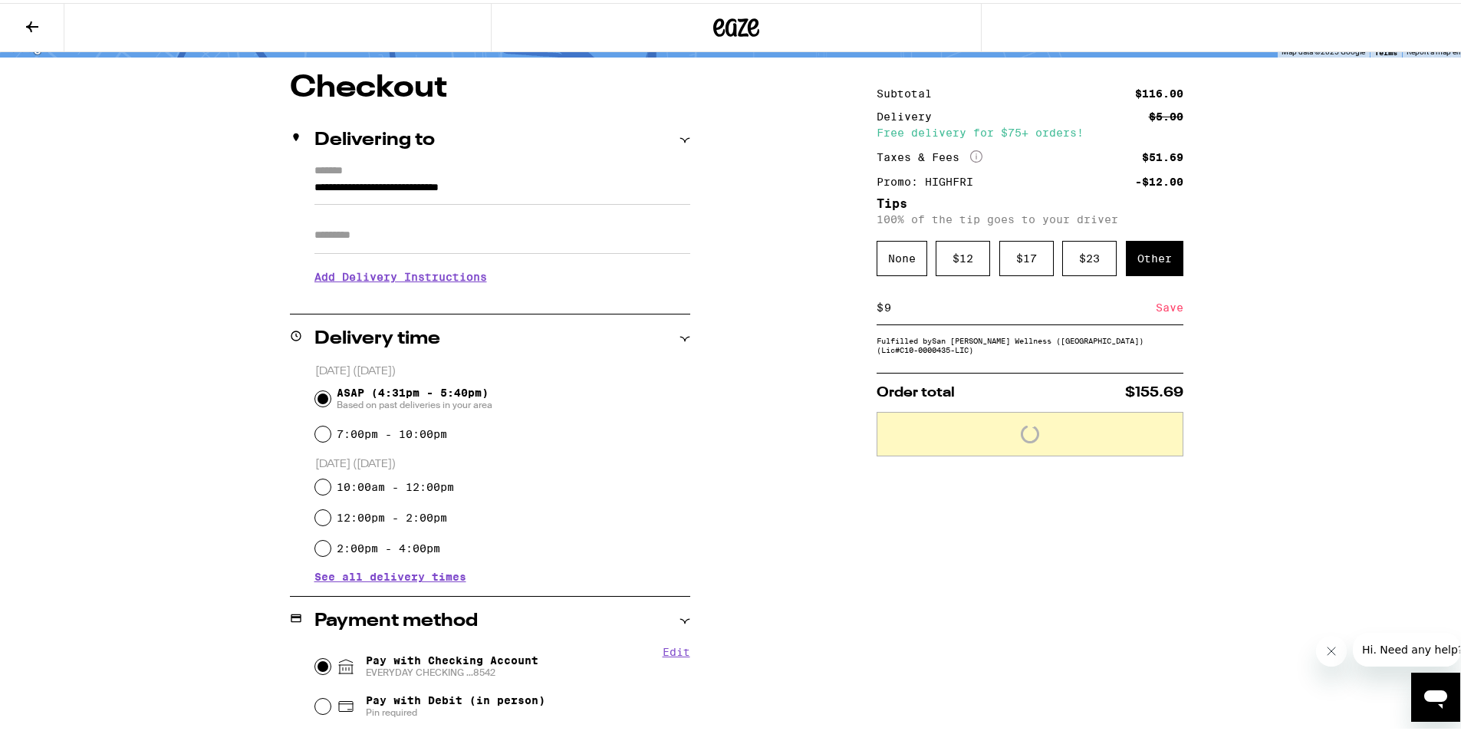
click at [1166, 304] on div "Save" at bounding box center [1170, 305] width 28 height 34
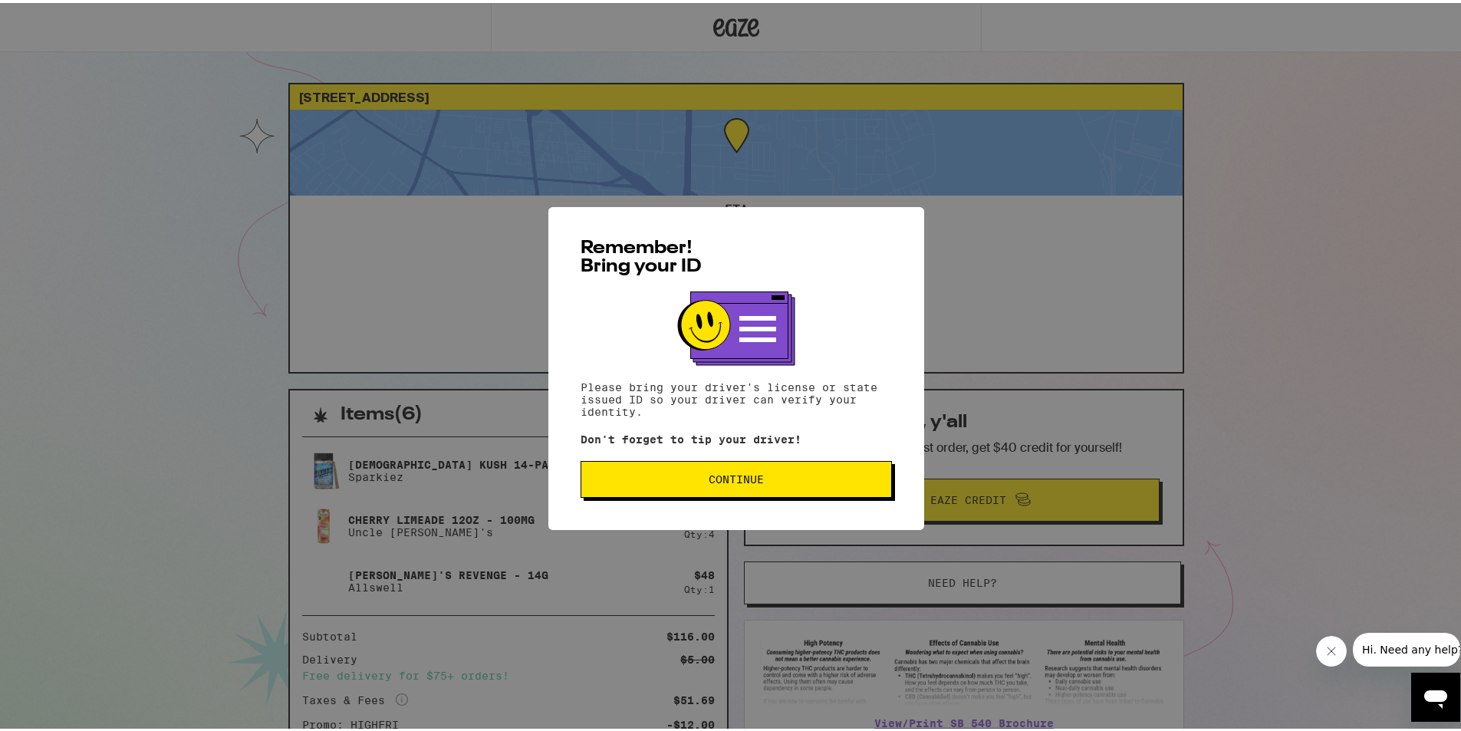
click at [781, 475] on span "Continue" at bounding box center [735, 476] width 285 height 11
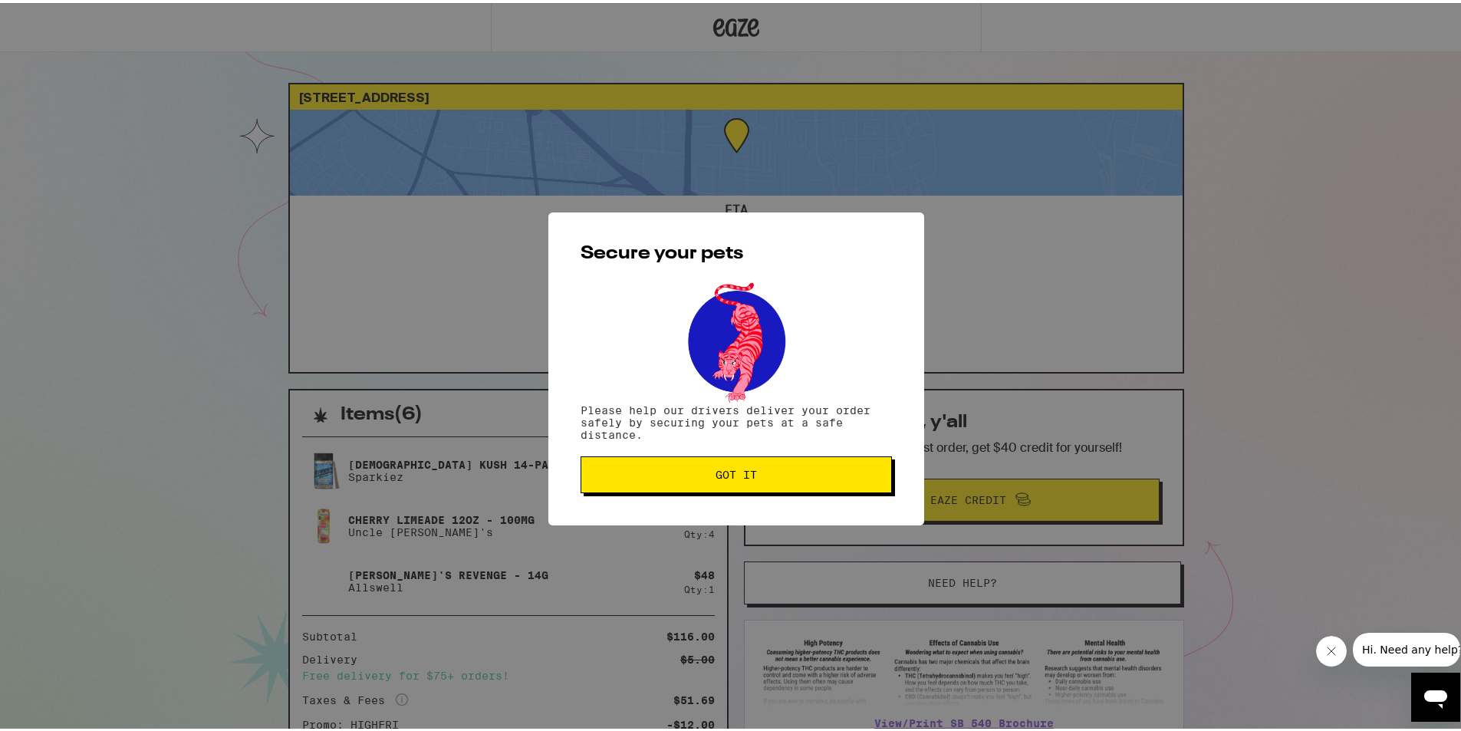
click at [764, 490] on button "Got it" at bounding box center [735, 471] width 311 height 37
